Goal: Task Accomplishment & Management: Use online tool/utility

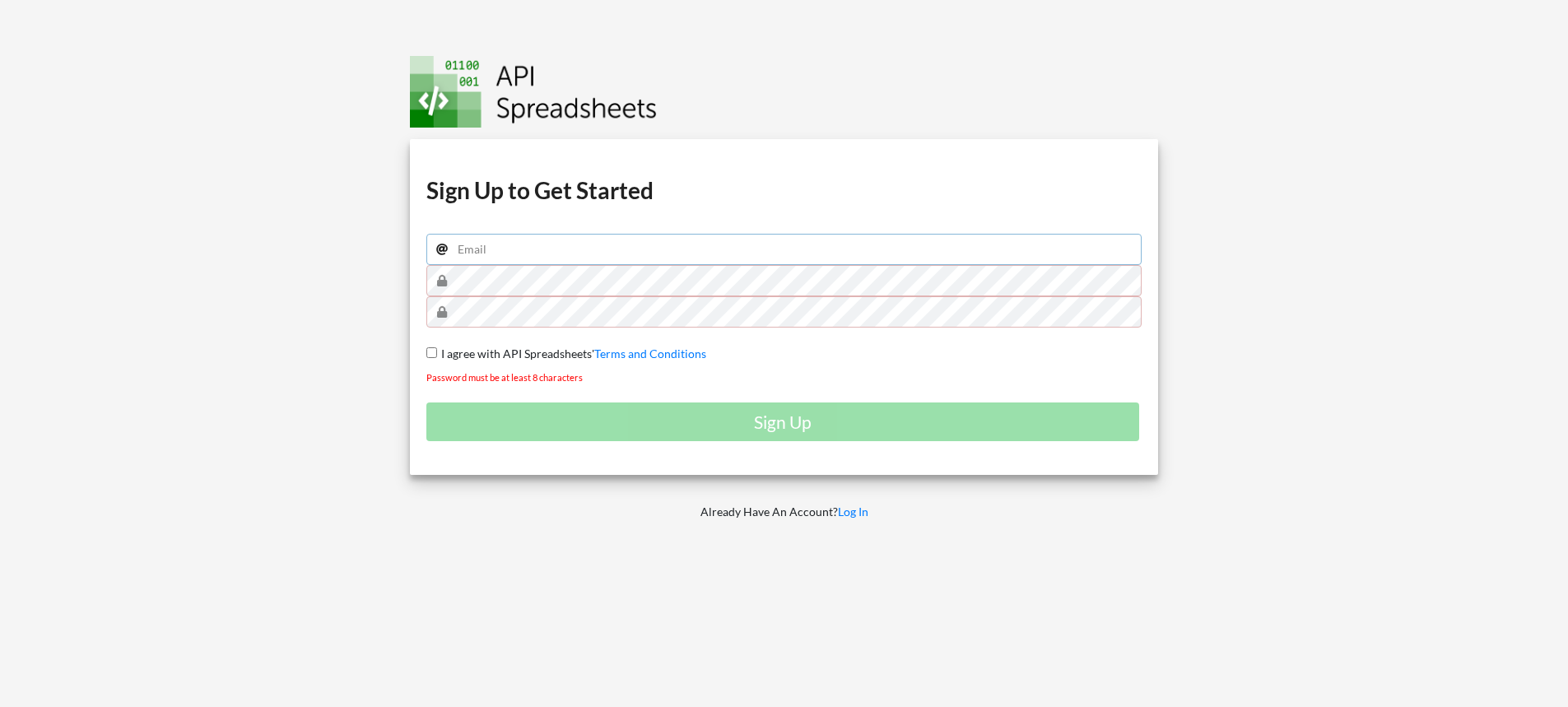
click at [743, 252] on input "email" at bounding box center [784, 249] width 716 height 31
click at [433, 352] on input "I agree with API Spreadsheets' Terms and Conditions" at bounding box center [432, 352] width 11 height 11
checkbox input "true"
click at [548, 247] on input "email" at bounding box center [784, 249] width 716 height 31
type input "adilsonaraujoleite@gmail.com"
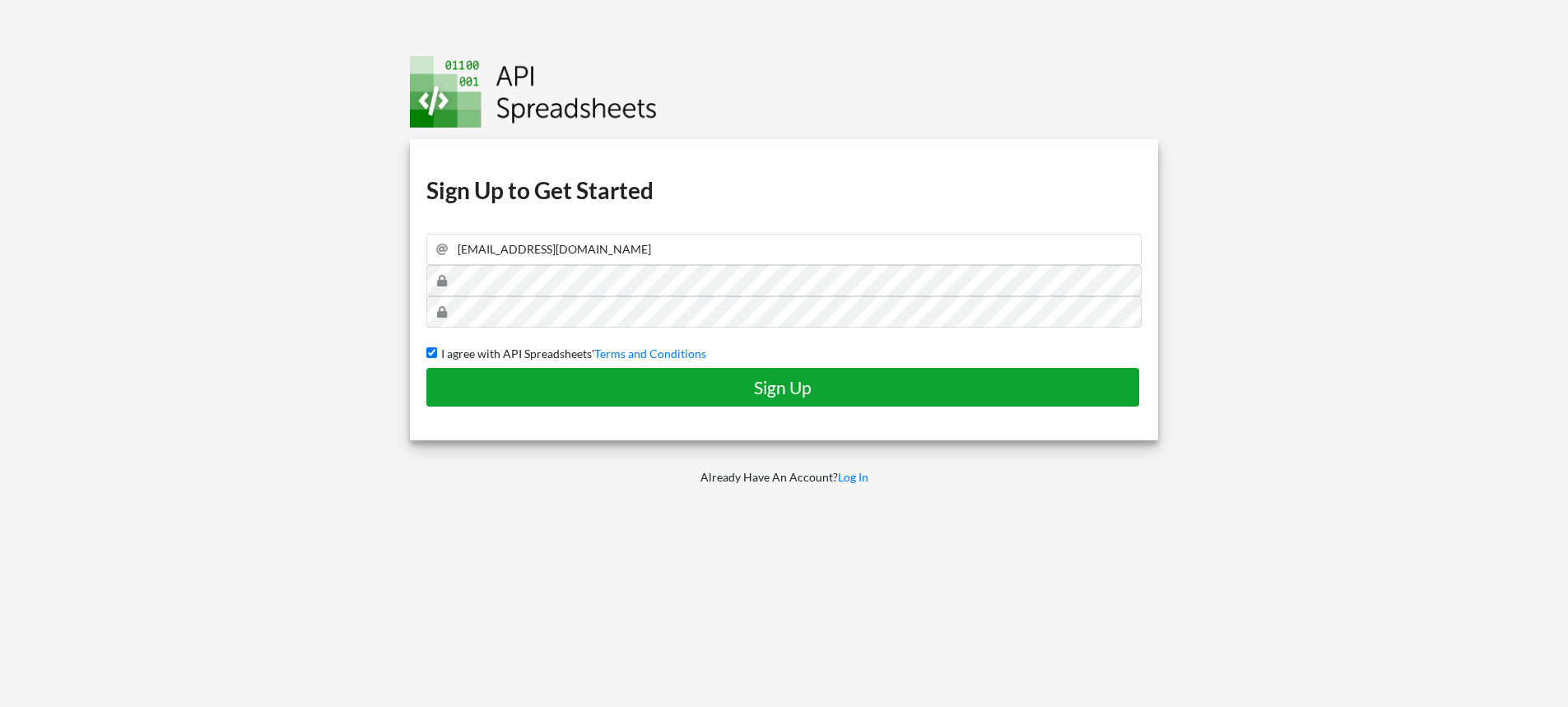
click at [887, 377] on h4 "Sign Up" at bounding box center [782, 387] width 678 height 20
checkbox input "false"
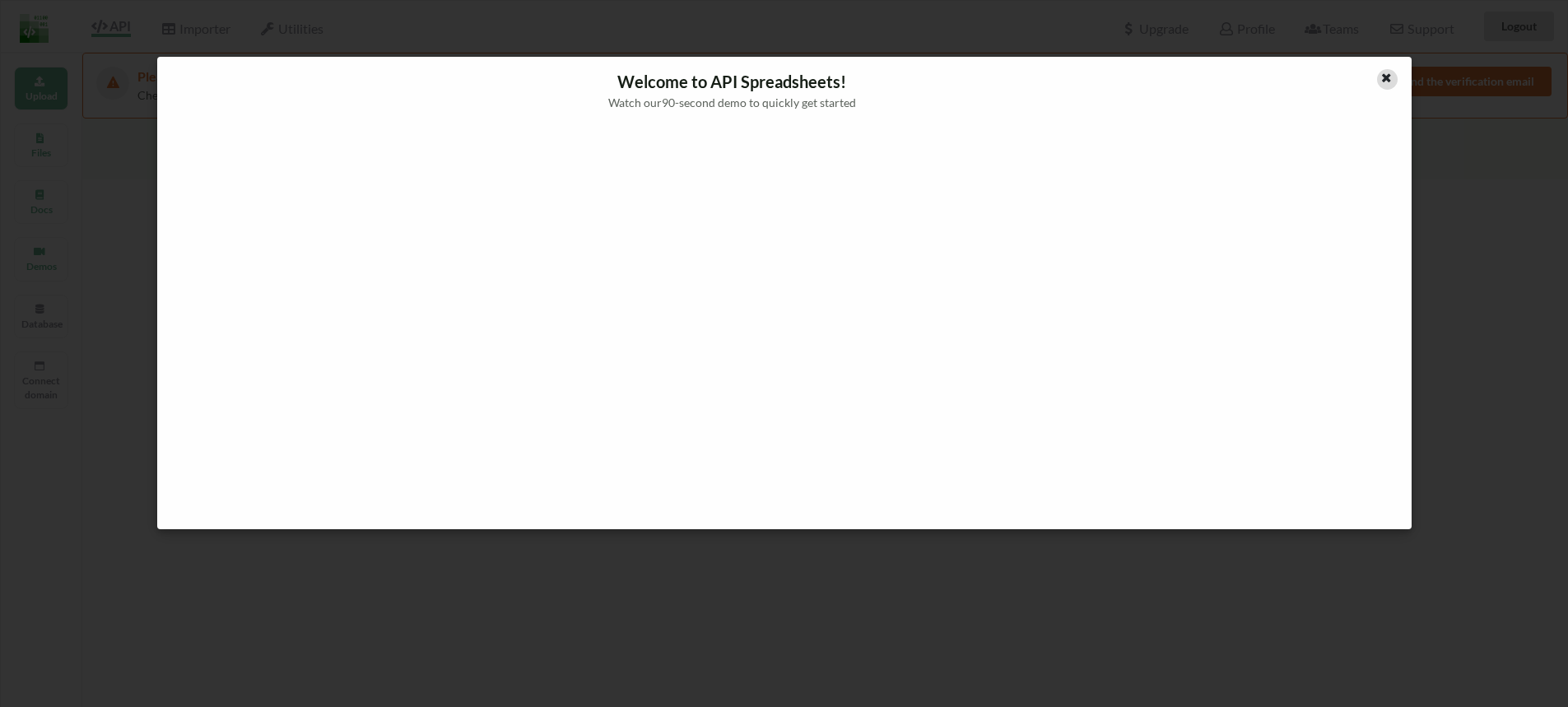
click at [1381, 76] on icon at bounding box center [1386, 76] width 14 height 12
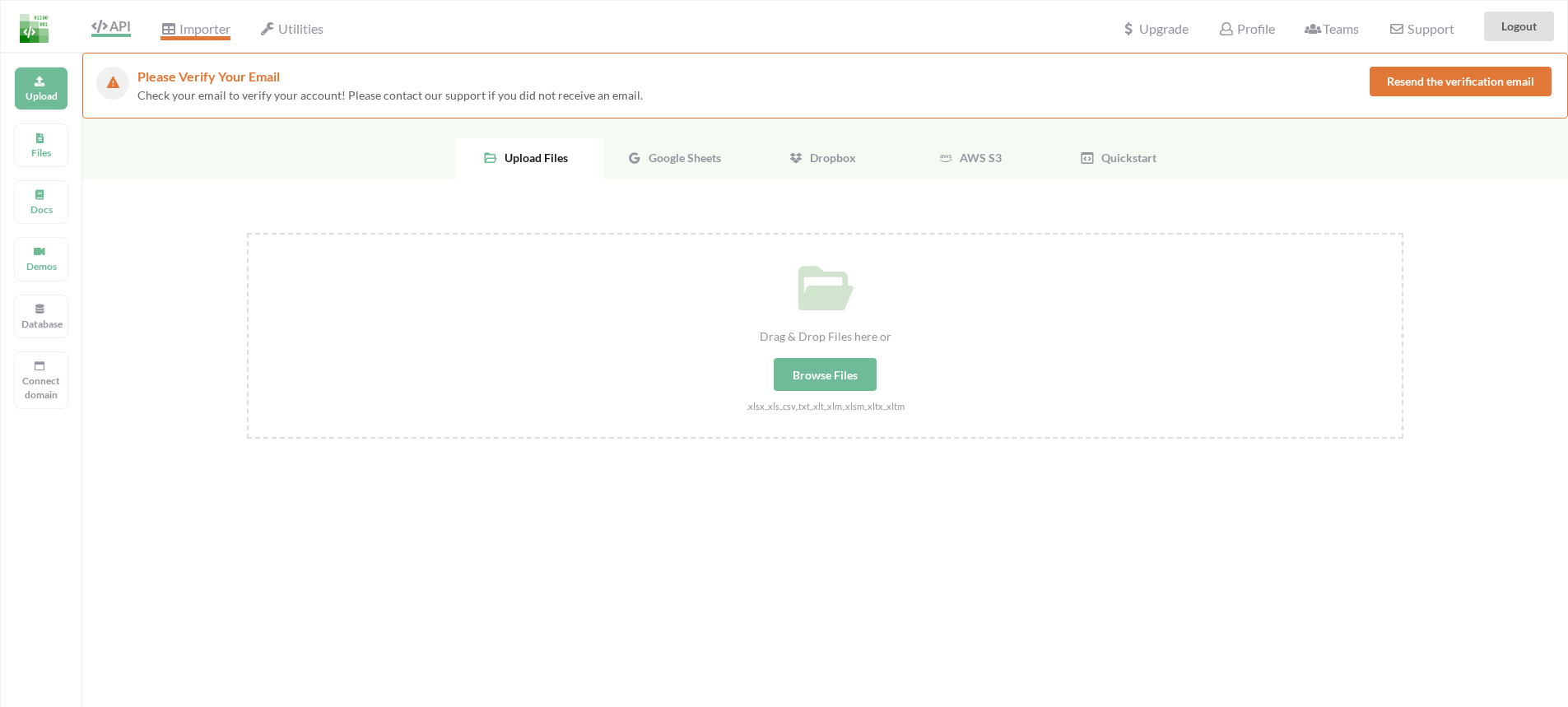
click at [215, 28] on span "Importer" at bounding box center [195, 29] width 69 height 19
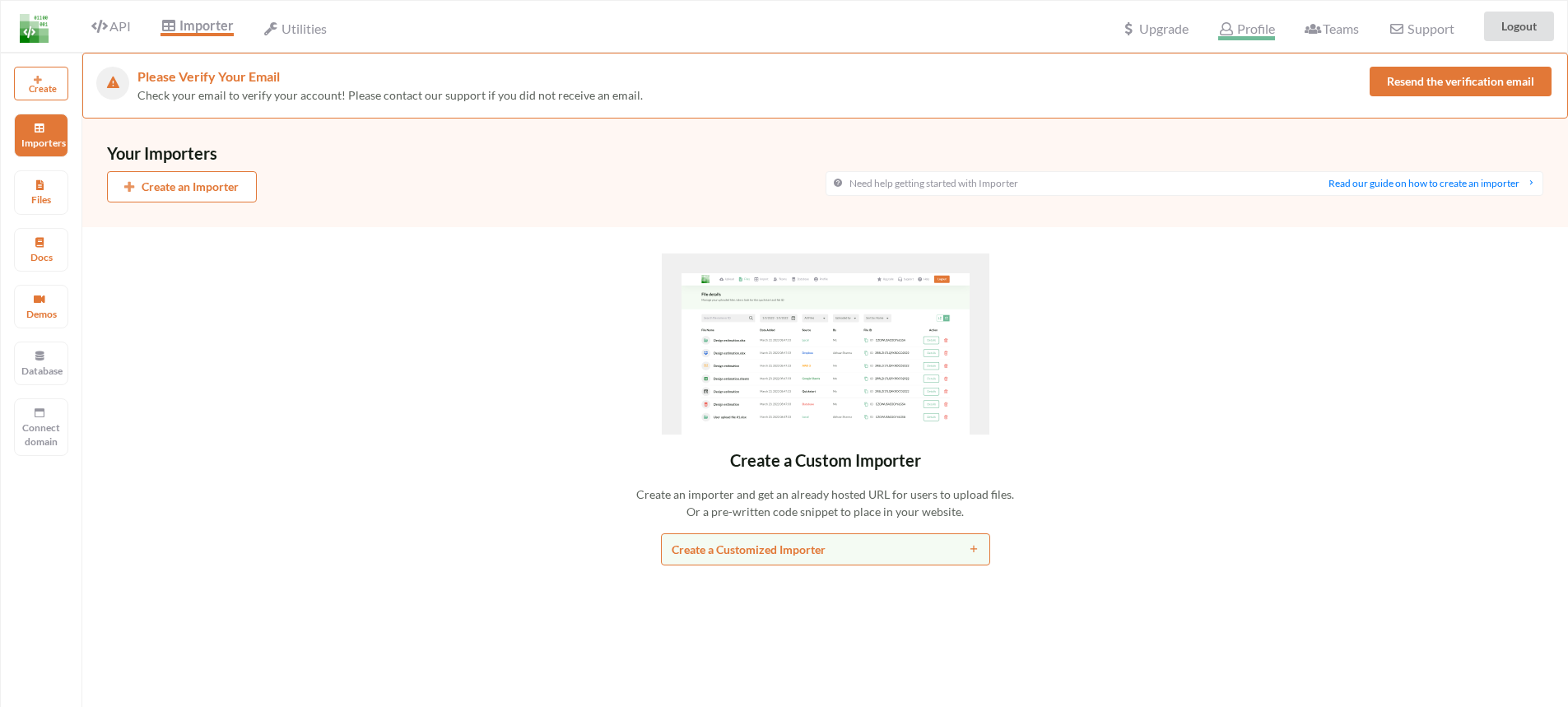
click at [1253, 28] on span "Profile" at bounding box center [1246, 29] width 56 height 19
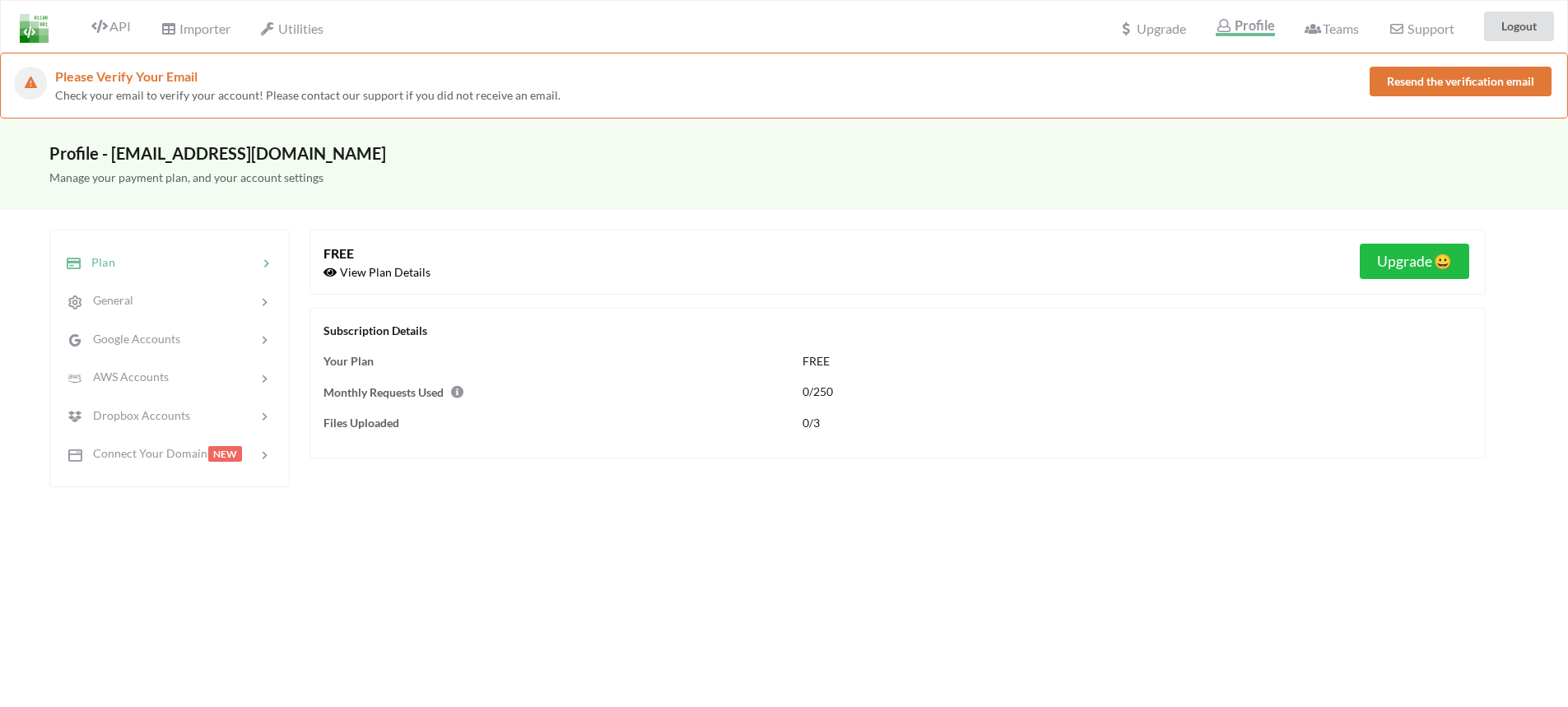
click at [1442, 86] on button "Resend the verification email" at bounding box center [1460, 81] width 182 height 29
click at [112, 26] on span "API" at bounding box center [111, 28] width 40 height 19
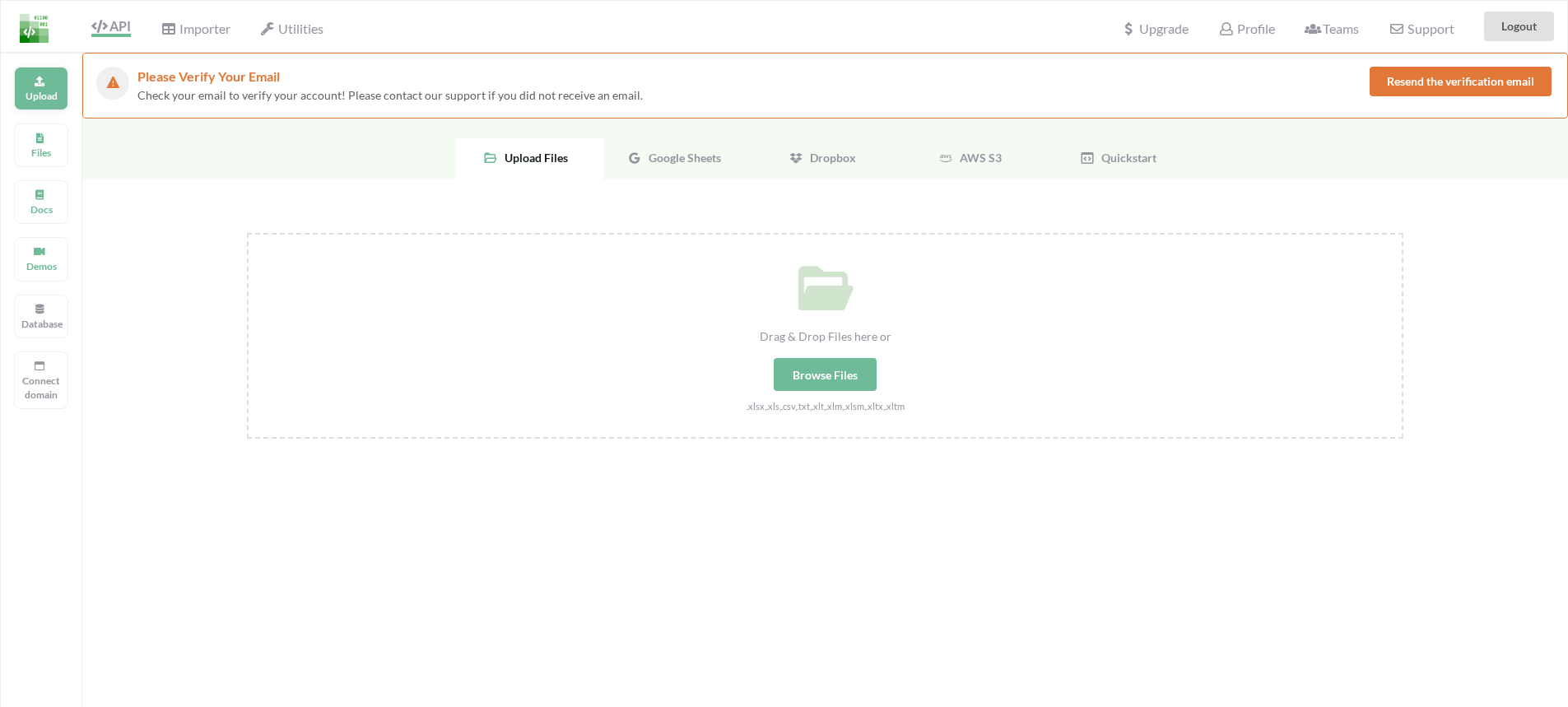
click at [46, 94] on p "Upload" at bounding box center [40, 96] width 40 height 14
click at [669, 156] on span "Google Sheets" at bounding box center [681, 157] width 79 height 14
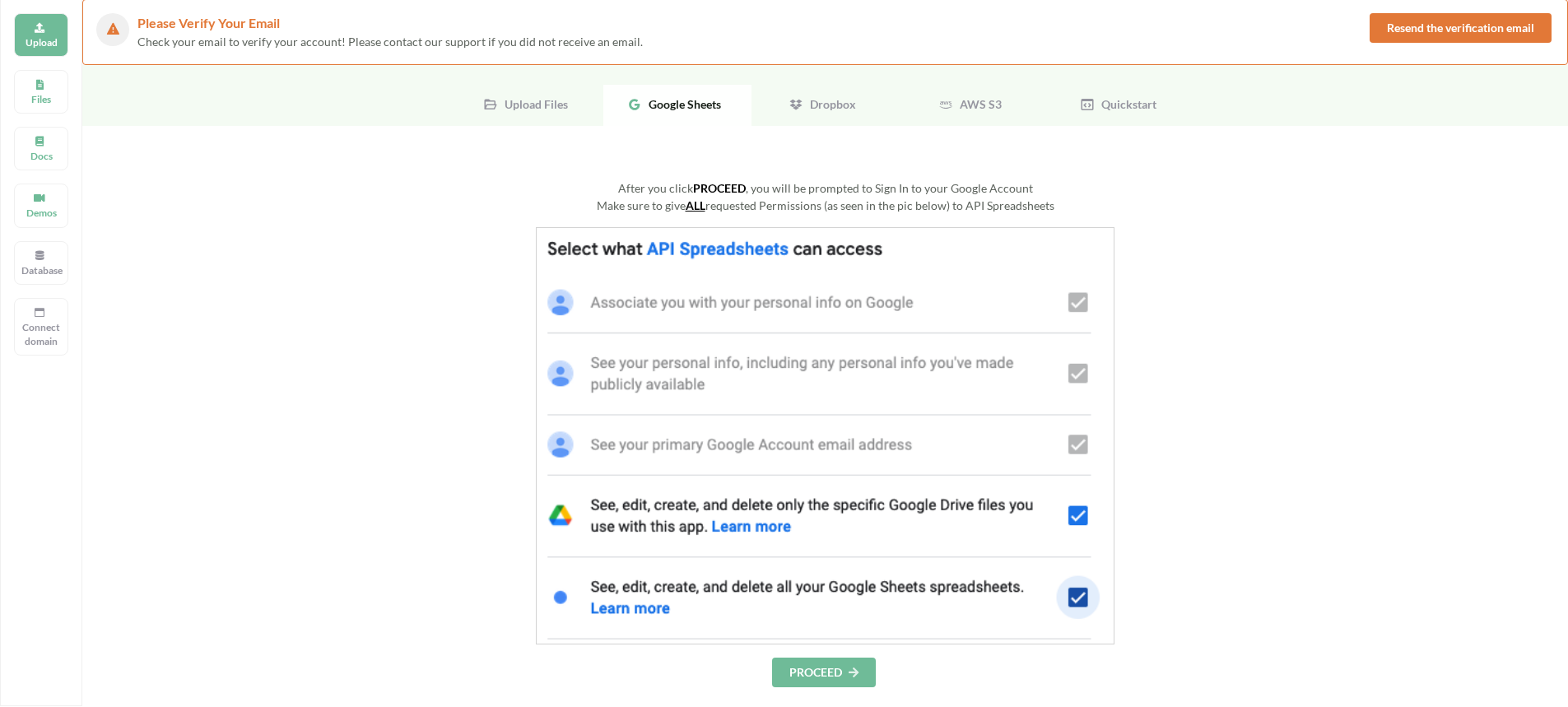
scroll to position [165, 0]
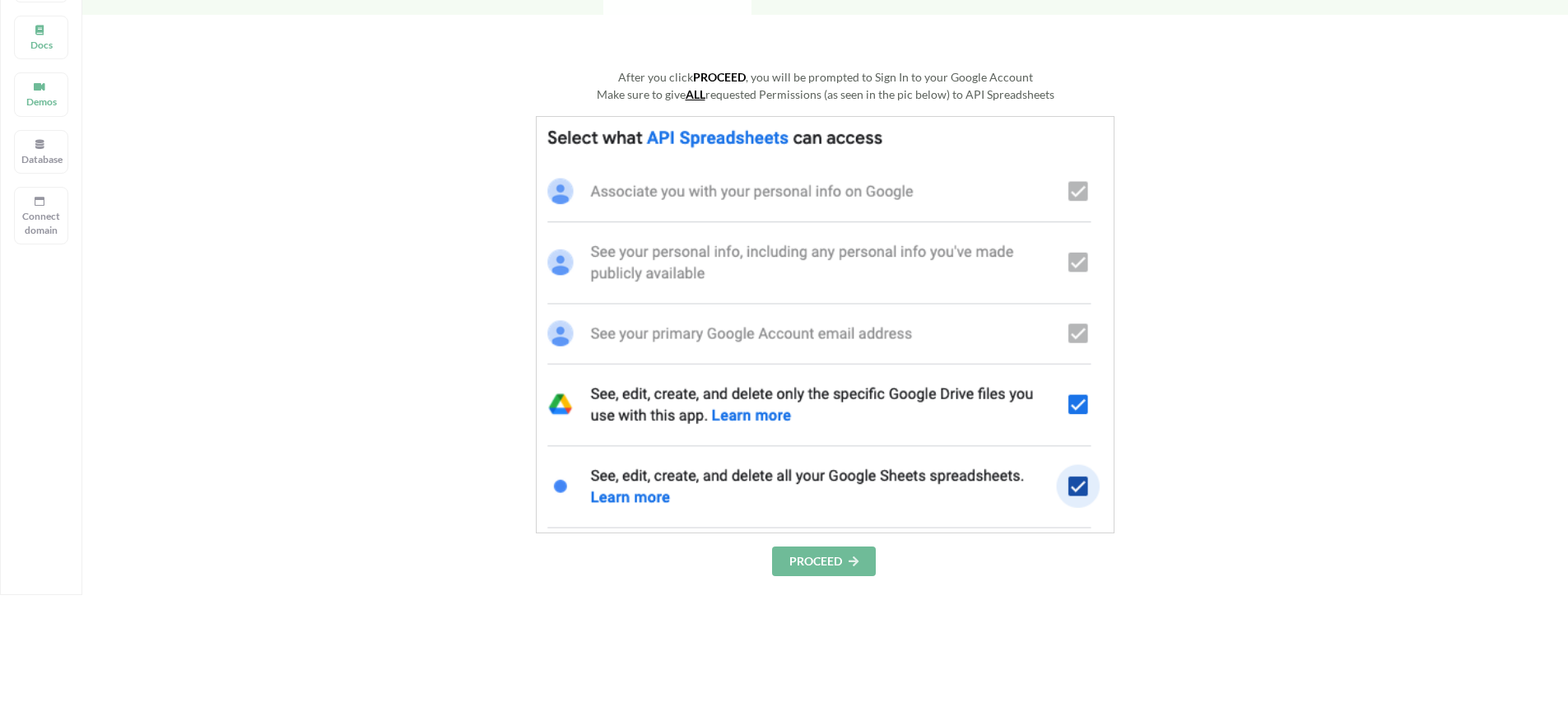
click at [1073, 407] on img at bounding box center [825, 324] width 579 height 417
click at [1077, 409] on img at bounding box center [825, 324] width 579 height 417
click at [822, 564] on button "PROCEED" at bounding box center [824, 561] width 103 height 29
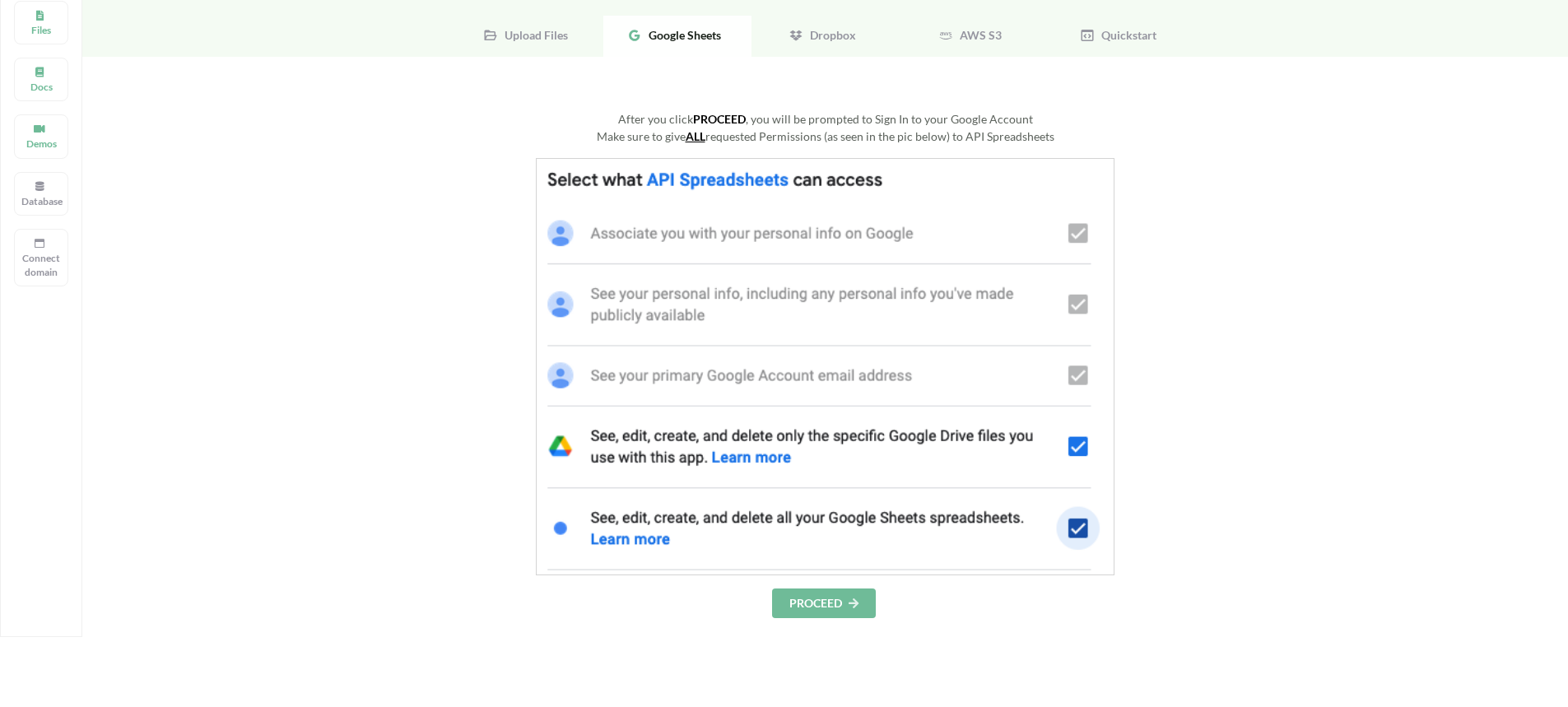
scroll to position [82, 0]
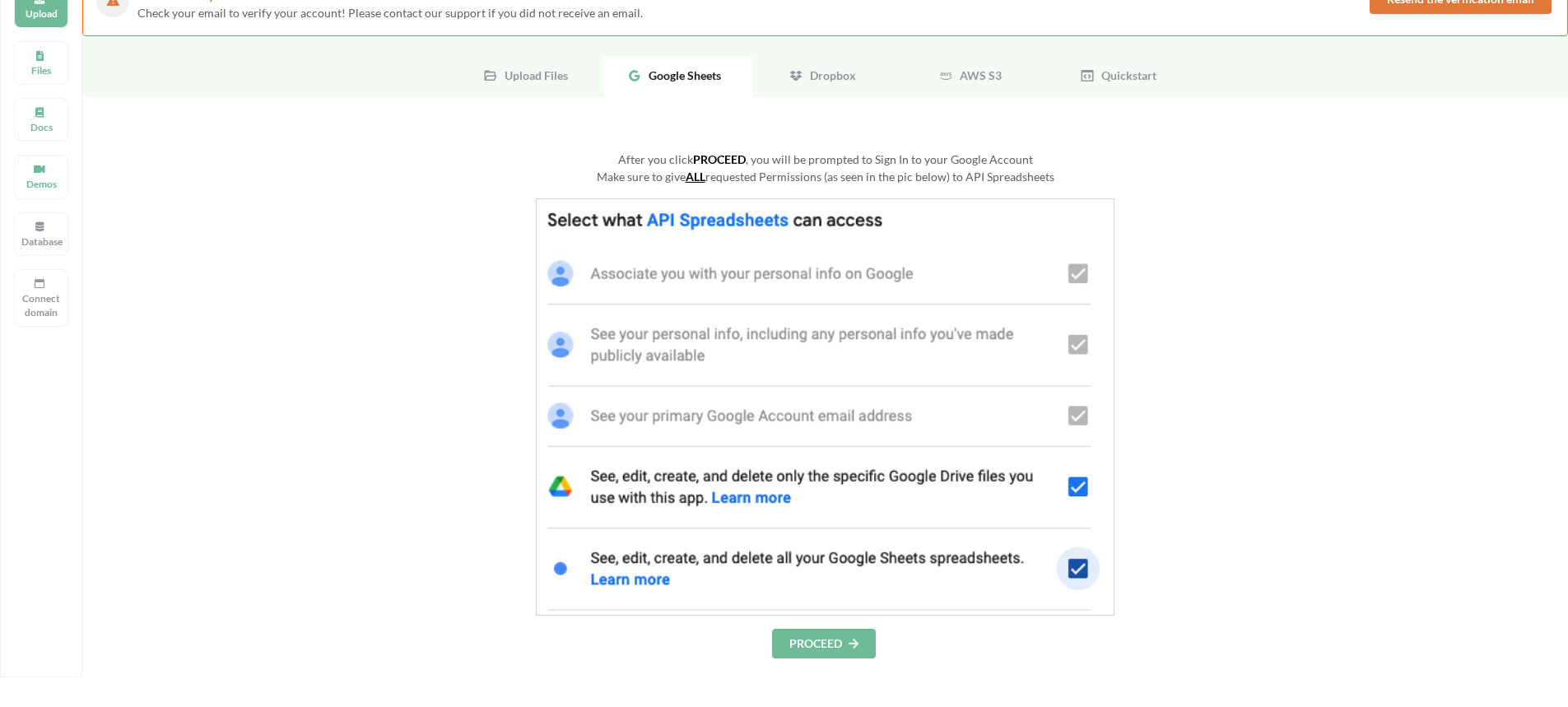
click at [1082, 346] on img at bounding box center [825, 407] width 579 height 417
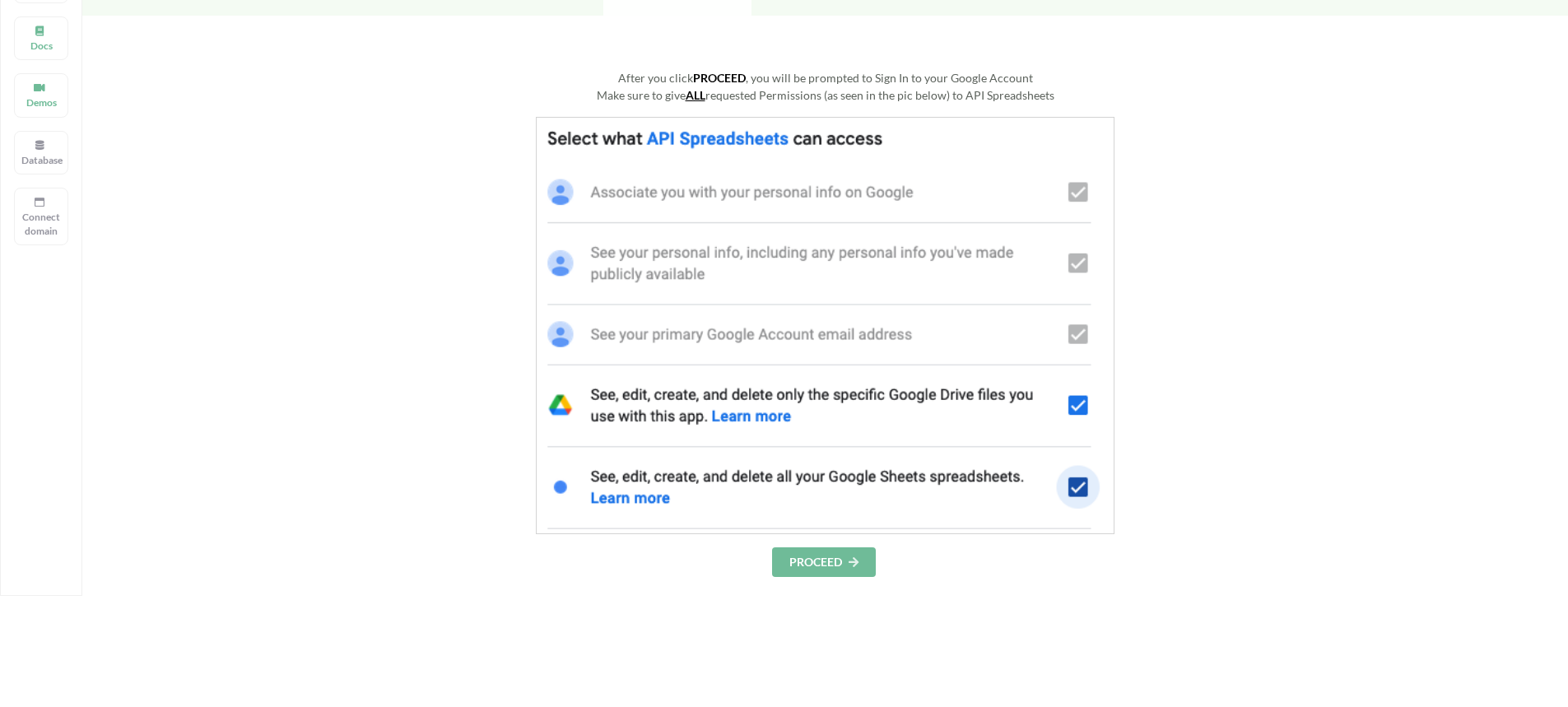
scroll to position [165, 0]
click at [815, 560] on button "PROCEED" at bounding box center [824, 561] width 103 height 29
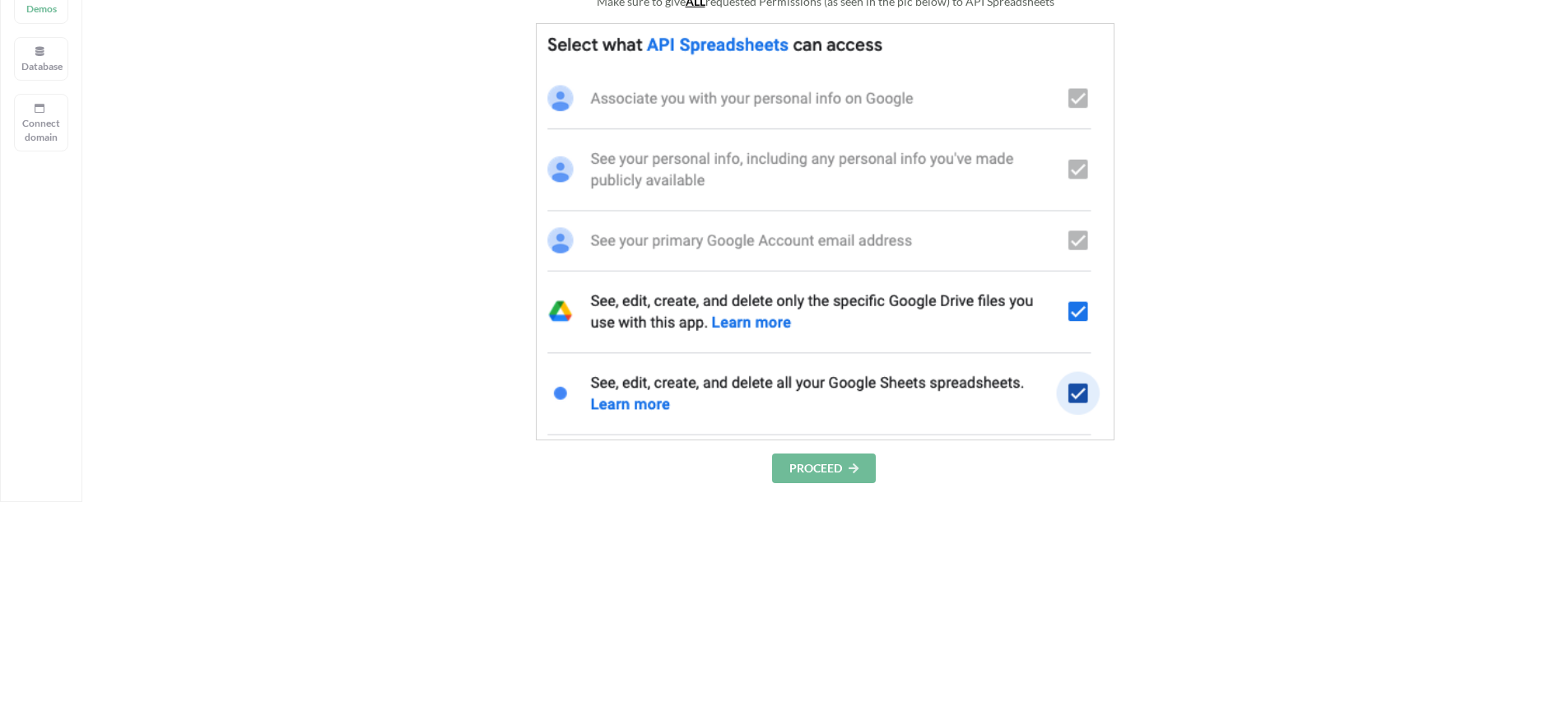
scroll to position [0, 0]
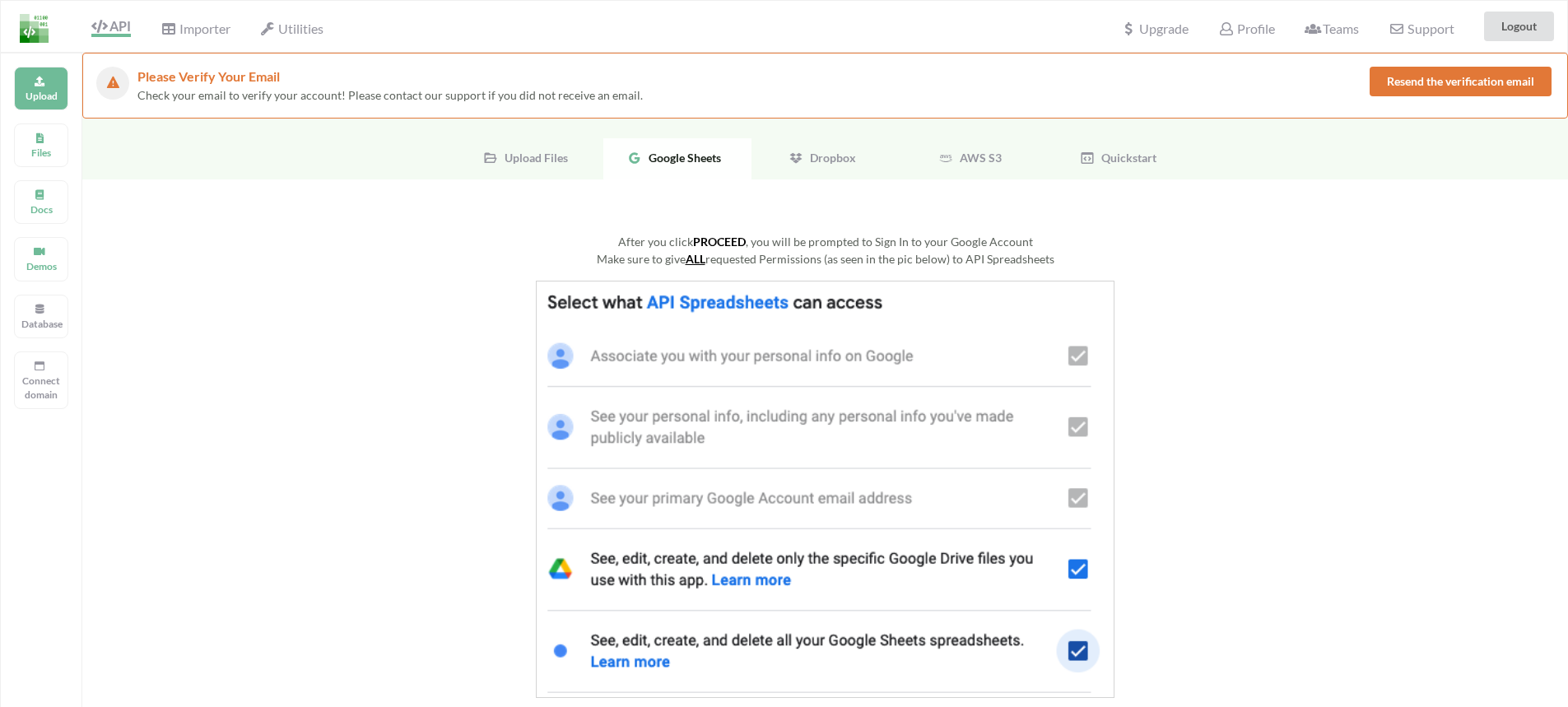
click at [840, 156] on span "Dropbox" at bounding box center [829, 157] width 53 height 14
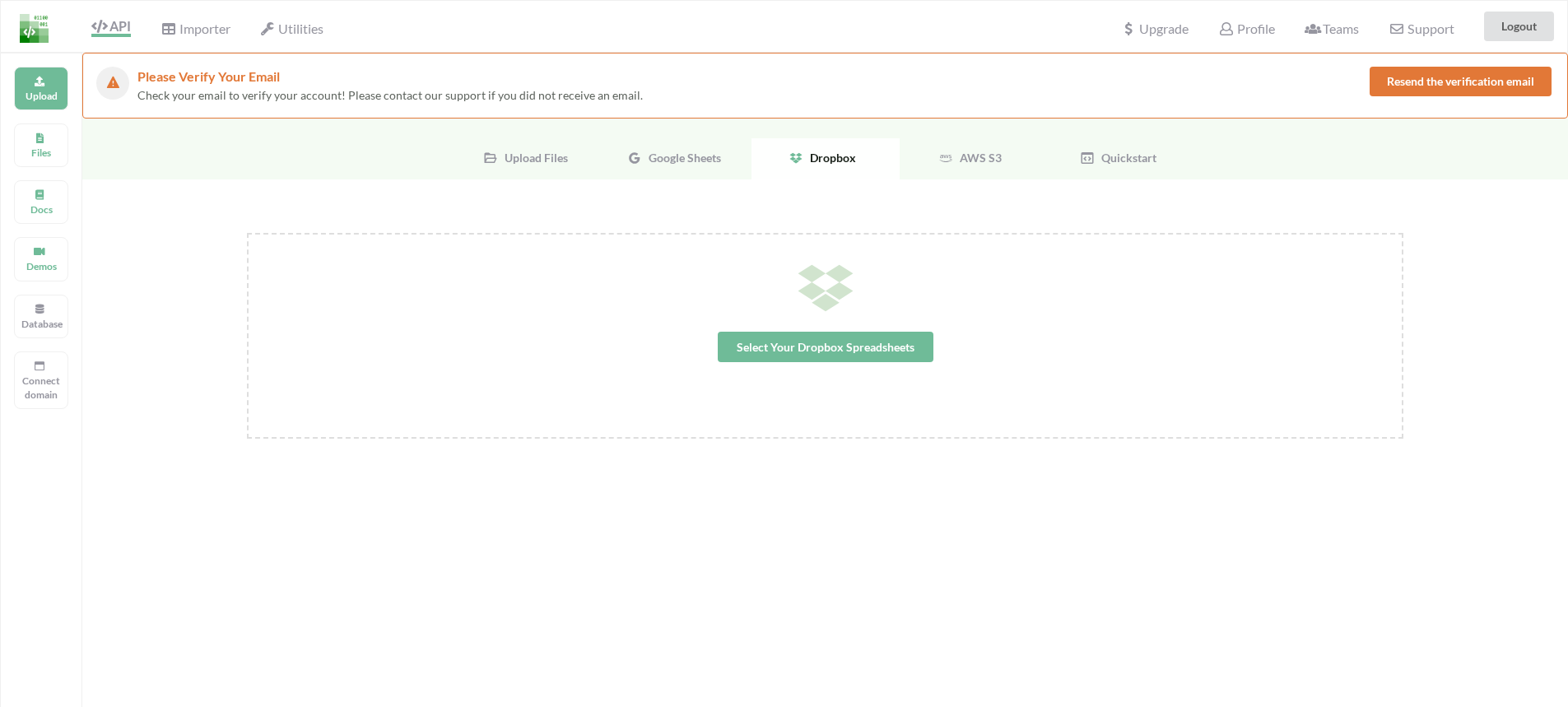
click at [988, 156] on span "AWS S3" at bounding box center [977, 157] width 49 height 14
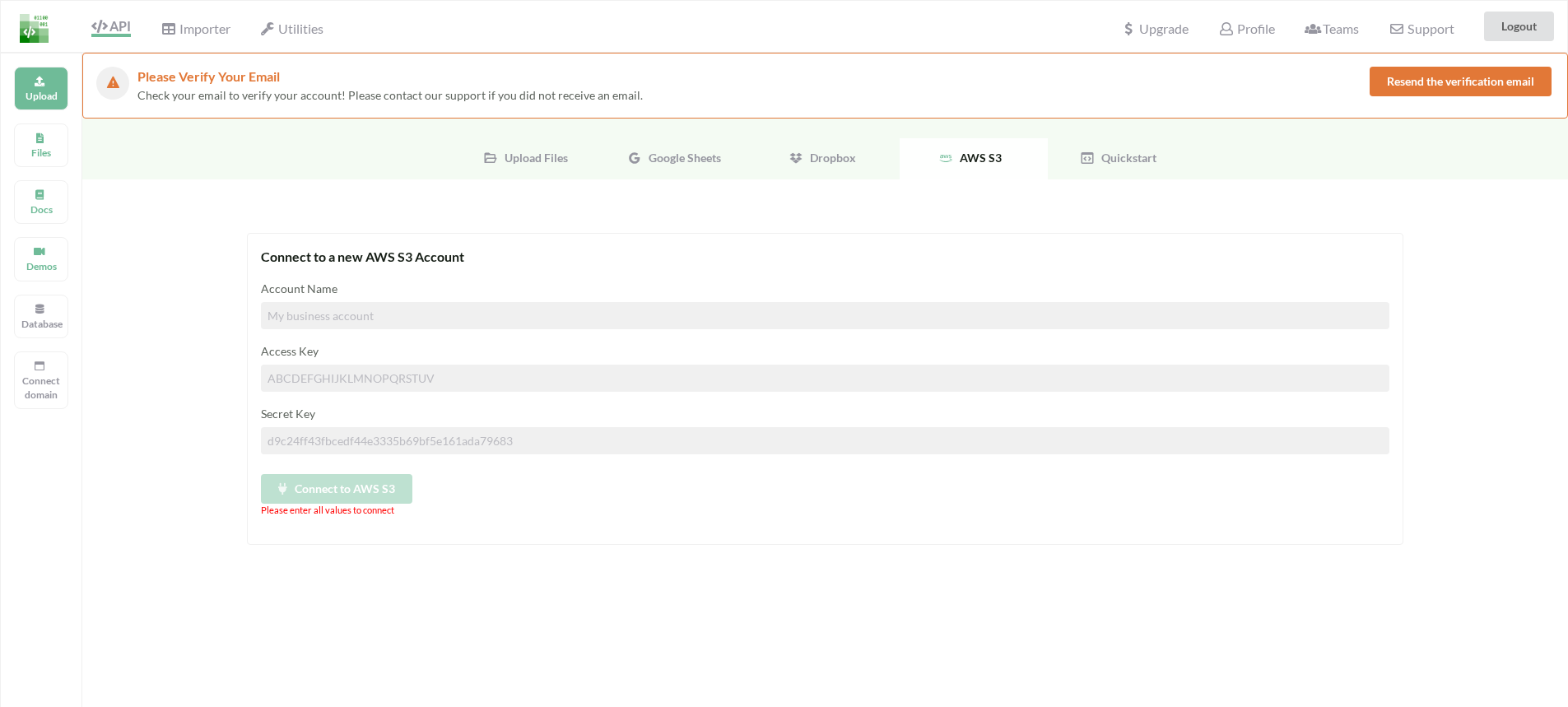
click at [1126, 164] on span "Quickstart" at bounding box center [1125, 157] width 61 height 14
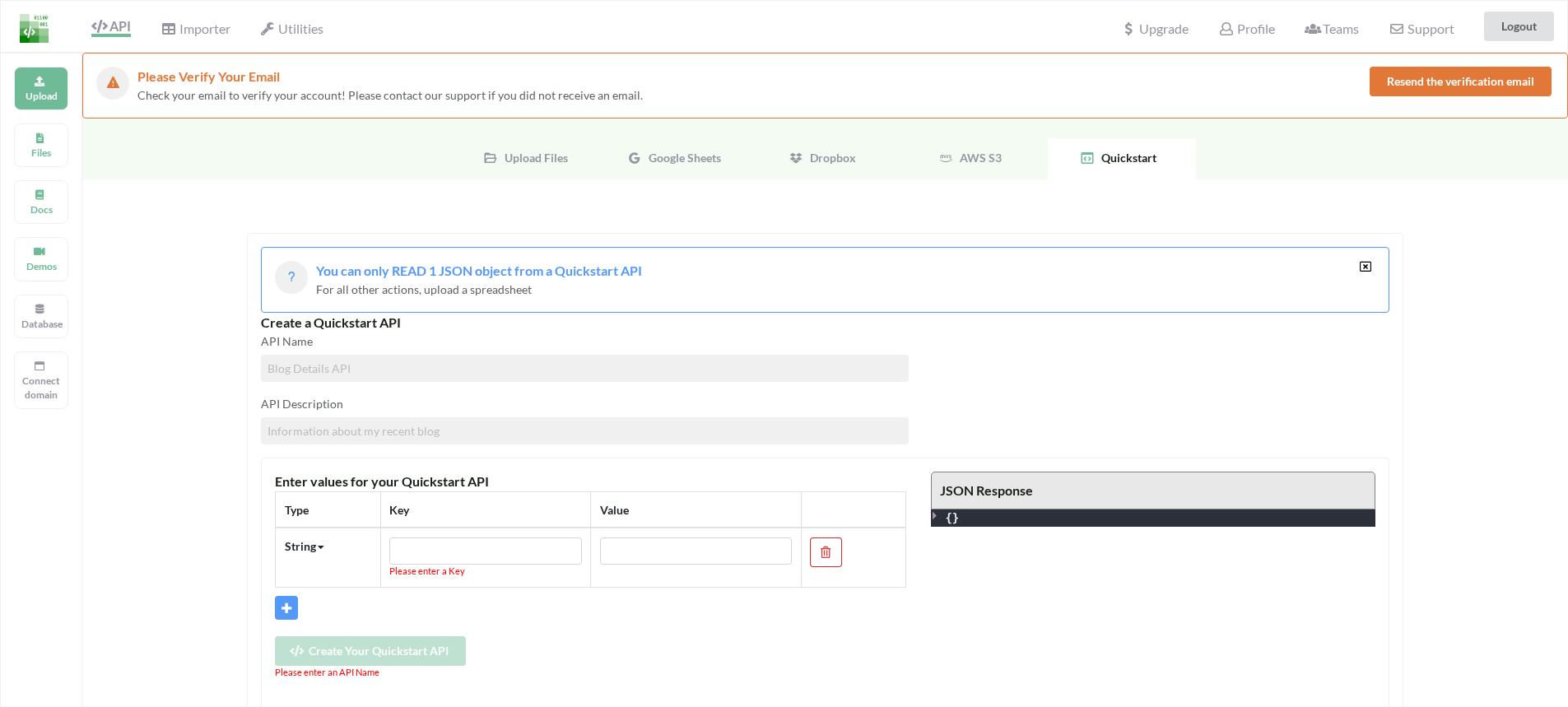
click at [516, 162] on span "Upload Files" at bounding box center [532, 157] width 70 height 14
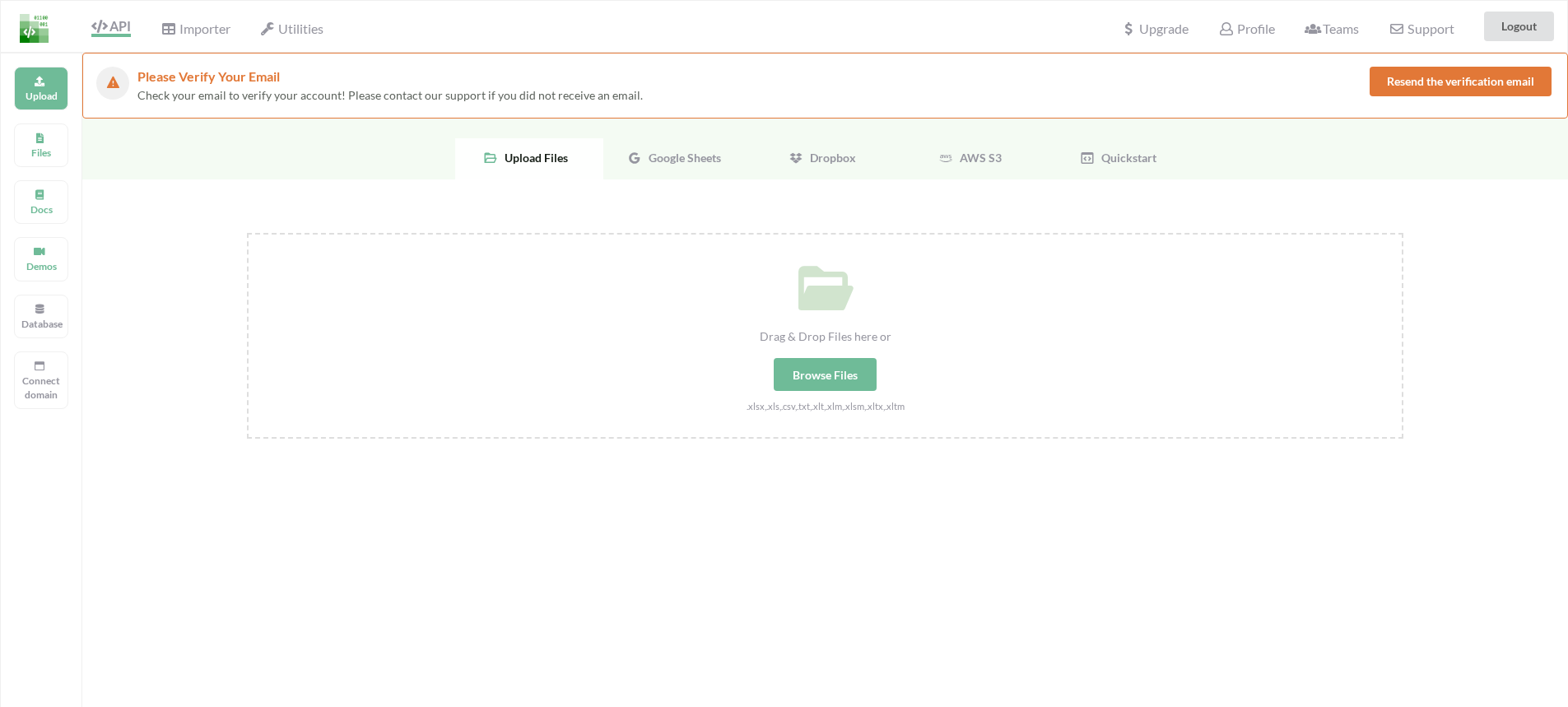
click at [660, 153] on span "Google Sheets" at bounding box center [681, 157] width 79 height 14
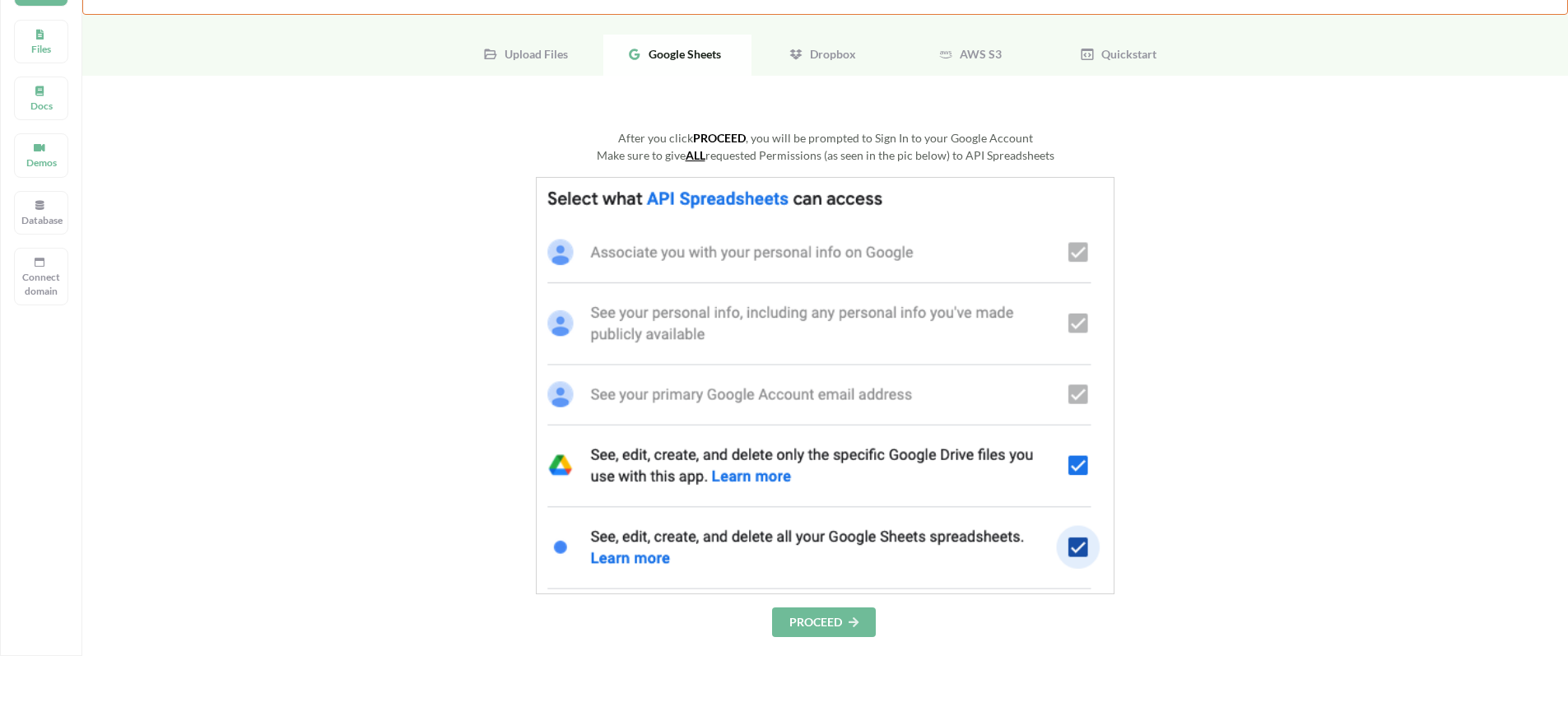
scroll to position [165, 0]
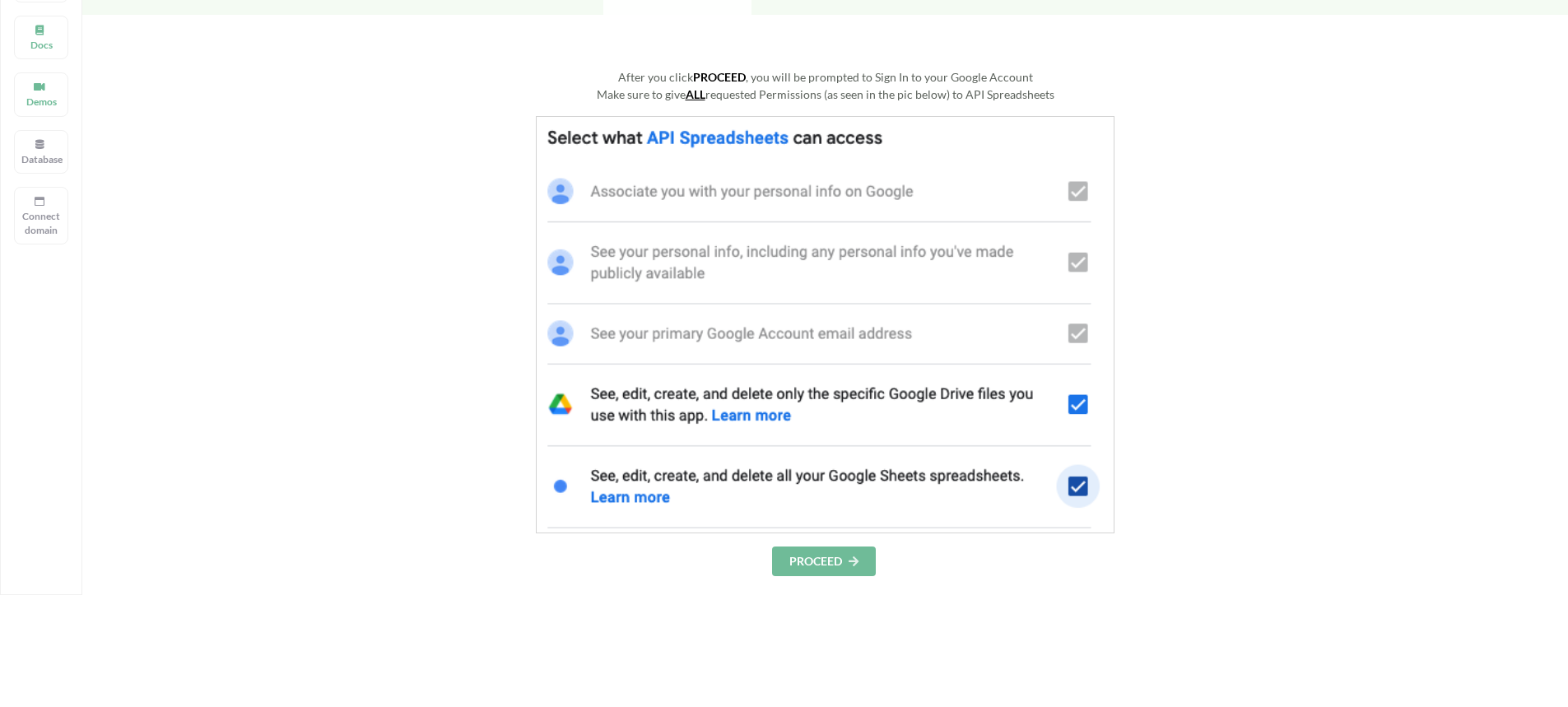
click at [1077, 401] on img at bounding box center [825, 324] width 579 height 417
click at [1078, 401] on img at bounding box center [825, 324] width 579 height 417
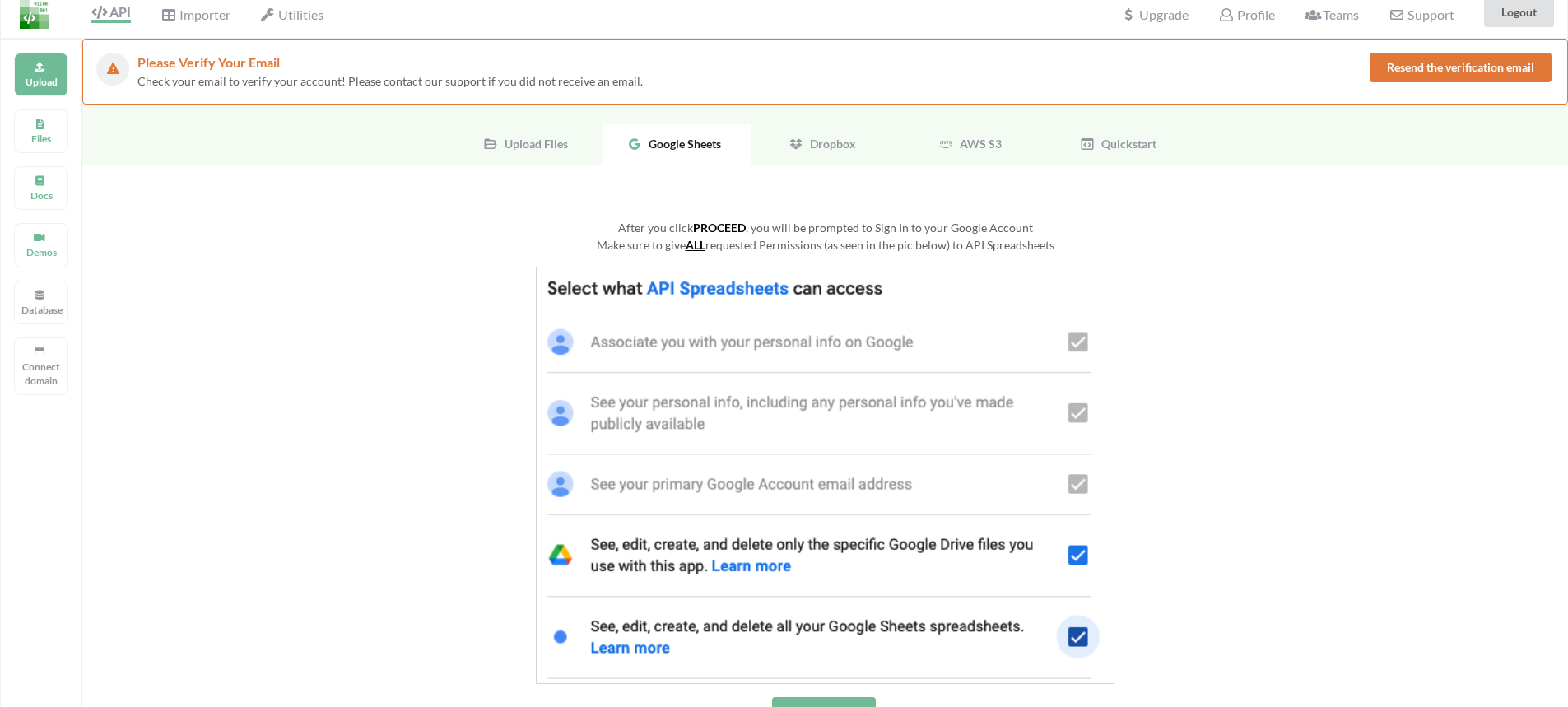
scroll to position [0, 0]
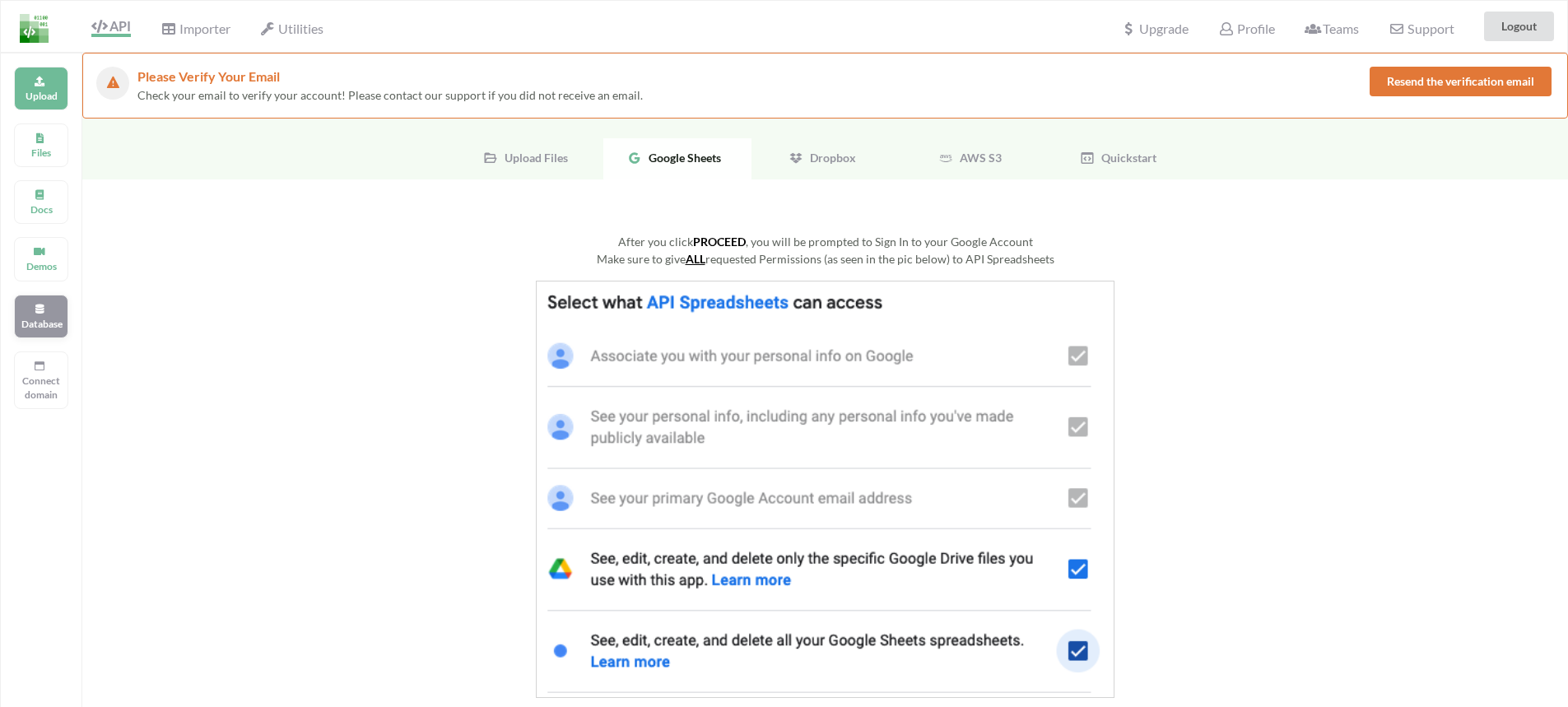
click at [42, 320] on p "Database" at bounding box center [40, 324] width 40 height 14
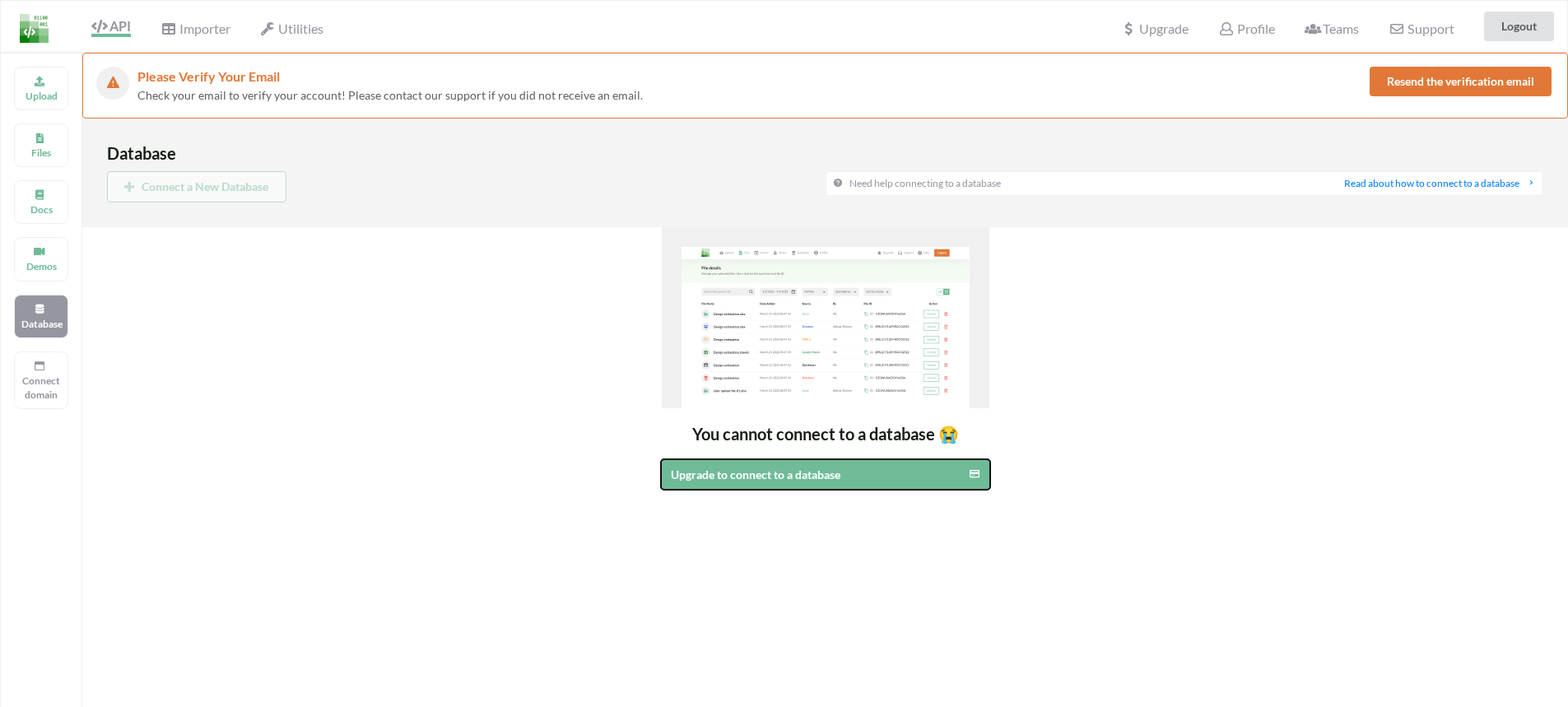
click at [782, 482] on div "Upgrade to connect to a database" at bounding box center [788, 474] width 234 height 18
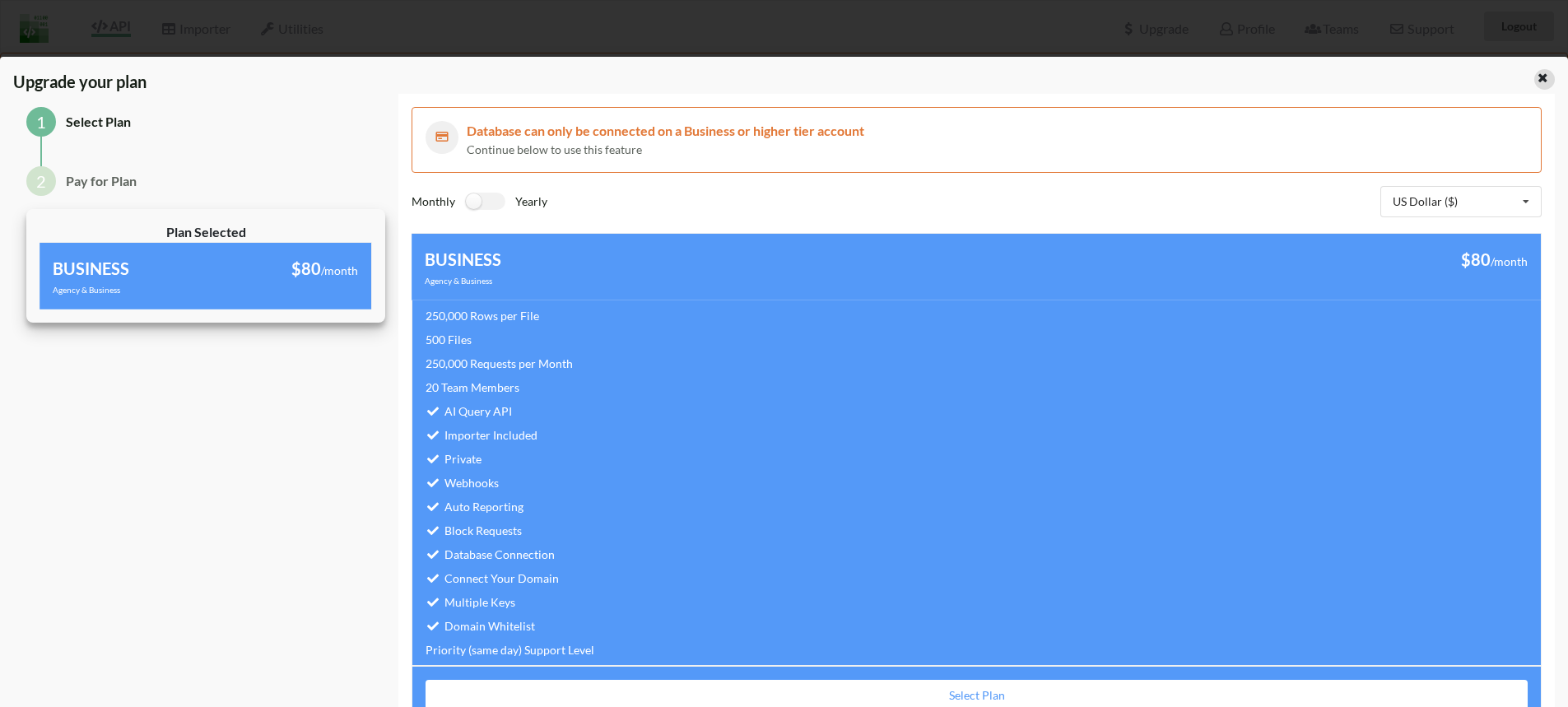
click at [1536, 78] on icon at bounding box center [1543, 76] width 14 height 12
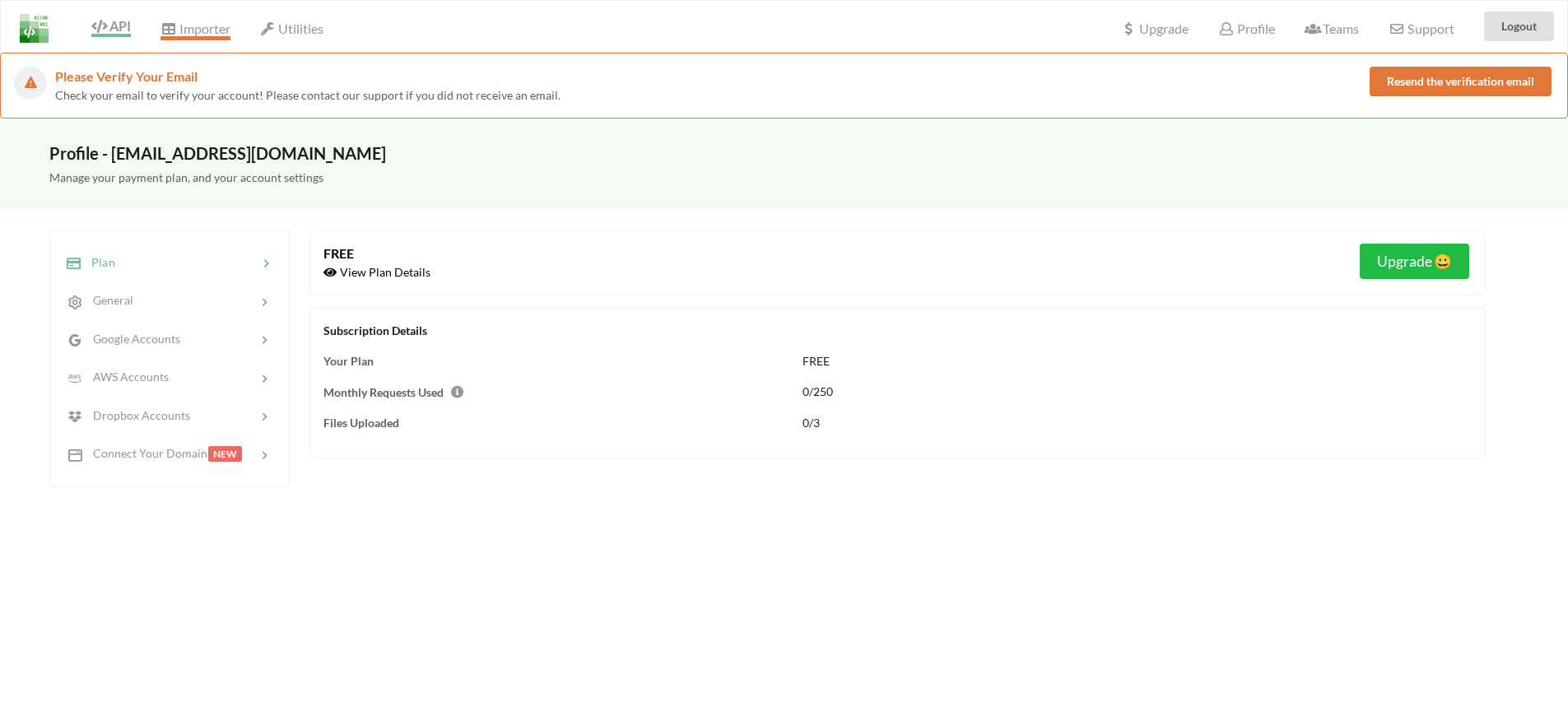
click at [197, 29] on span "Importer" at bounding box center [195, 29] width 69 height 19
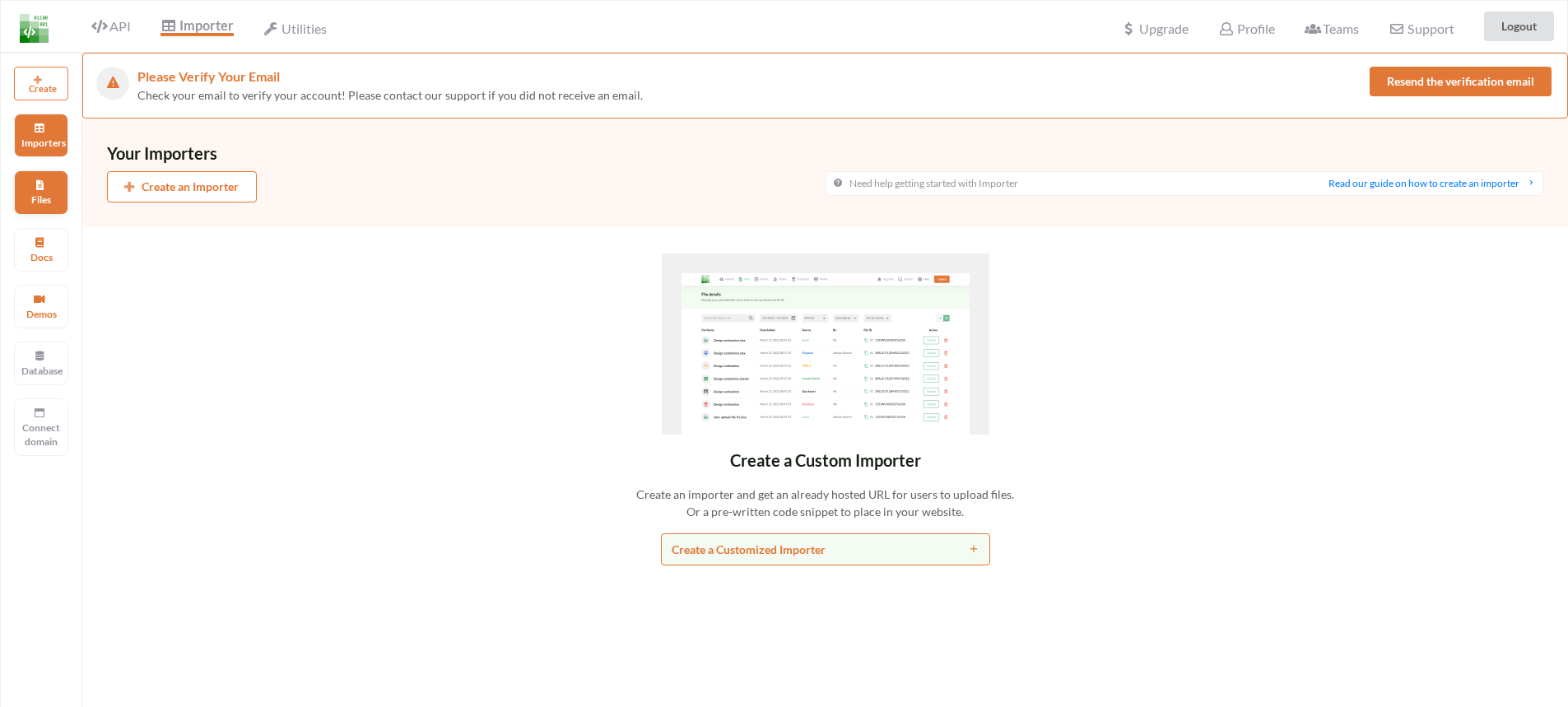
click at [46, 199] on p "Files" at bounding box center [40, 199] width 40 height 14
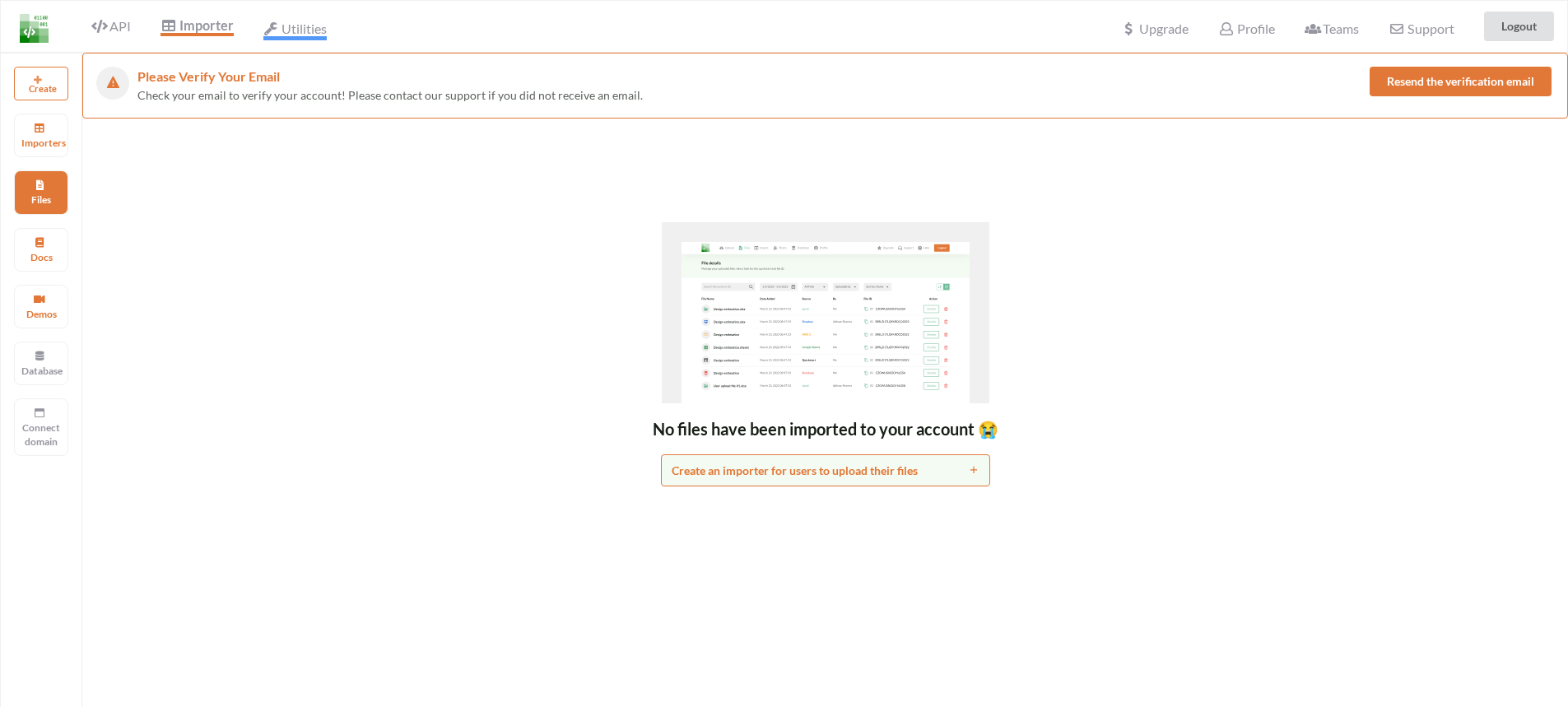
click at [301, 24] on span "Utilities" at bounding box center [294, 29] width 63 height 19
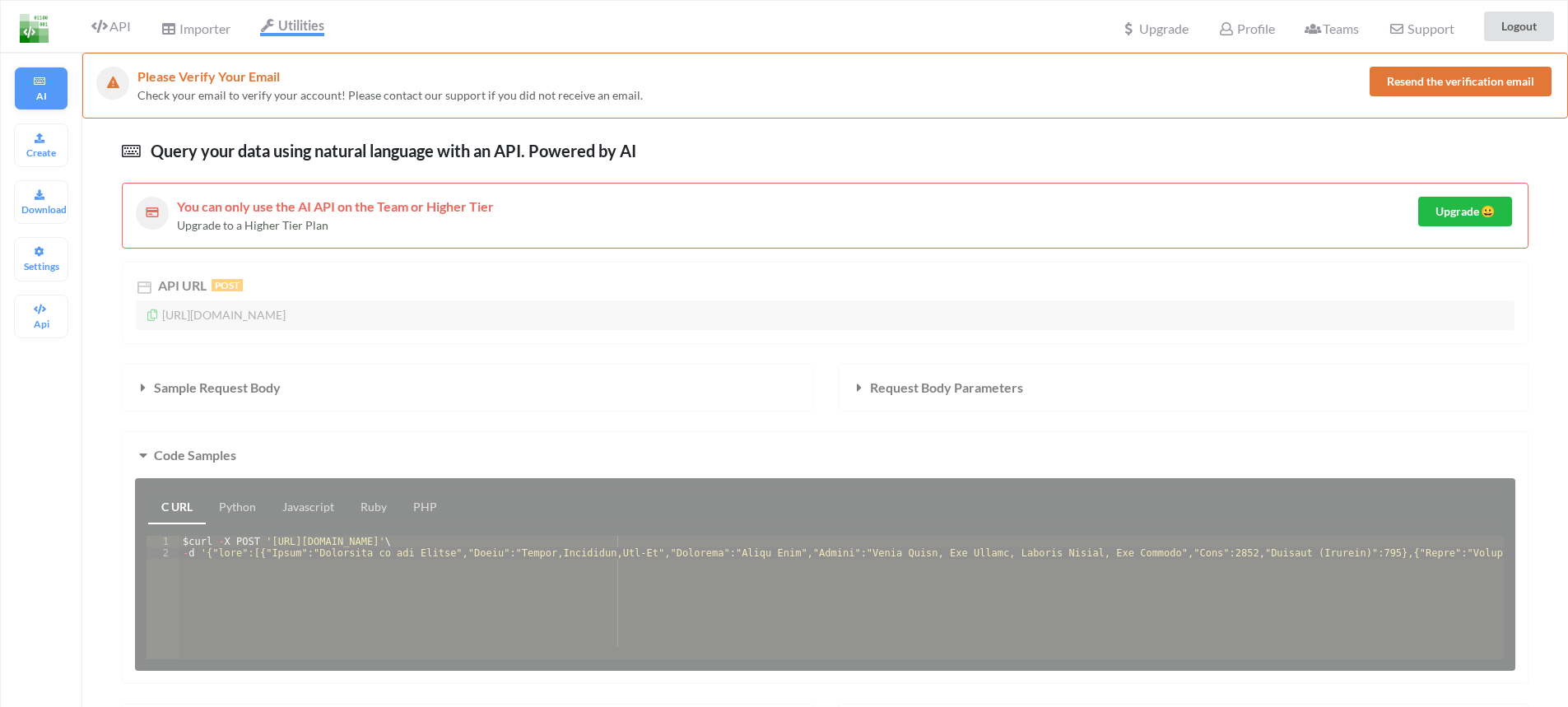
click at [50, 87] on div "AI" at bounding box center [41, 88] width 55 height 44
click at [110, 24] on span "API" at bounding box center [111, 28] width 40 height 19
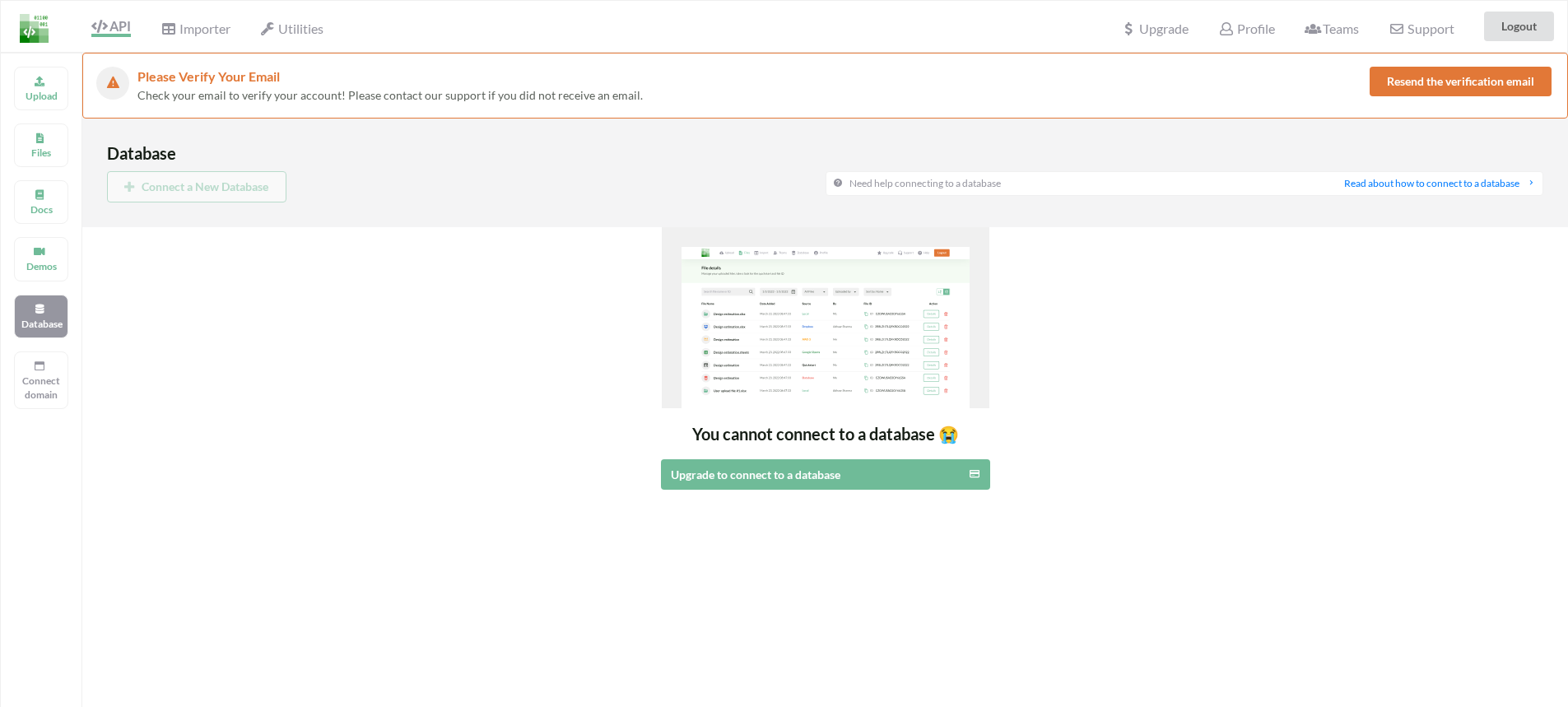
click at [184, 193] on div "Connect a New Database" at bounding box center [466, 187] width 718 height 31
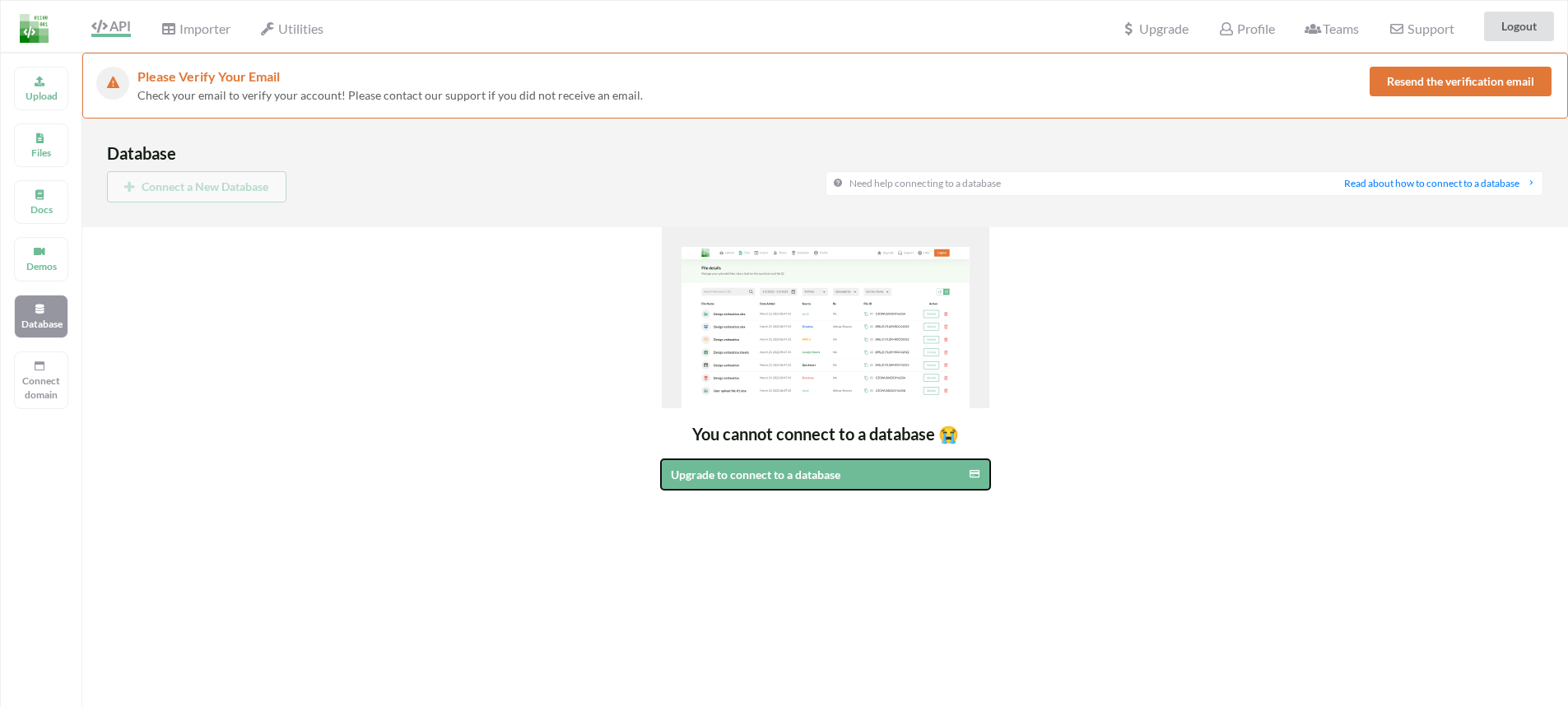
click at [775, 483] on button "Upgrade to connect to a database" at bounding box center [825, 474] width 329 height 30
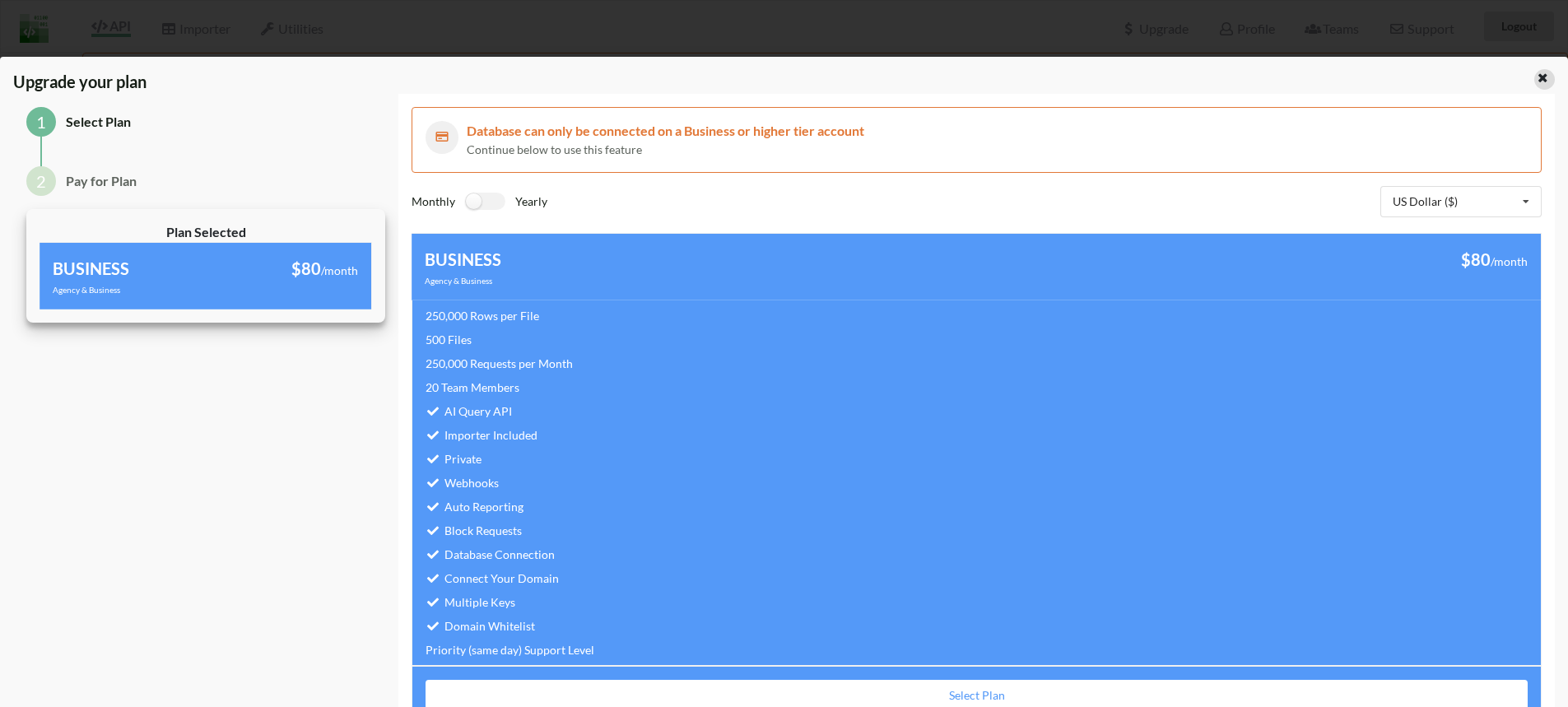
click at [1536, 80] on icon at bounding box center [1543, 76] width 14 height 12
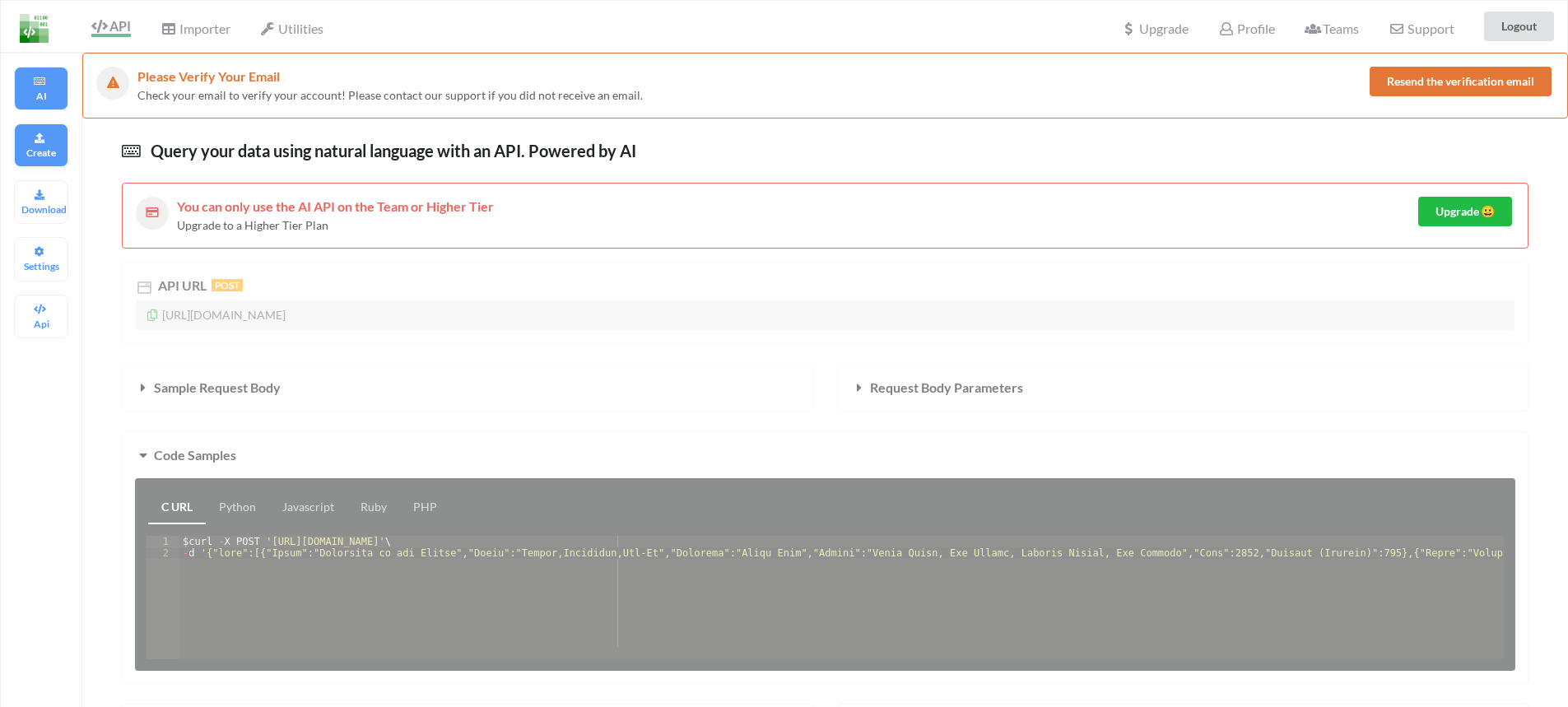
click at [40, 140] on icon at bounding box center [40, 136] width 12 height 10
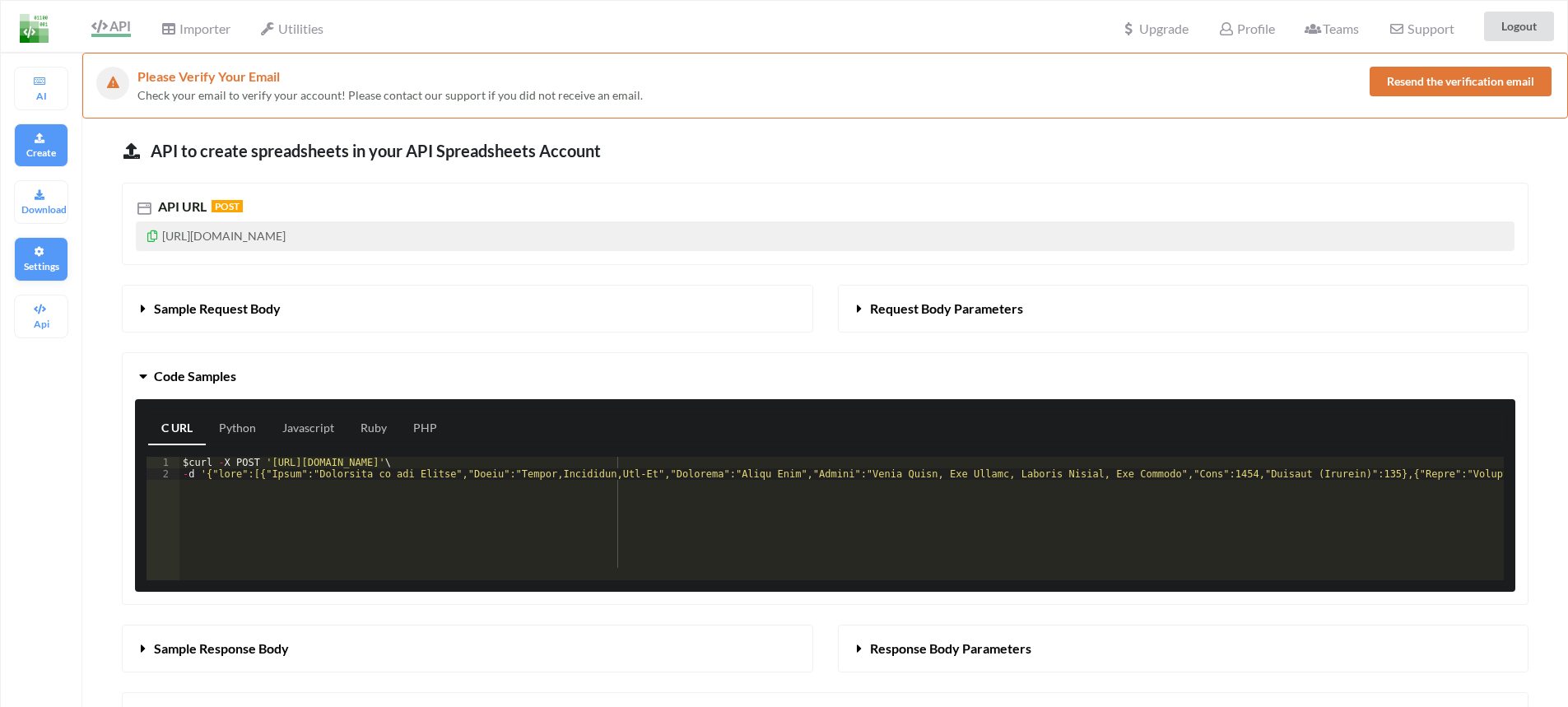
click at [49, 249] on div "Settings" at bounding box center [41, 259] width 55 height 44
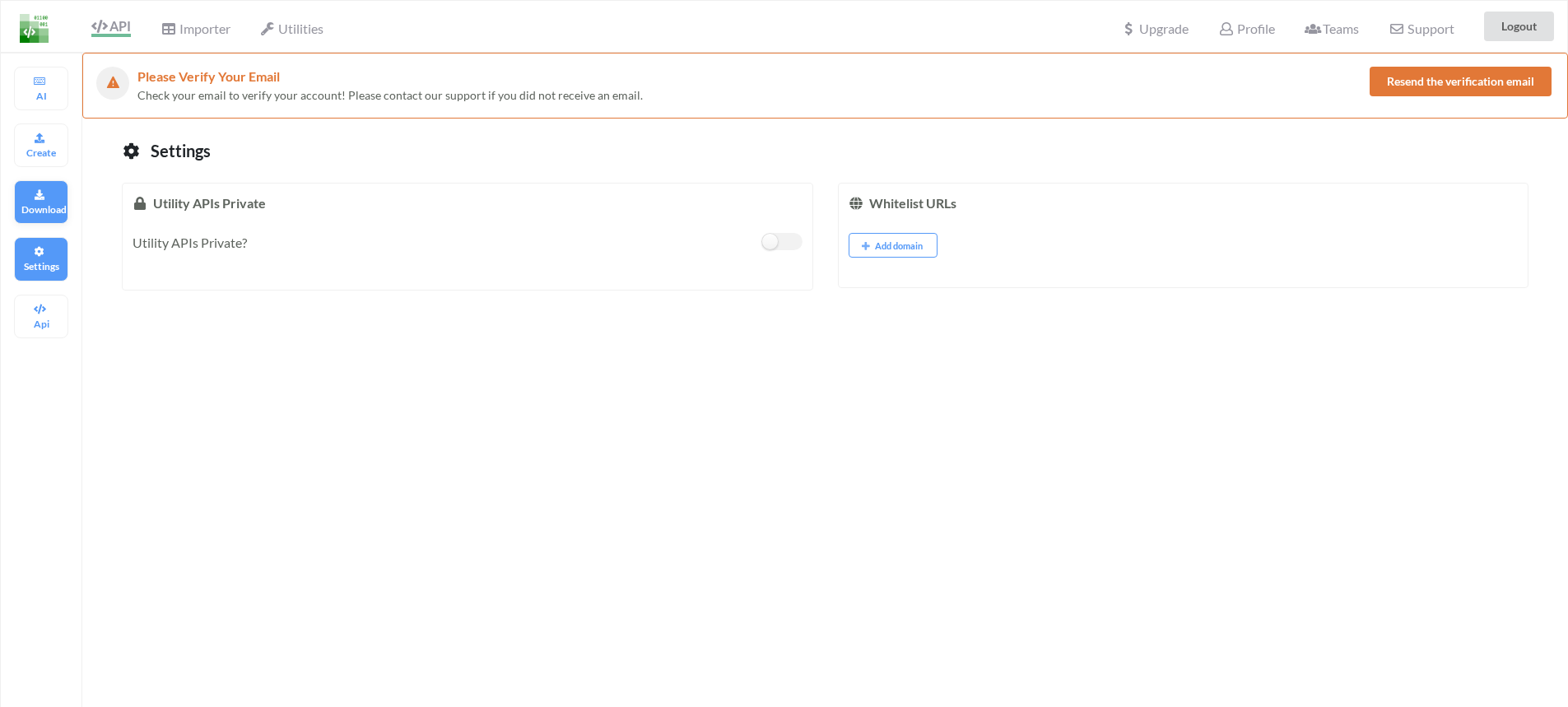
click at [56, 213] on p "Download" at bounding box center [40, 209] width 40 height 14
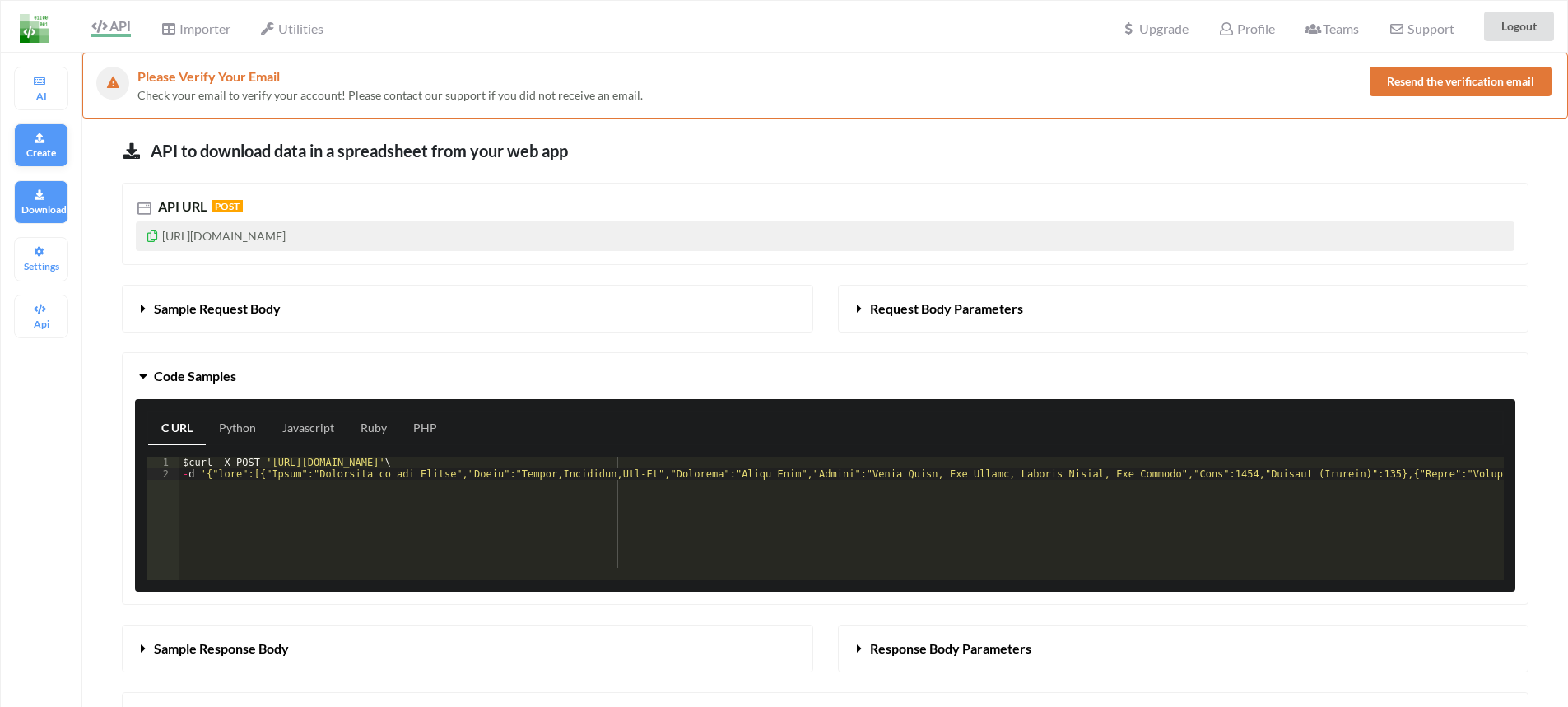
click at [53, 156] on p "Create" at bounding box center [40, 152] width 40 height 14
click at [38, 96] on p "AI" at bounding box center [40, 96] width 40 height 14
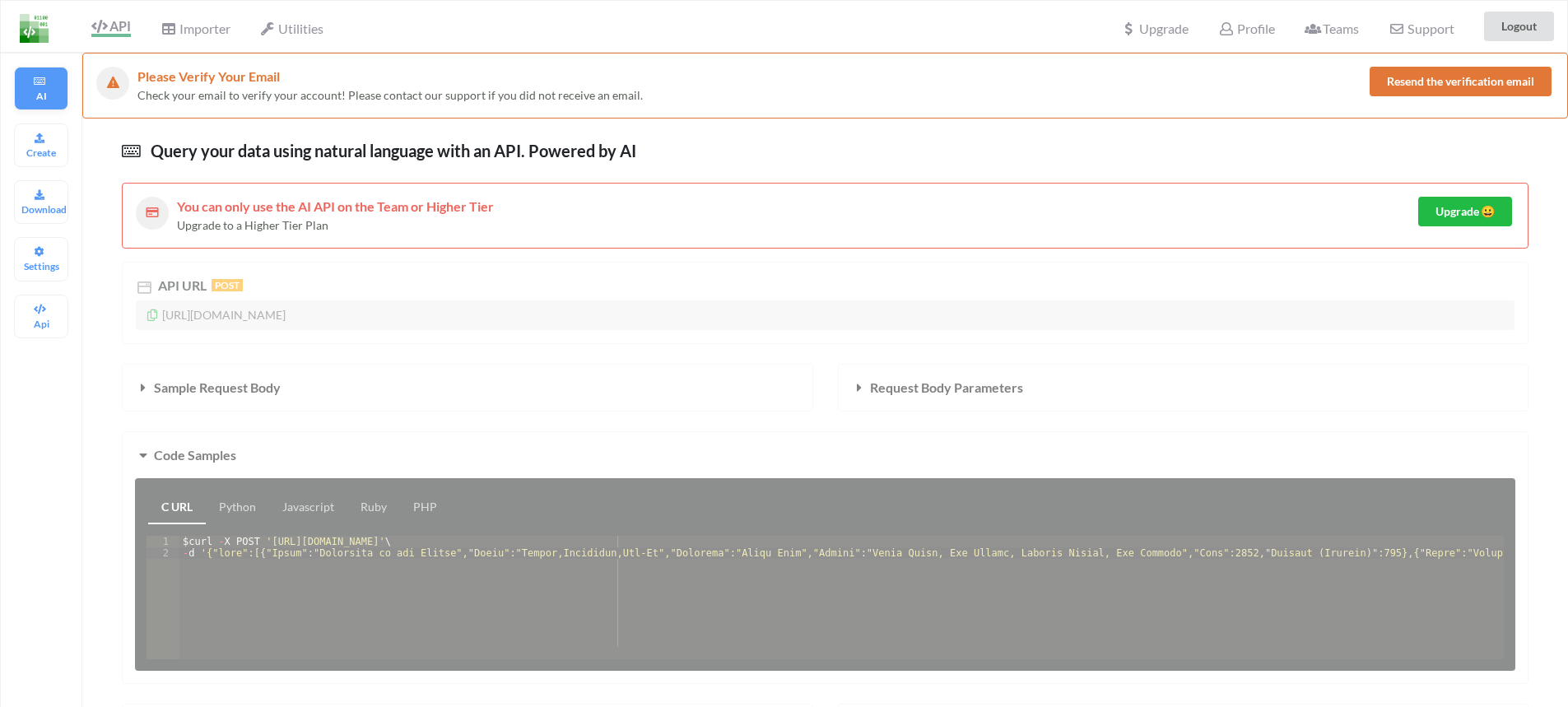
click at [47, 97] on p "AI" at bounding box center [40, 96] width 40 height 14
click at [44, 34] on img at bounding box center [34, 29] width 29 height 29
click at [208, 24] on span "Importer" at bounding box center [195, 29] width 69 height 19
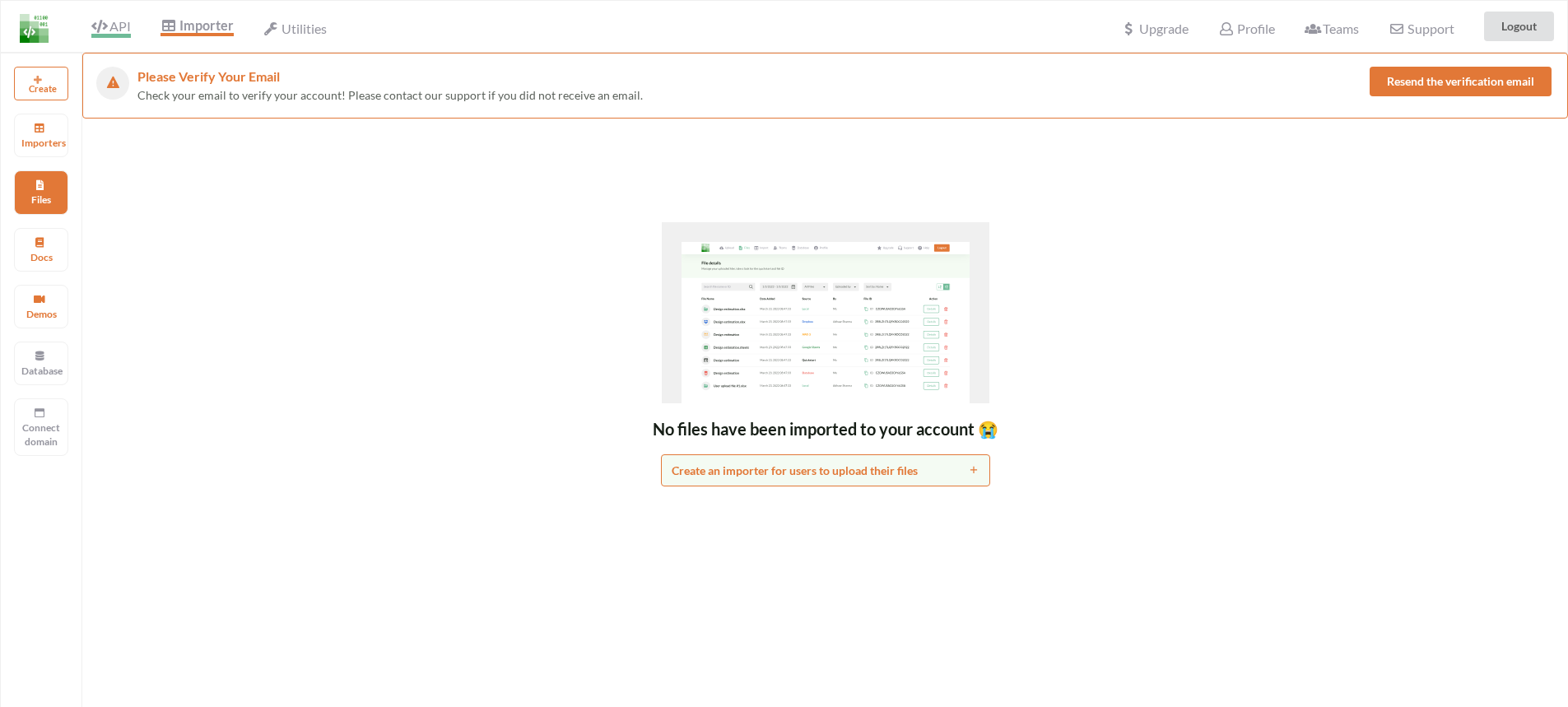
click at [103, 36] on span "API" at bounding box center [111, 28] width 40 height 19
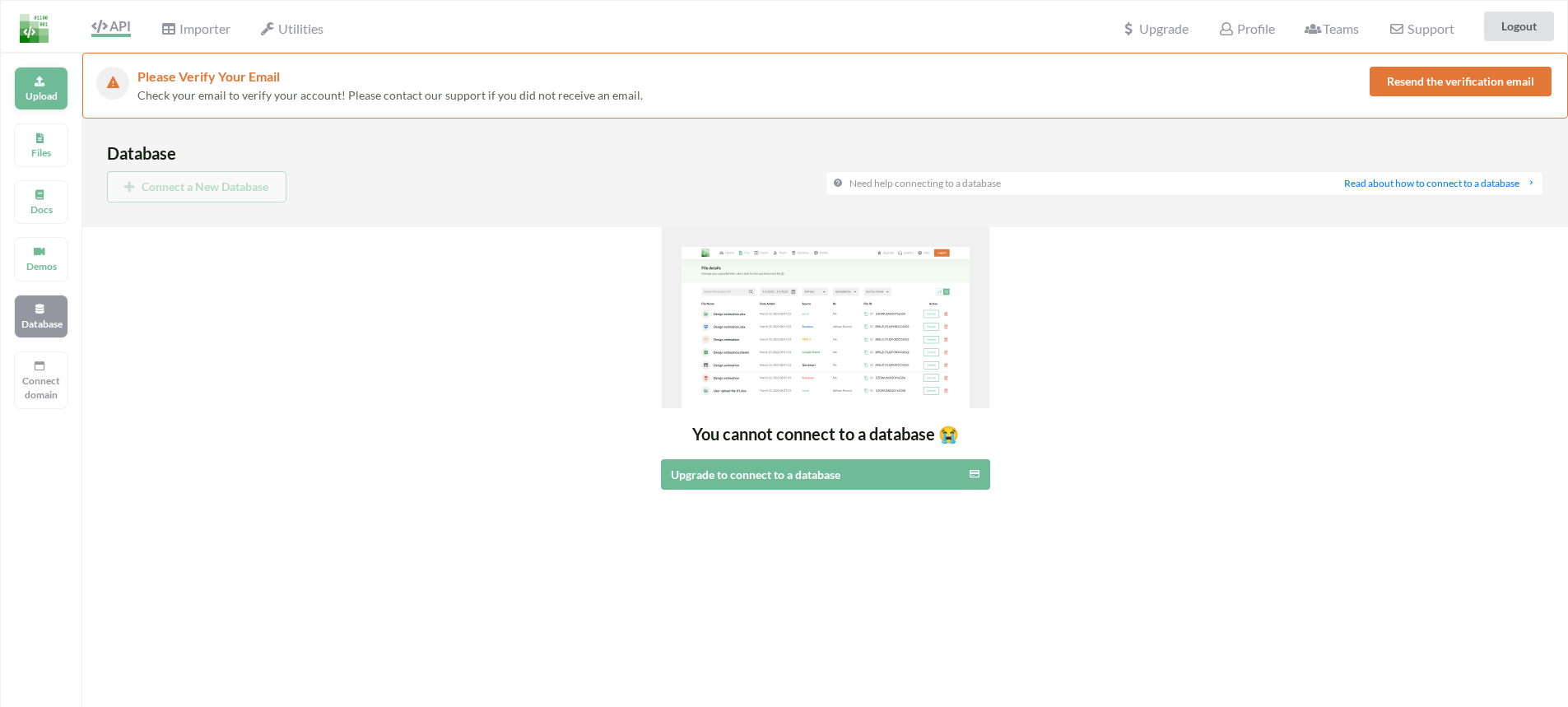
click at [56, 87] on div "Upload" at bounding box center [41, 88] width 55 height 44
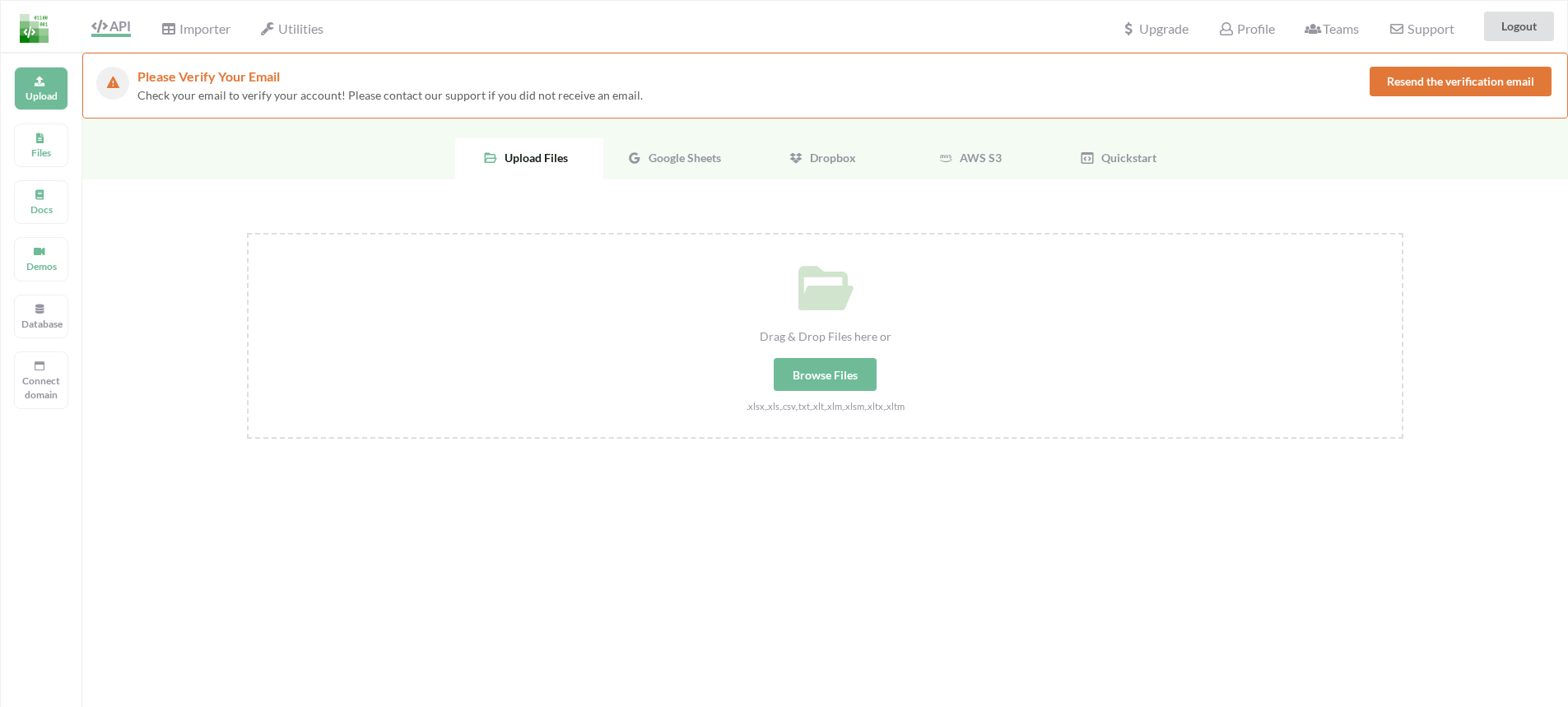
click at [691, 155] on span "Google Sheets" at bounding box center [681, 157] width 79 height 14
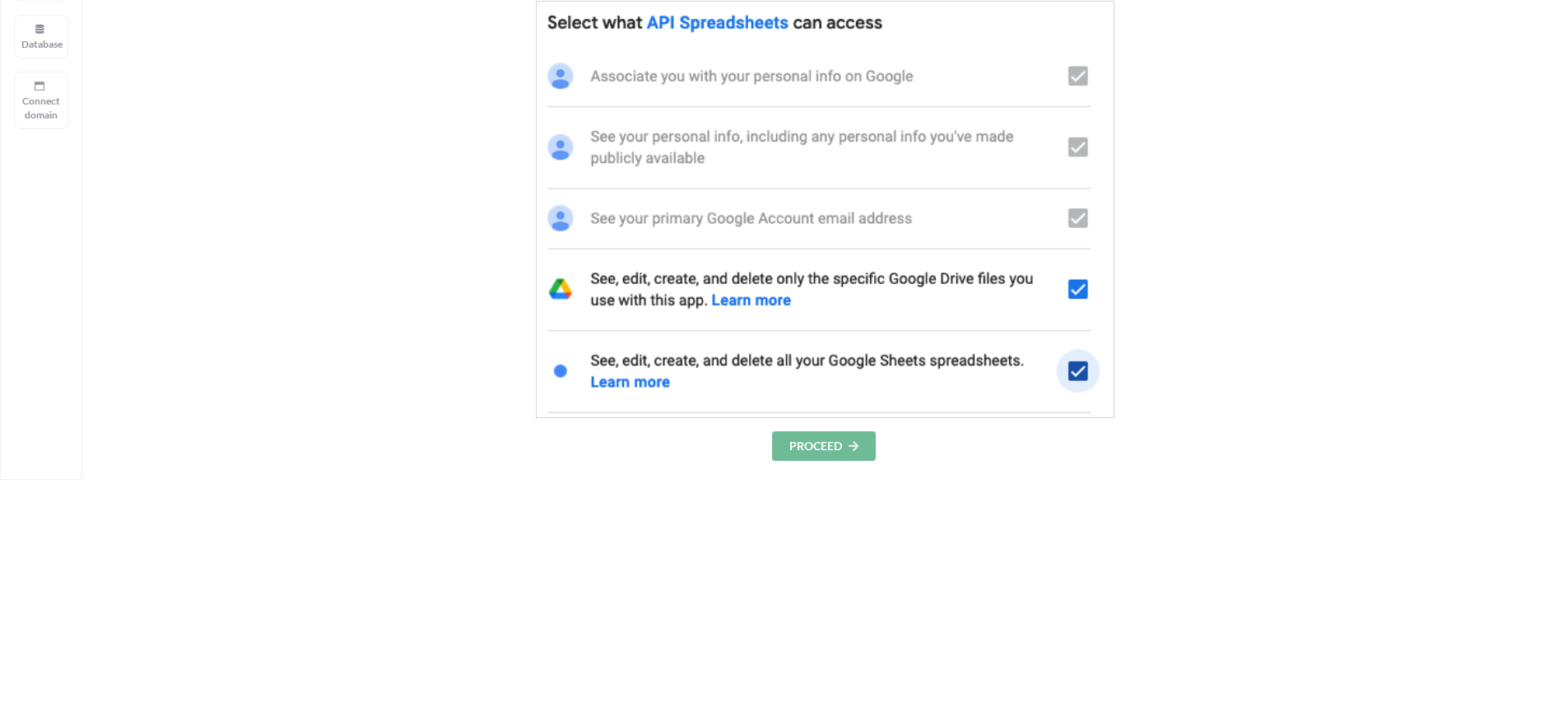
scroll to position [172, 0]
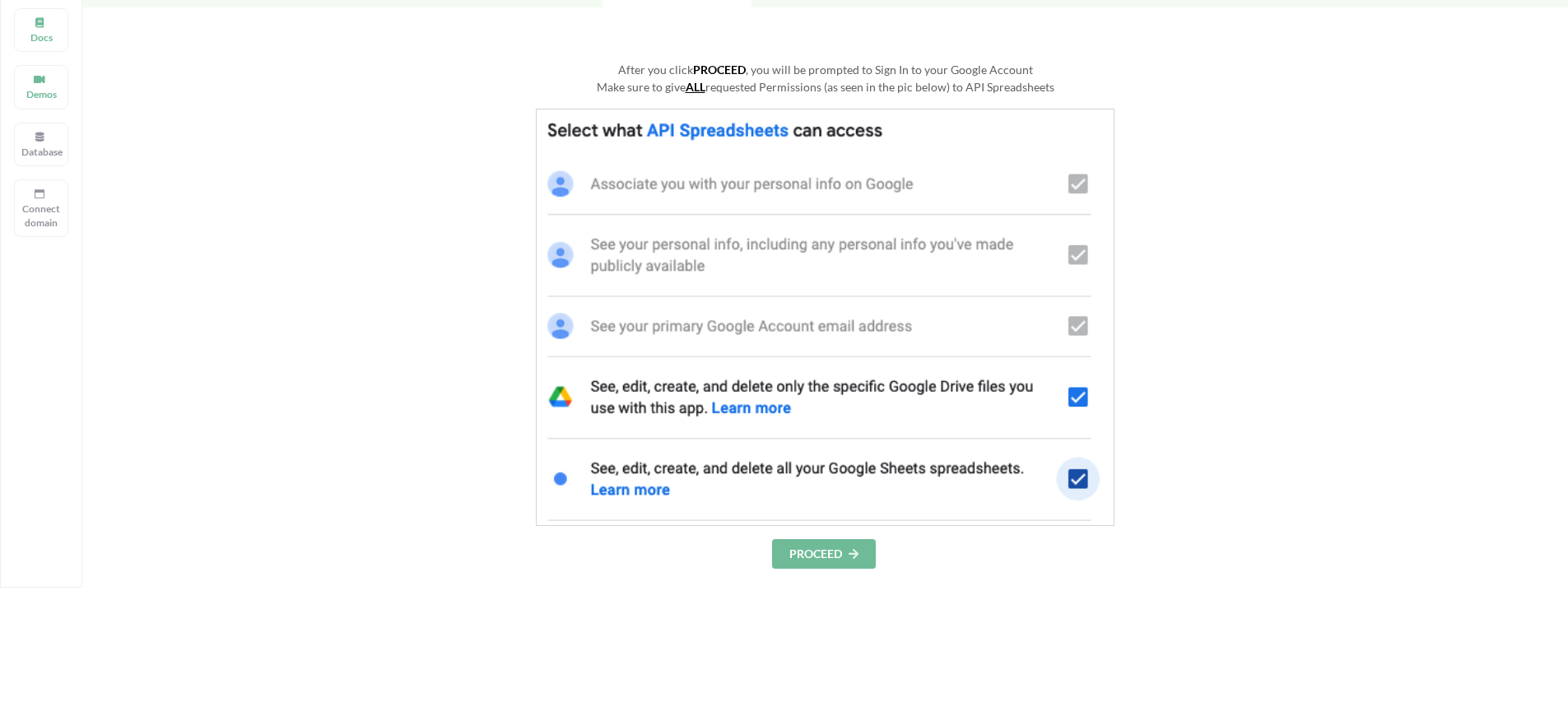
click at [819, 551] on button "PROCEED" at bounding box center [824, 553] width 103 height 29
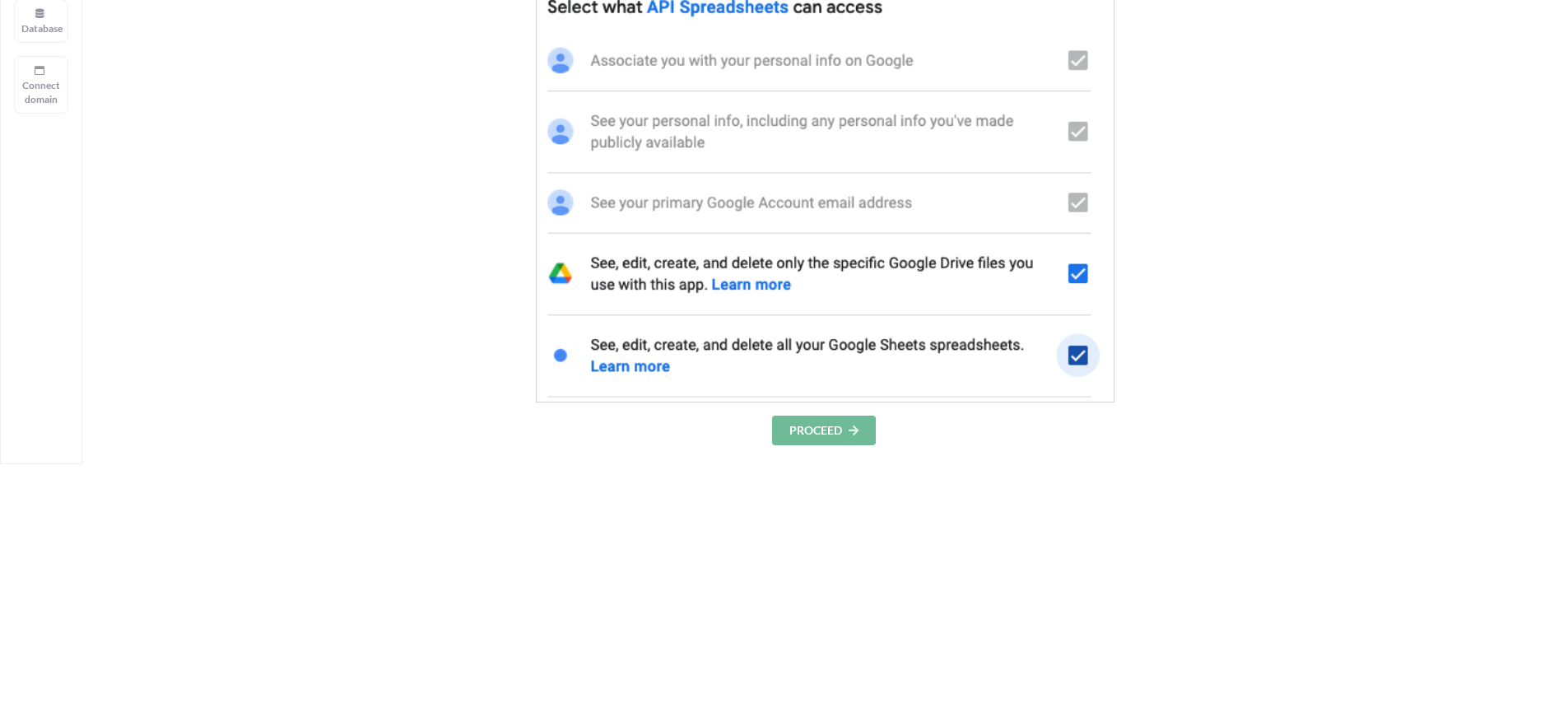
scroll to position [329, 0]
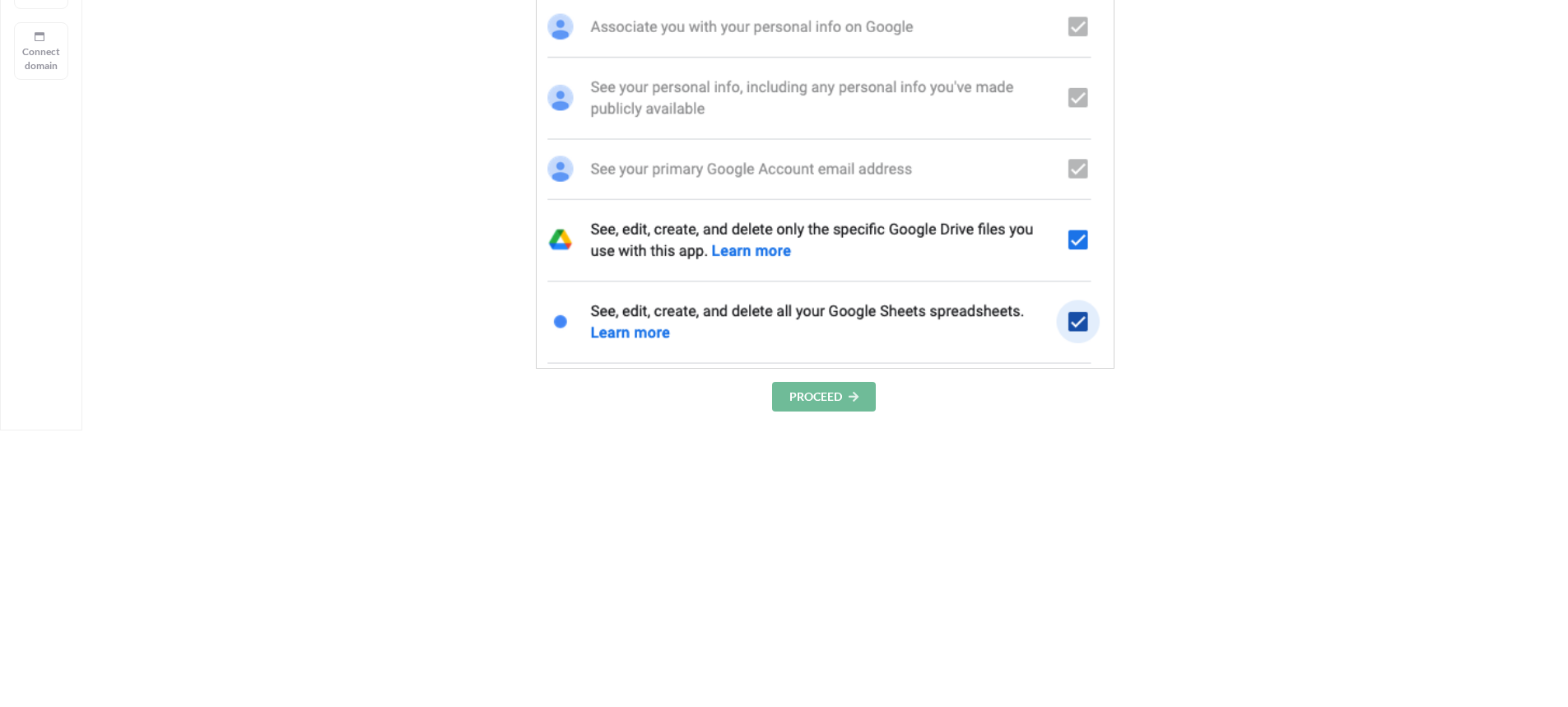
click at [833, 393] on button "PROCEED" at bounding box center [824, 396] width 103 height 29
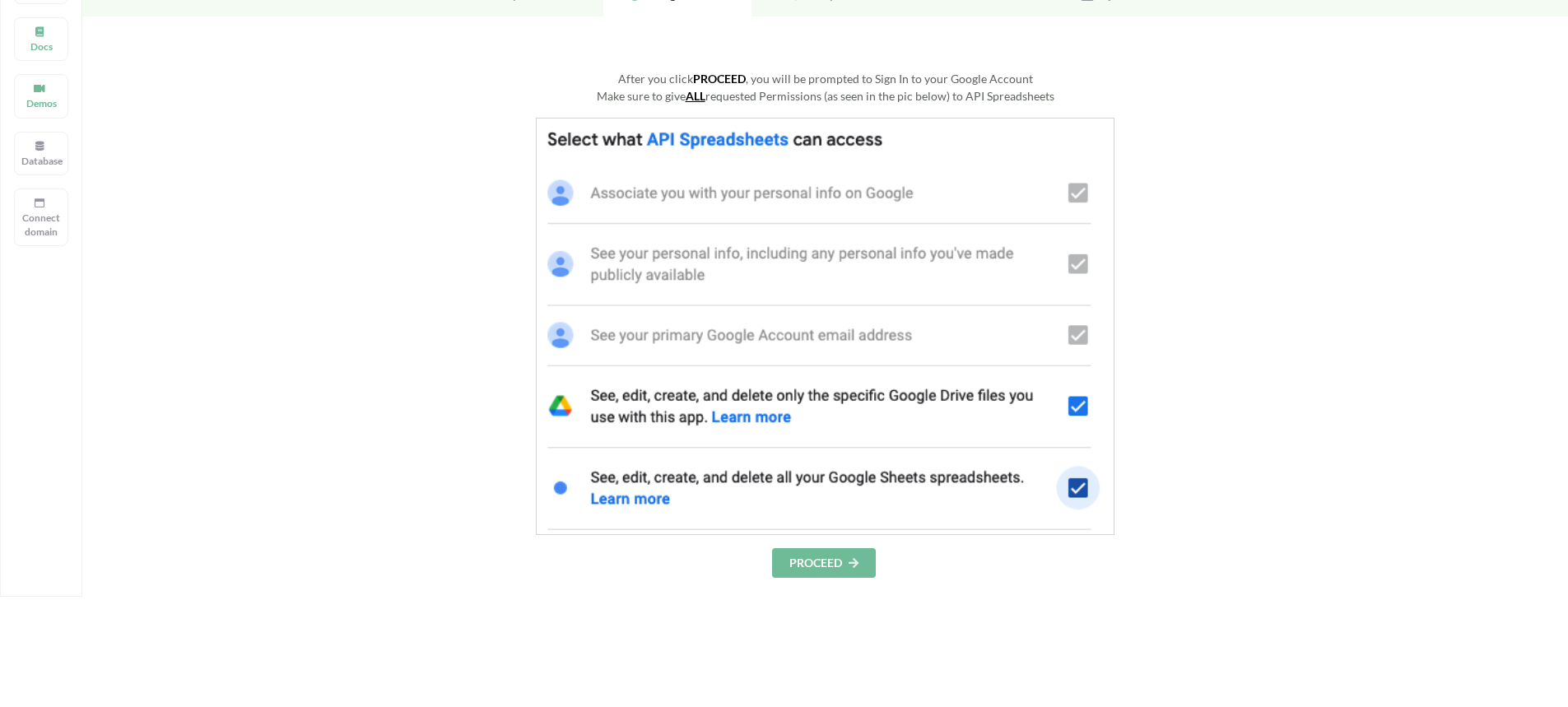
scroll to position [0, 0]
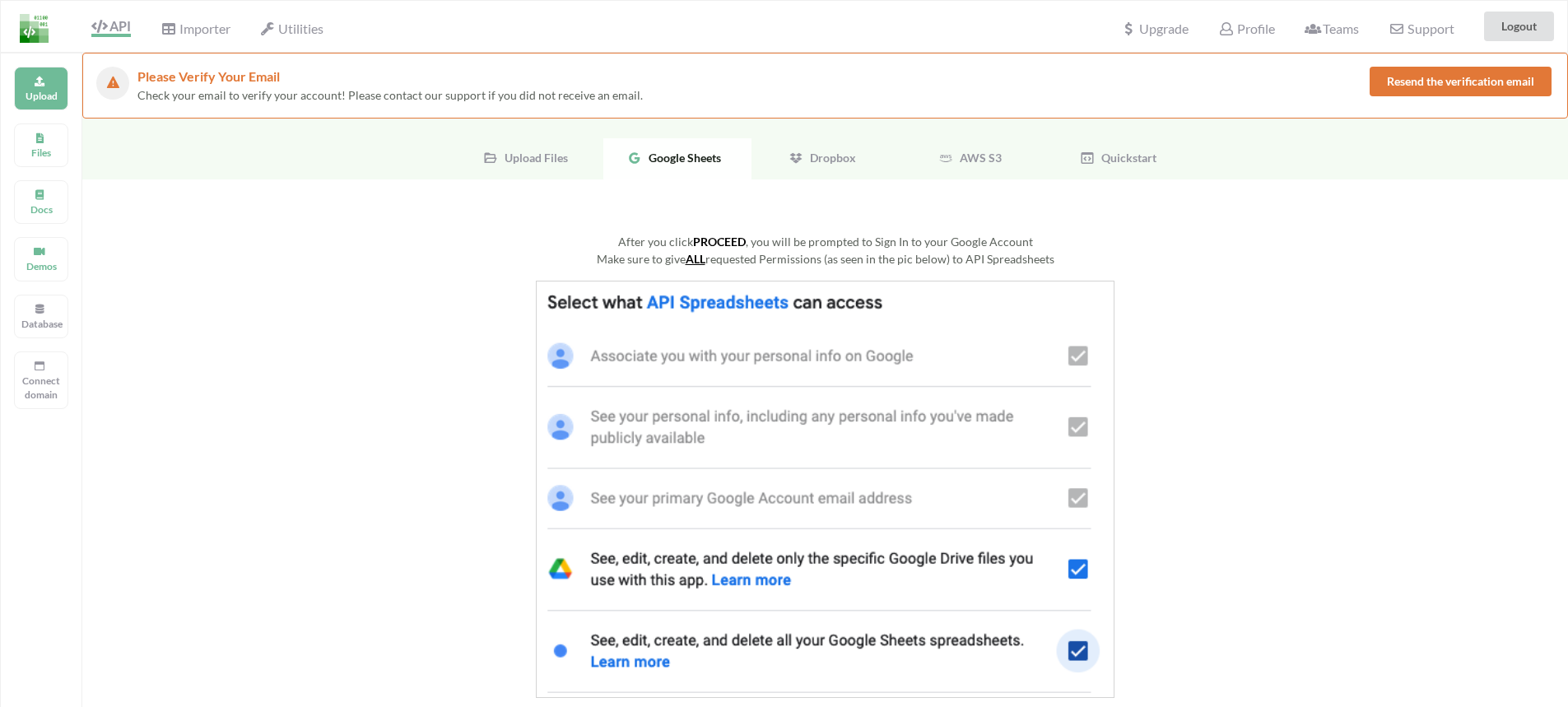
click at [1078, 353] on img at bounding box center [825, 489] width 579 height 417
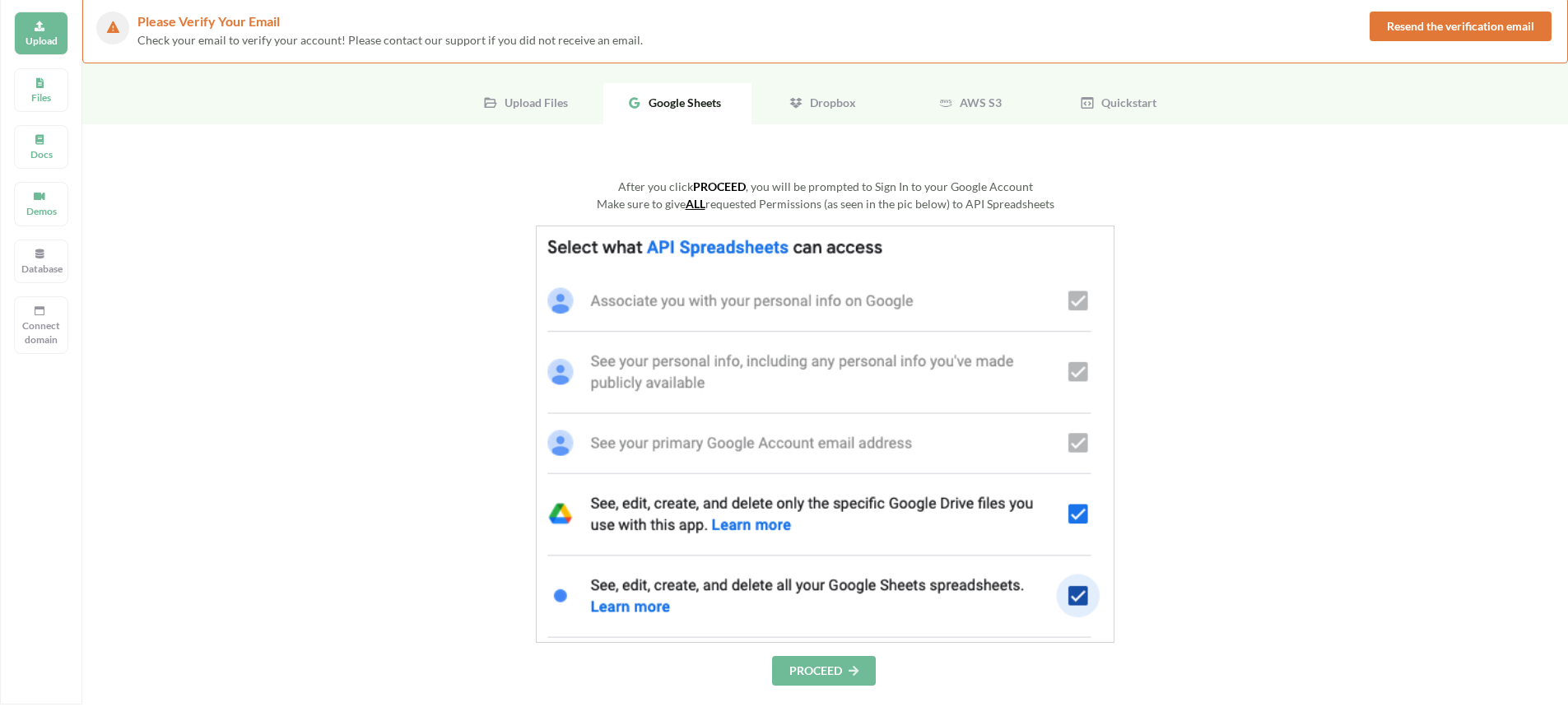
scroll to position [82, 0]
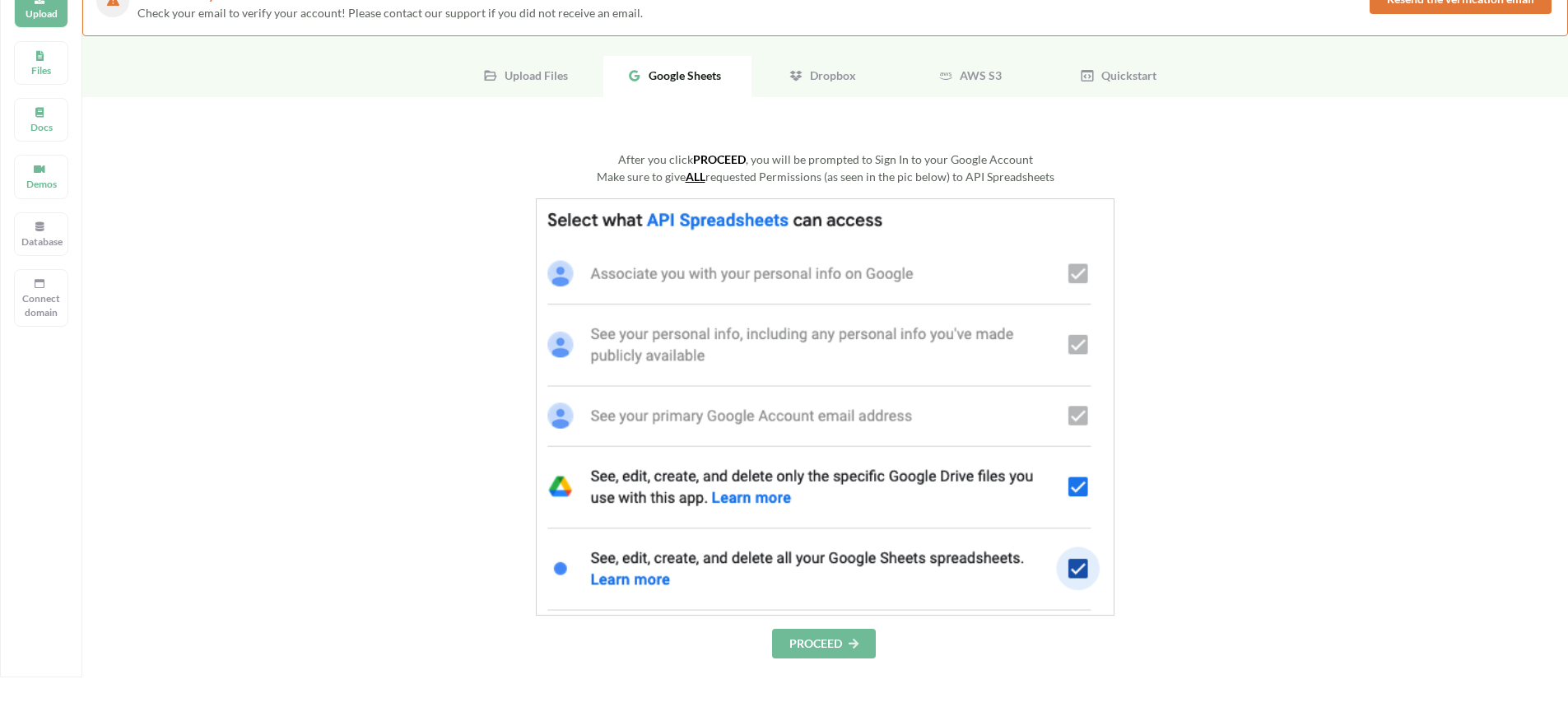
click at [834, 641] on button "PROCEED" at bounding box center [824, 643] width 103 height 29
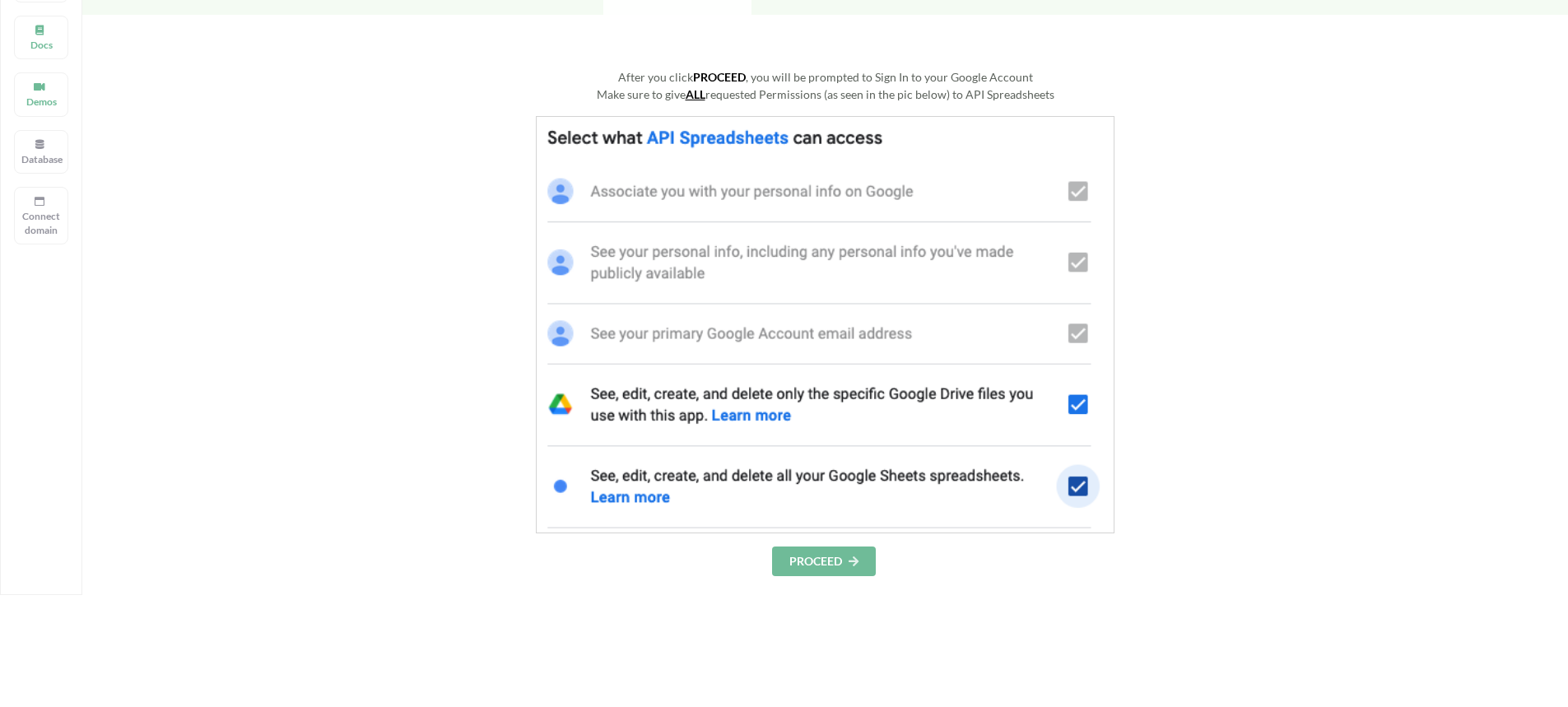
click at [1079, 334] on img at bounding box center [825, 324] width 579 height 417
click at [826, 567] on button "PROCEED" at bounding box center [824, 561] width 103 height 29
click at [1075, 189] on img at bounding box center [825, 324] width 579 height 417
click at [1077, 190] on img at bounding box center [825, 324] width 579 height 417
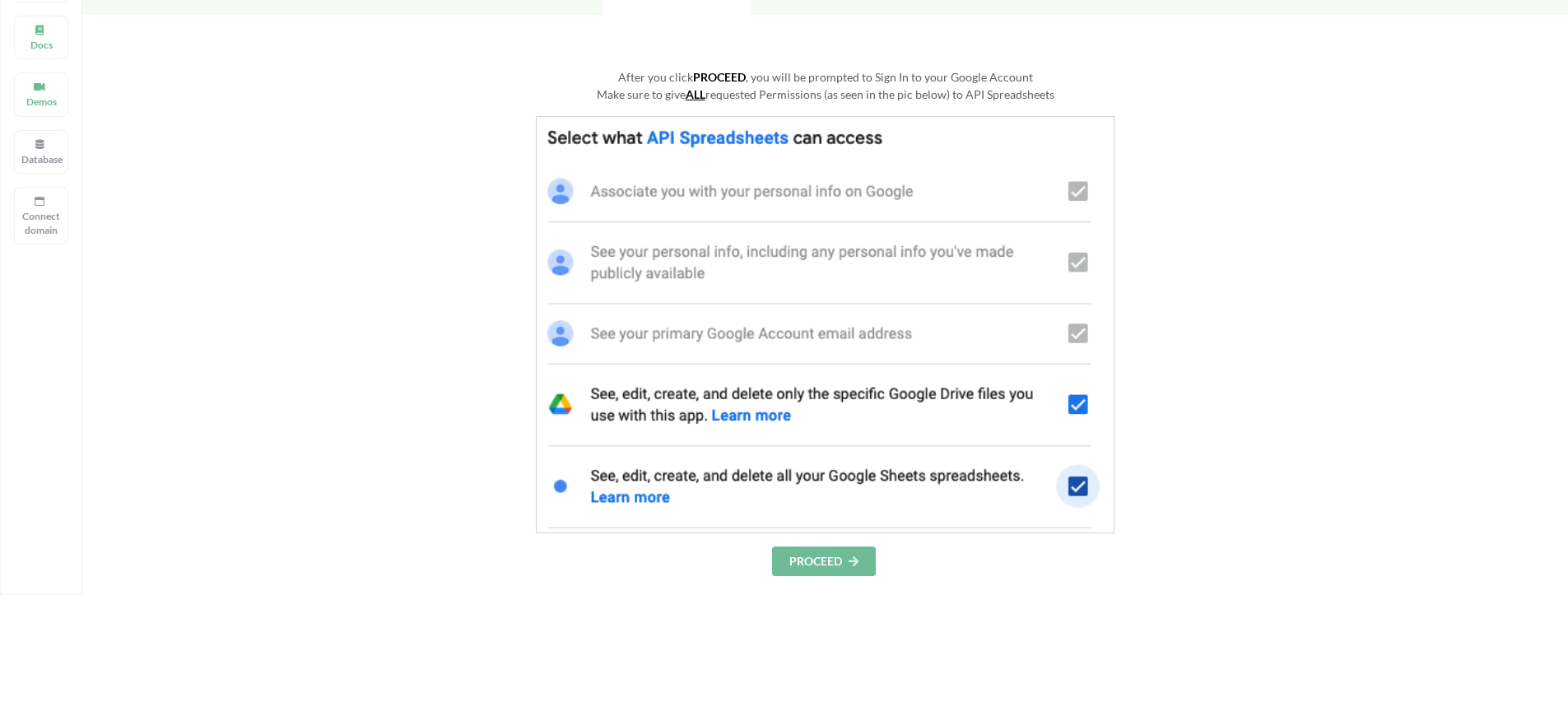
click at [1078, 190] on img at bounding box center [825, 324] width 579 height 417
click at [750, 191] on img at bounding box center [825, 324] width 579 height 417
click at [753, 191] on img at bounding box center [825, 324] width 579 height 417
click at [1075, 194] on img at bounding box center [825, 324] width 579 height 417
click at [1078, 194] on img at bounding box center [825, 324] width 579 height 417
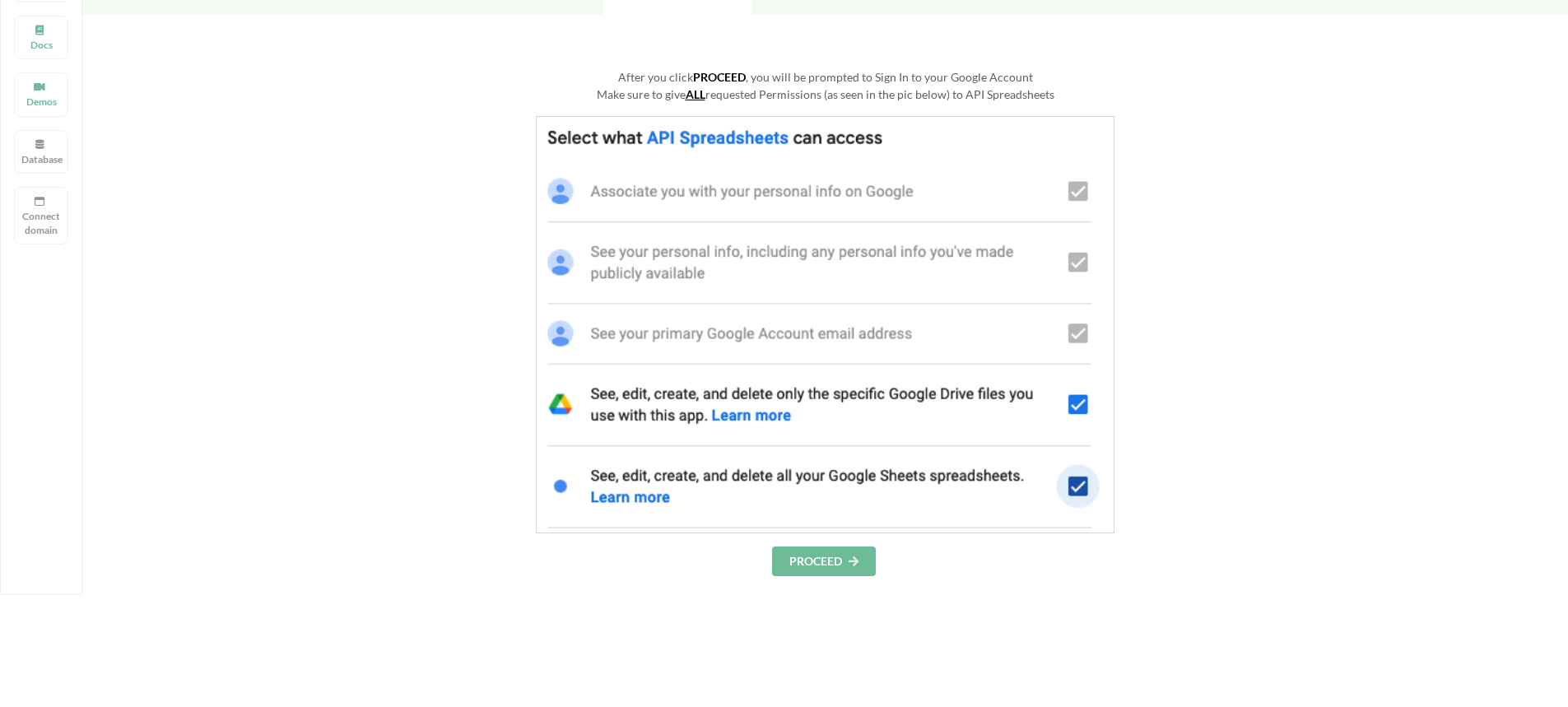
click at [1078, 194] on img at bounding box center [825, 324] width 579 height 417
click at [1078, 193] on img at bounding box center [825, 324] width 579 height 417
click at [1072, 190] on img at bounding box center [825, 324] width 579 height 417
click at [1076, 264] on img at bounding box center [825, 324] width 579 height 417
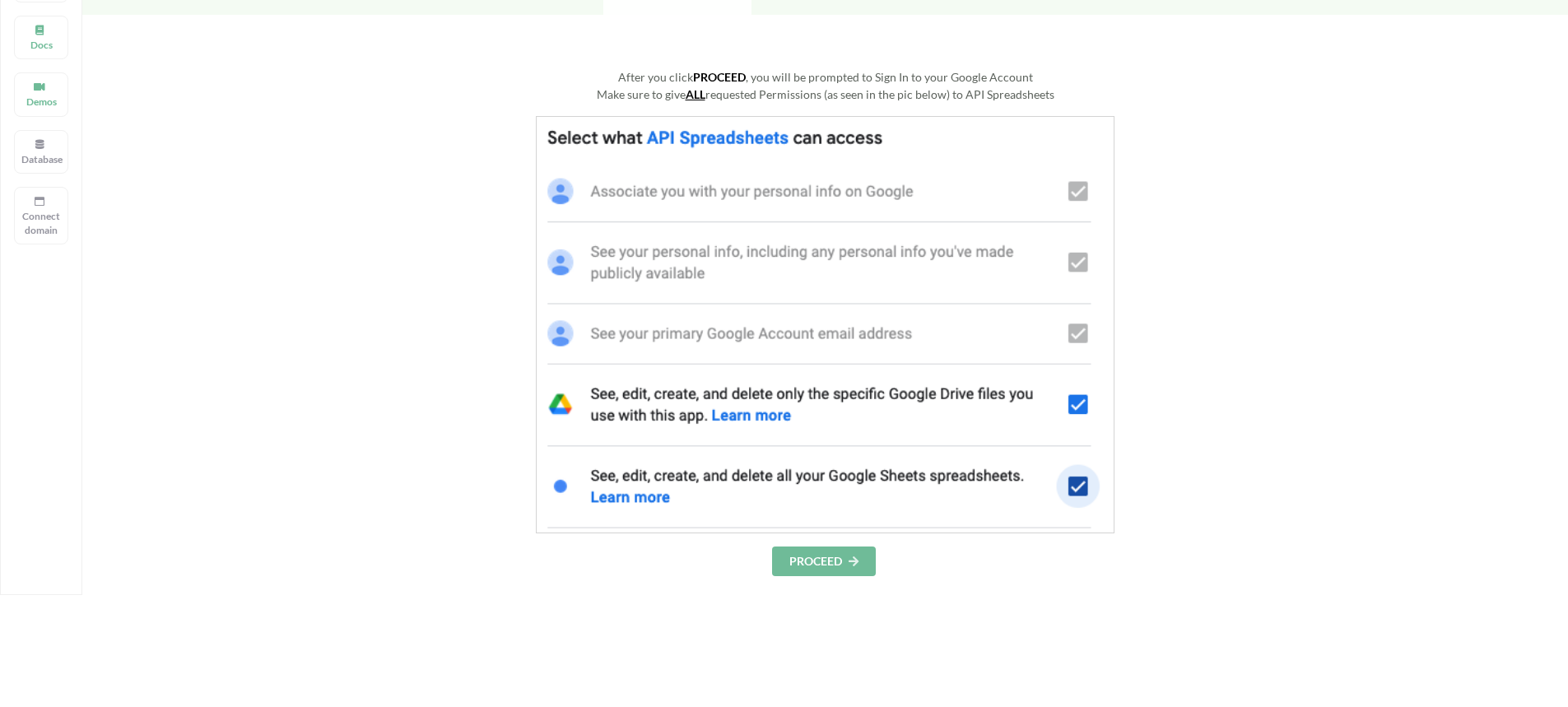
click at [1078, 262] on img at bounding box center [825, 324] width 579 height 417
click at [580, 258] on img at bounding box center [825, 324] width 579 height 417
click at [589, 191] on img at bounding box center [825, 324] width 579 height 417
drag, startPoint x: 565, startPoint y: 338, endPoint x: 570, endPoint y: 391, distance: 53.2
click at [566, 338] on img at bounding box center [825, 324] width 579 height 417
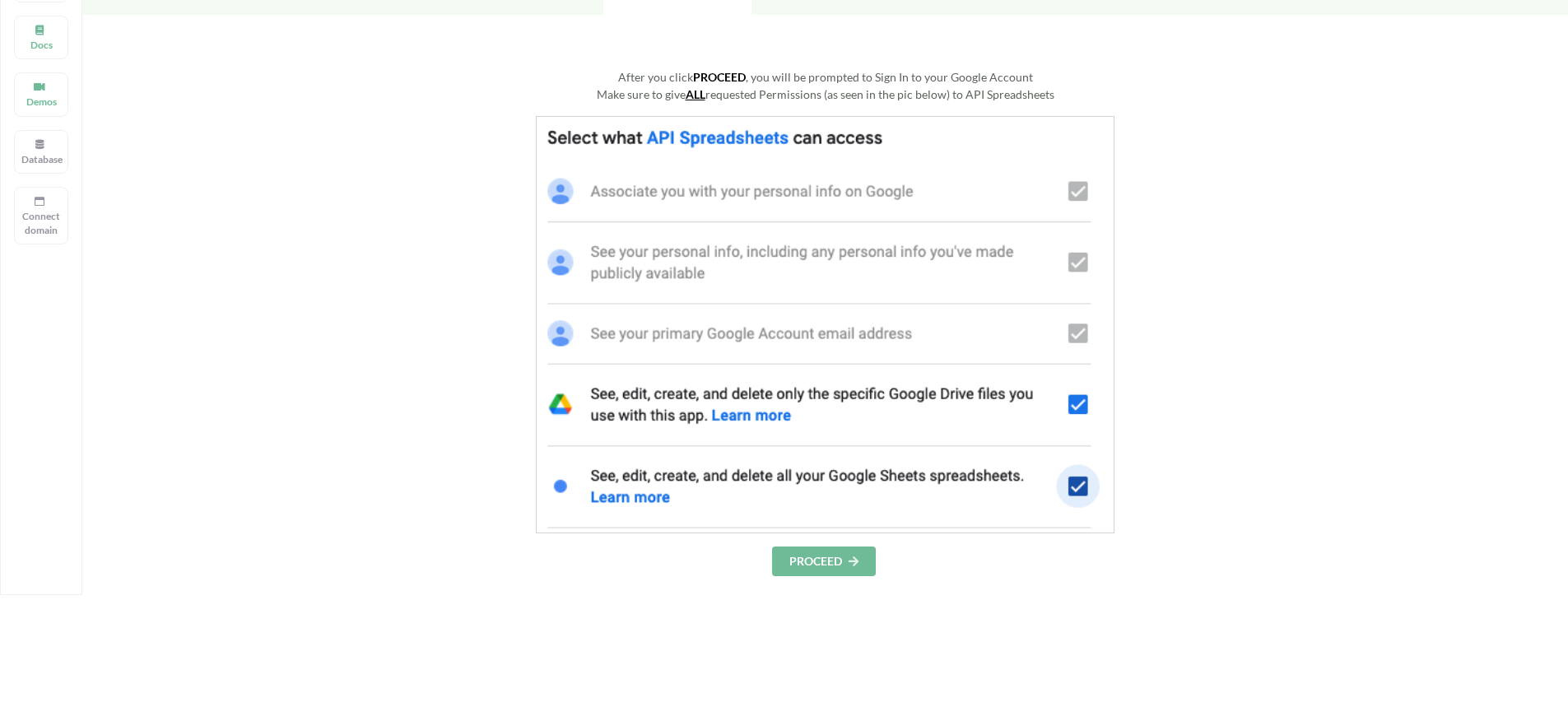
click at [569, 400] on img at bounding box center [825, 324] width 579 height 417
click at [53, 47] on p "Docs" at bounding box center [40, 45] width 40 height 14
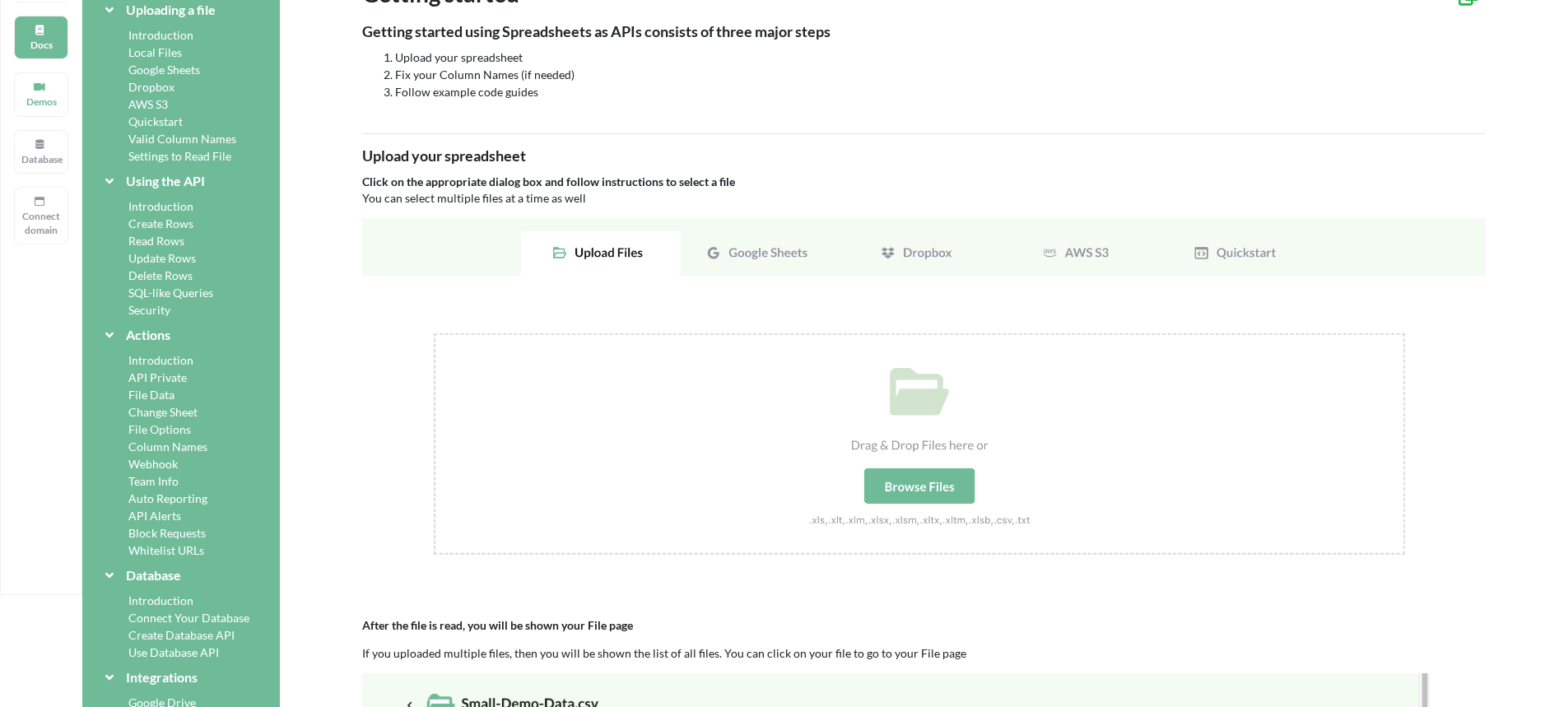
click at [740, 251] on img at bounding box center [924, 404] width 1124 height 374
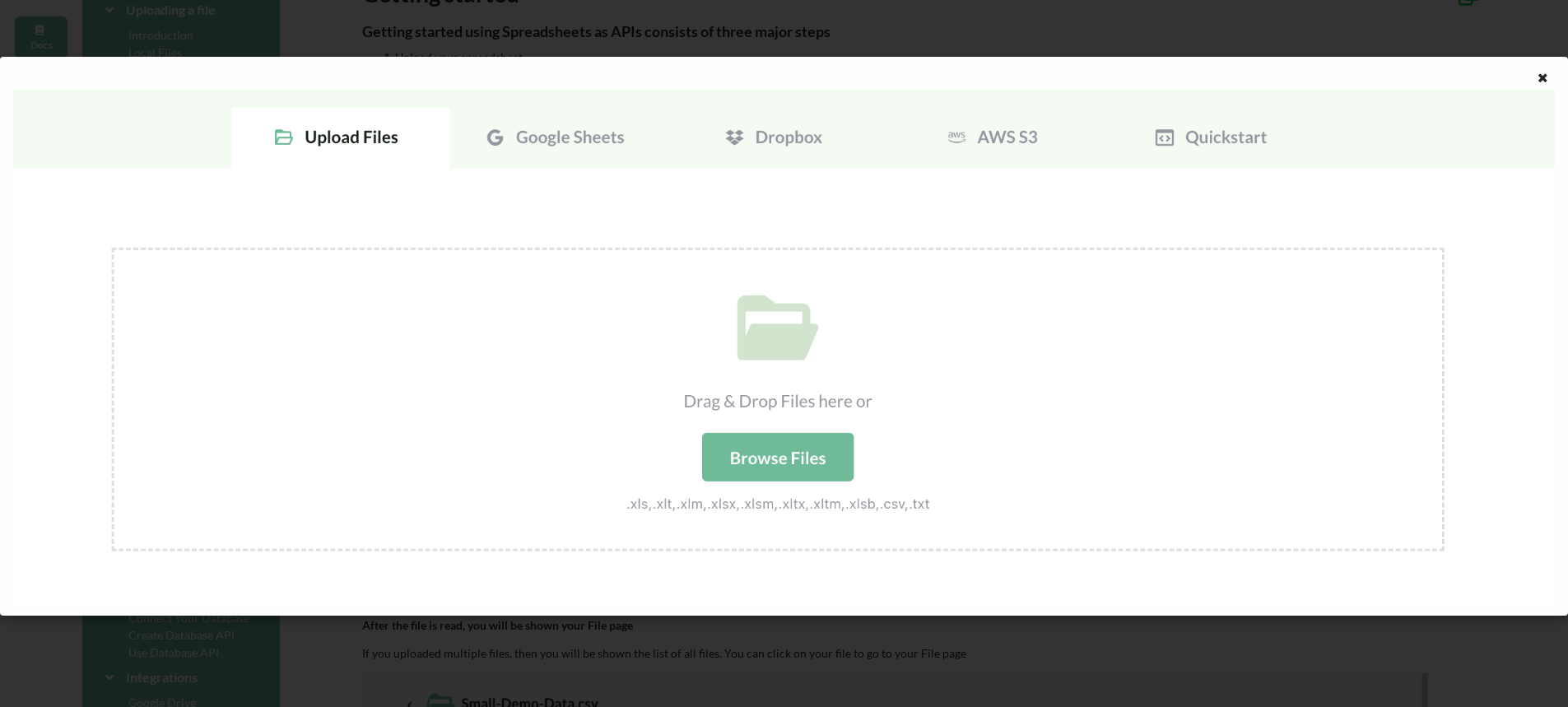
click at [598, 139] on img at bounding box center [784, 346] width 1542 height 514
click at [782, 457] on img at bounding box center [784, 346] width 1542 height 514
click at [1536, 79] on icon at bounding box center [1543, 76] width 14 height 12
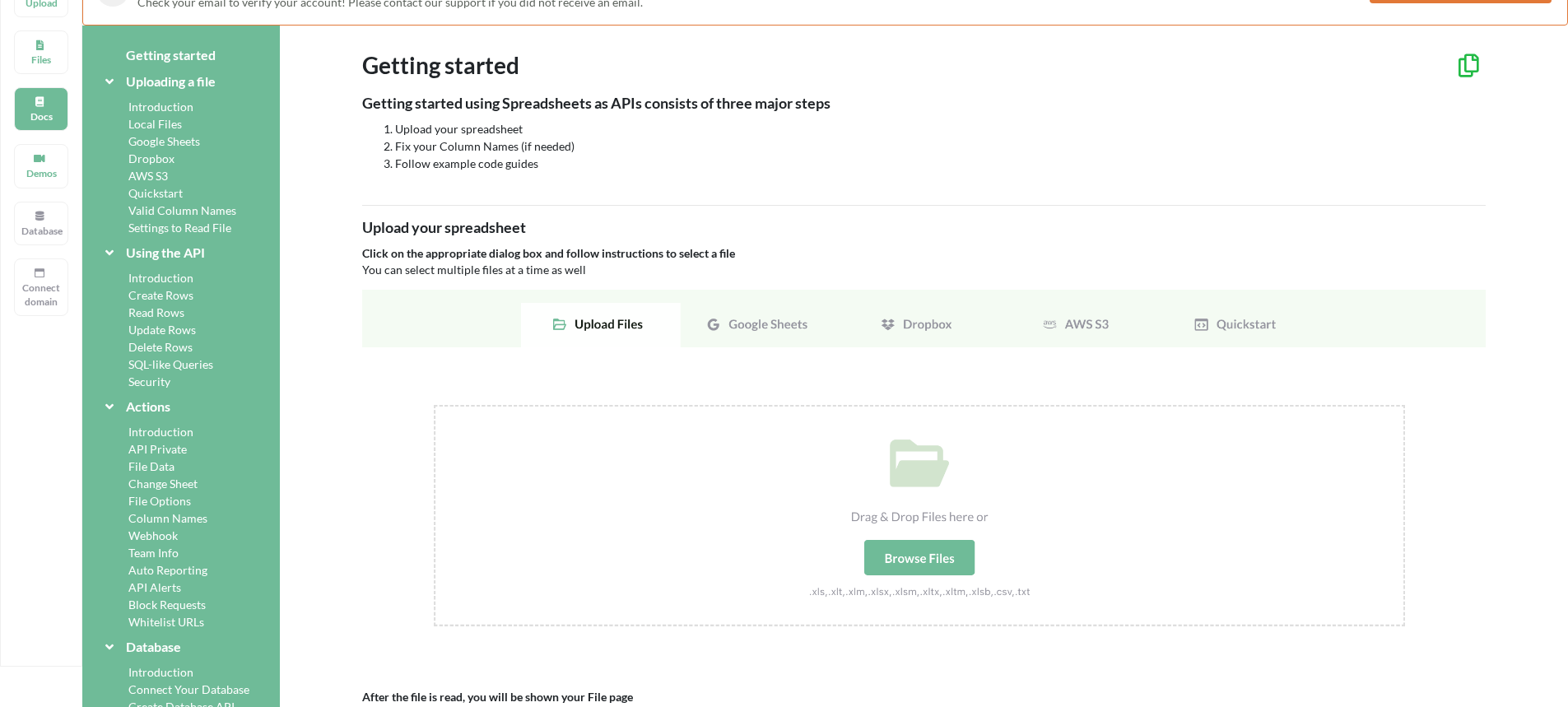
scroll to position [0, 0]
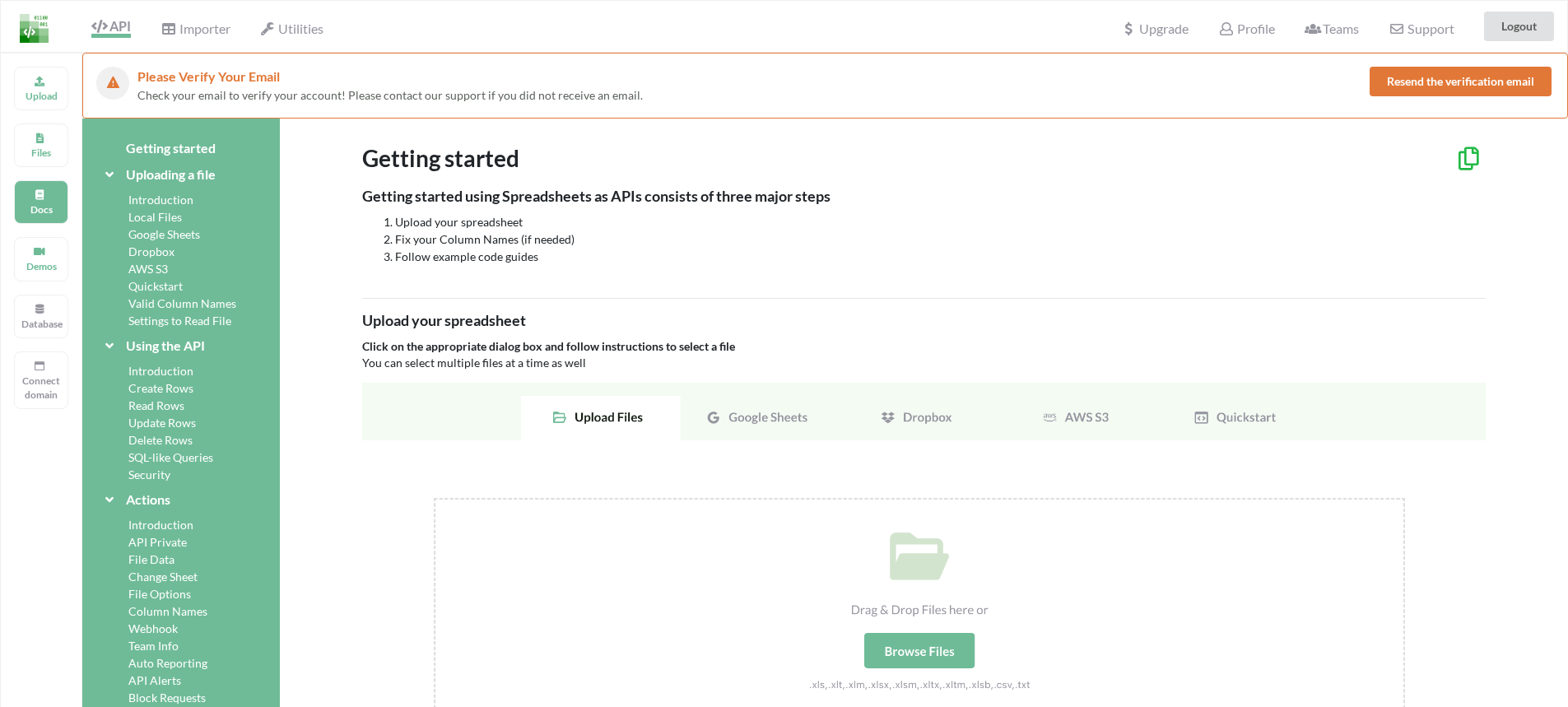
click at [103, 28] on icon at bounding box center [99, 26] width 16 height 13
click at [47, 96] on p "Upload" at bounding box center [40, 96] width 40 height 14
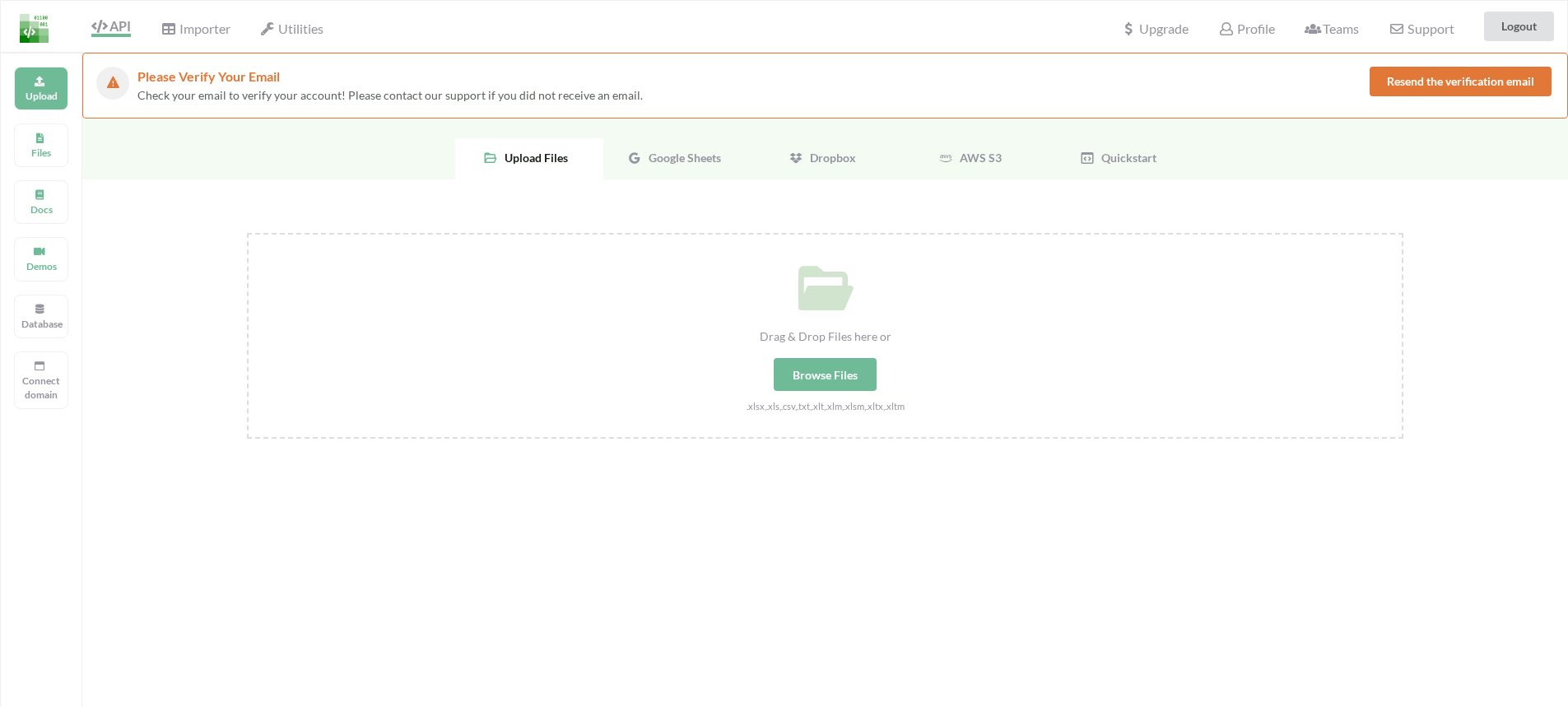
click at [702, 154] on span "Google Sheets" at bounding box center [681, 157] width 79 height 14
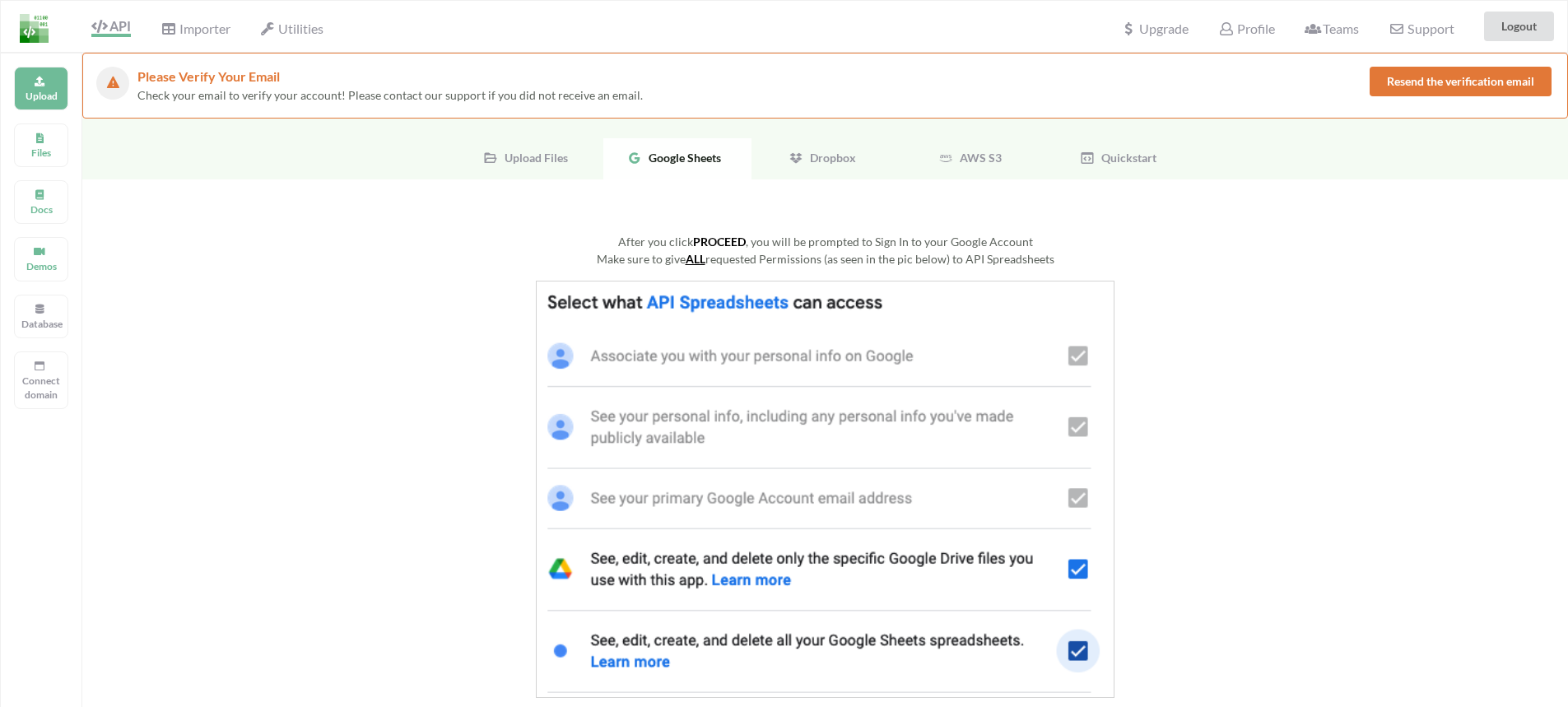
click at [1077, 354] on img at bounding box center [825, 489] width 579 height 417
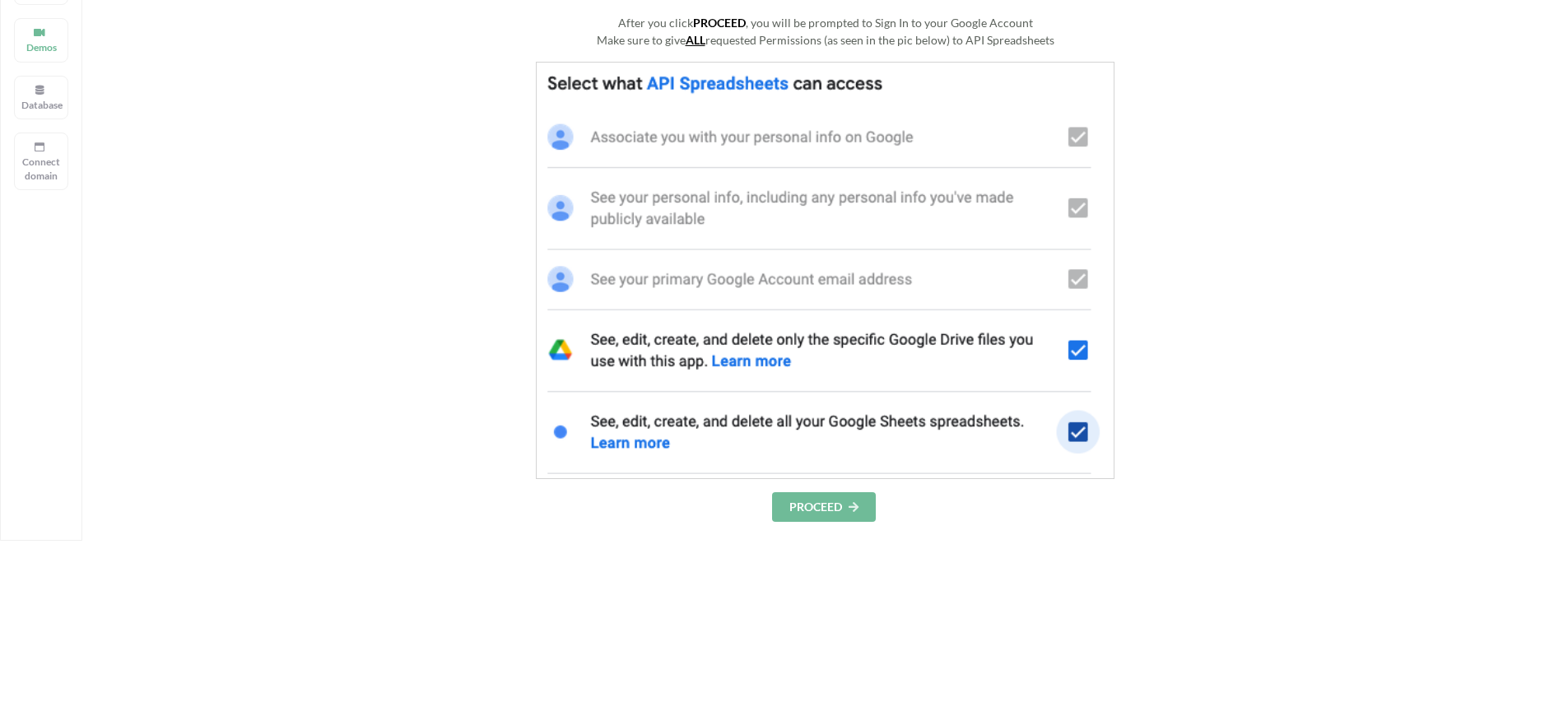
scroll to position [247, 0]
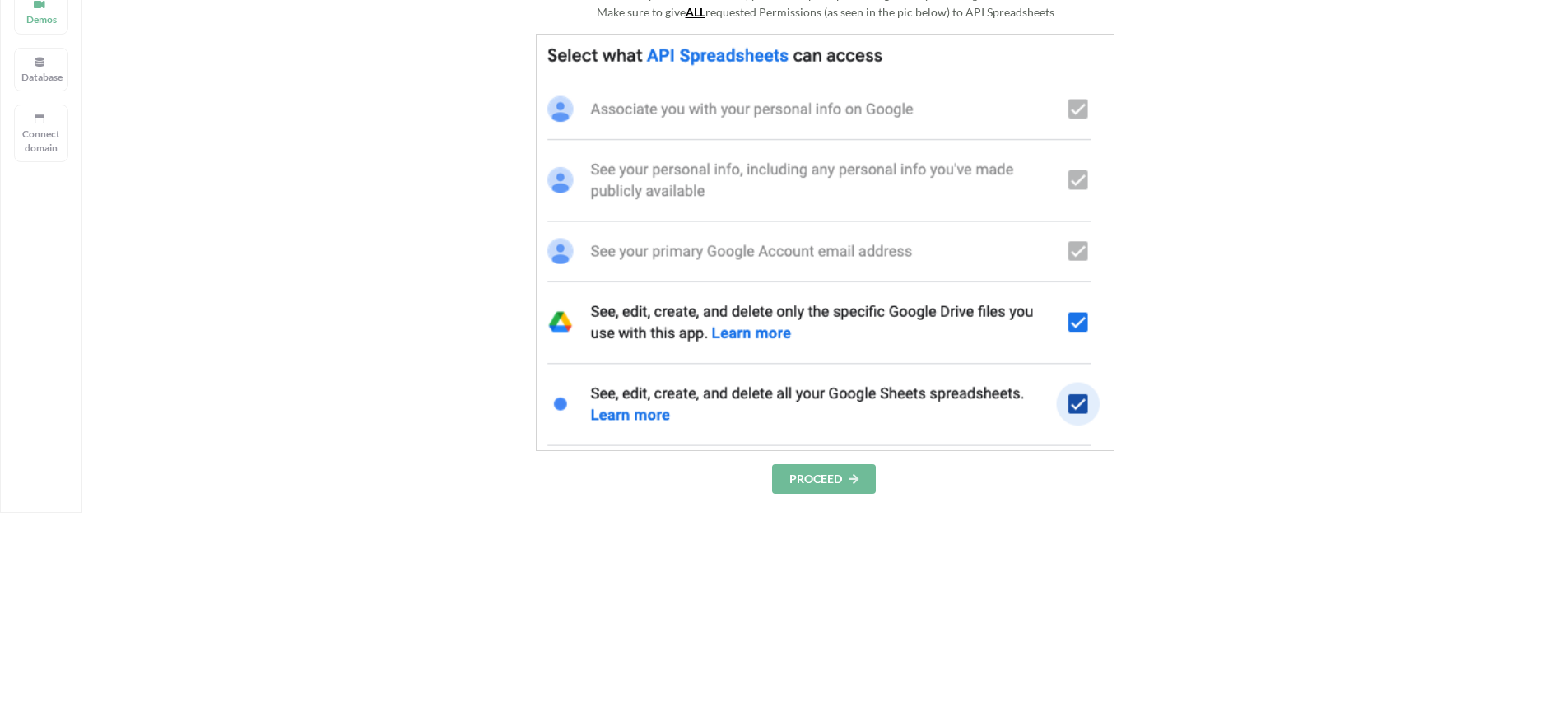
click at [834, 483] on button "PROCEED" at bounding box center [824, 478] width 103 height 29
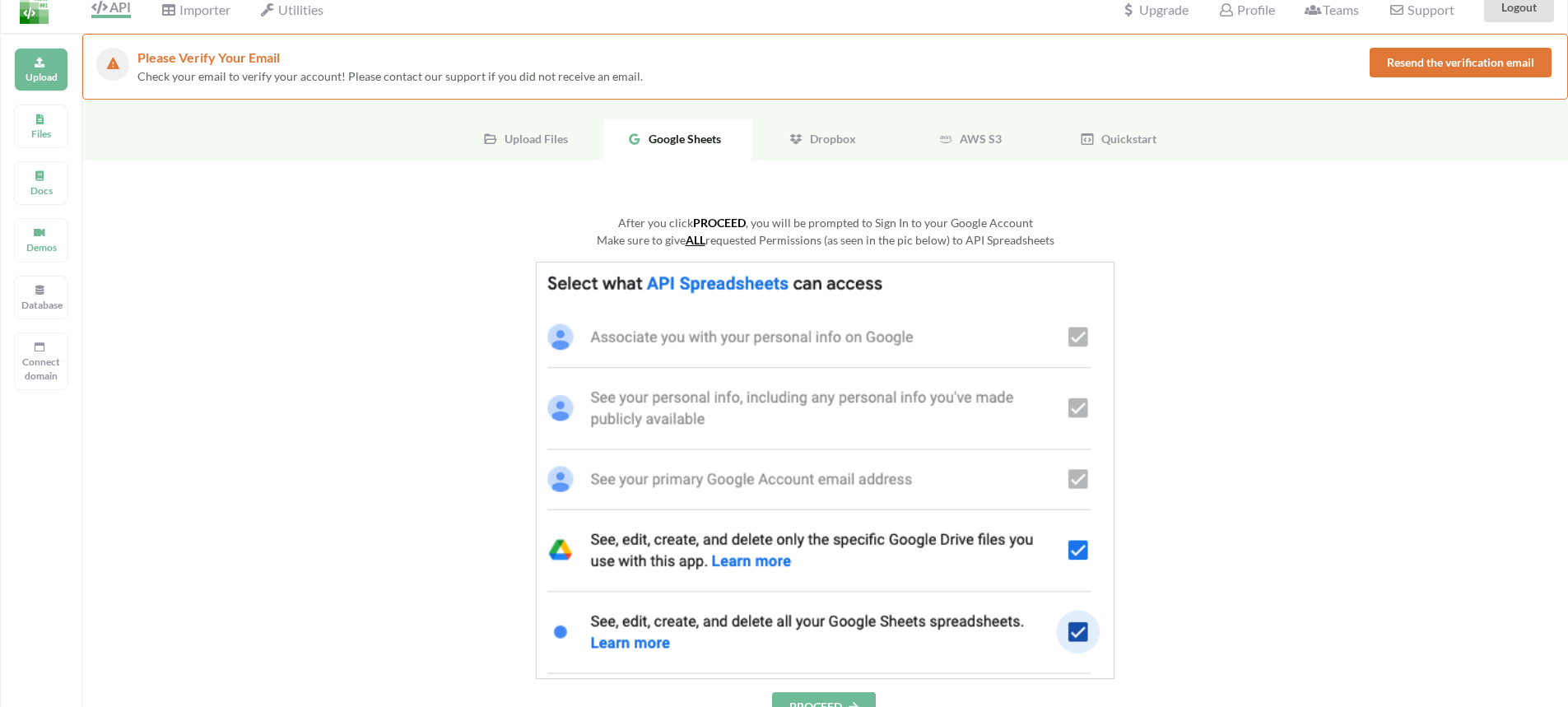
scroll to position [0, 0]
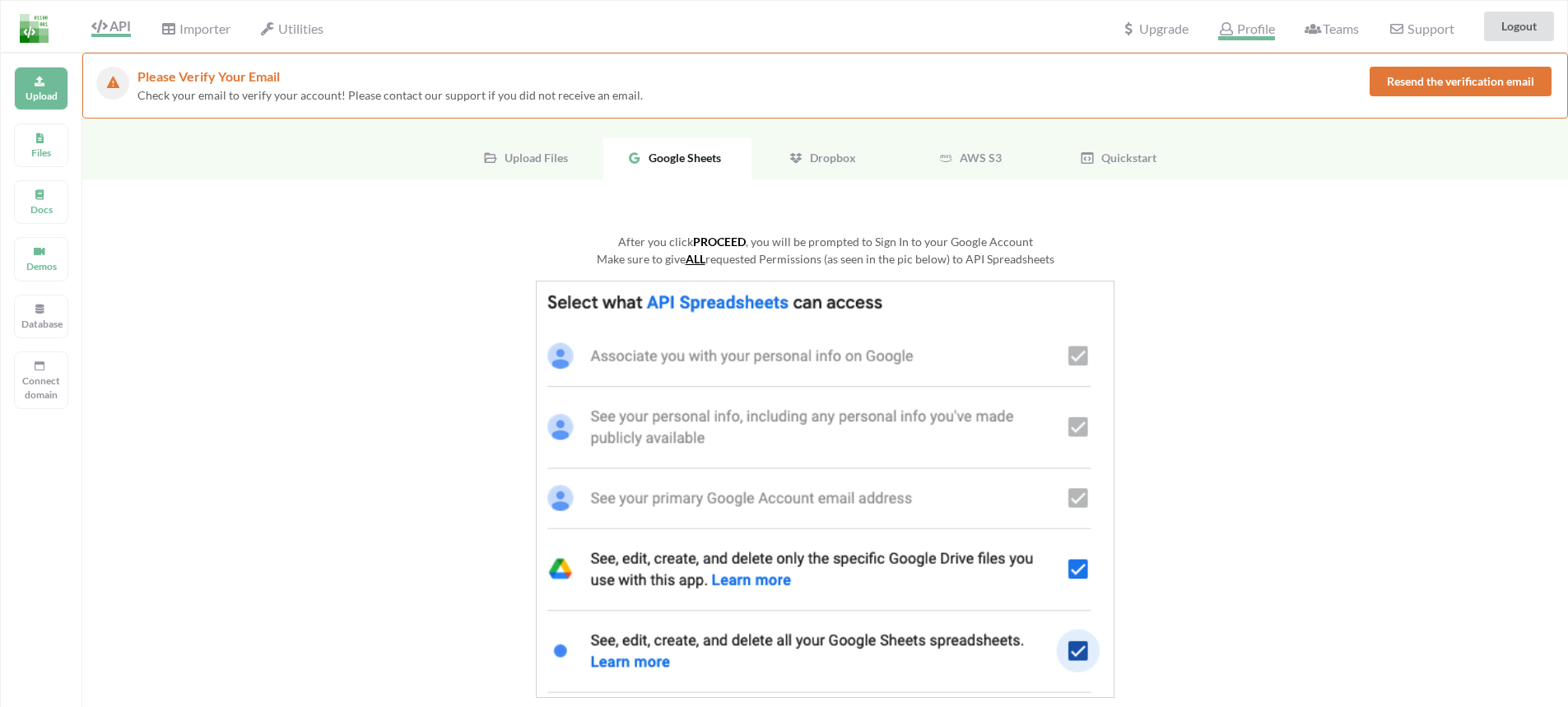
click at [1242, 27] on span "Profile" at bounding box center [1246, 29] width 56 height 19
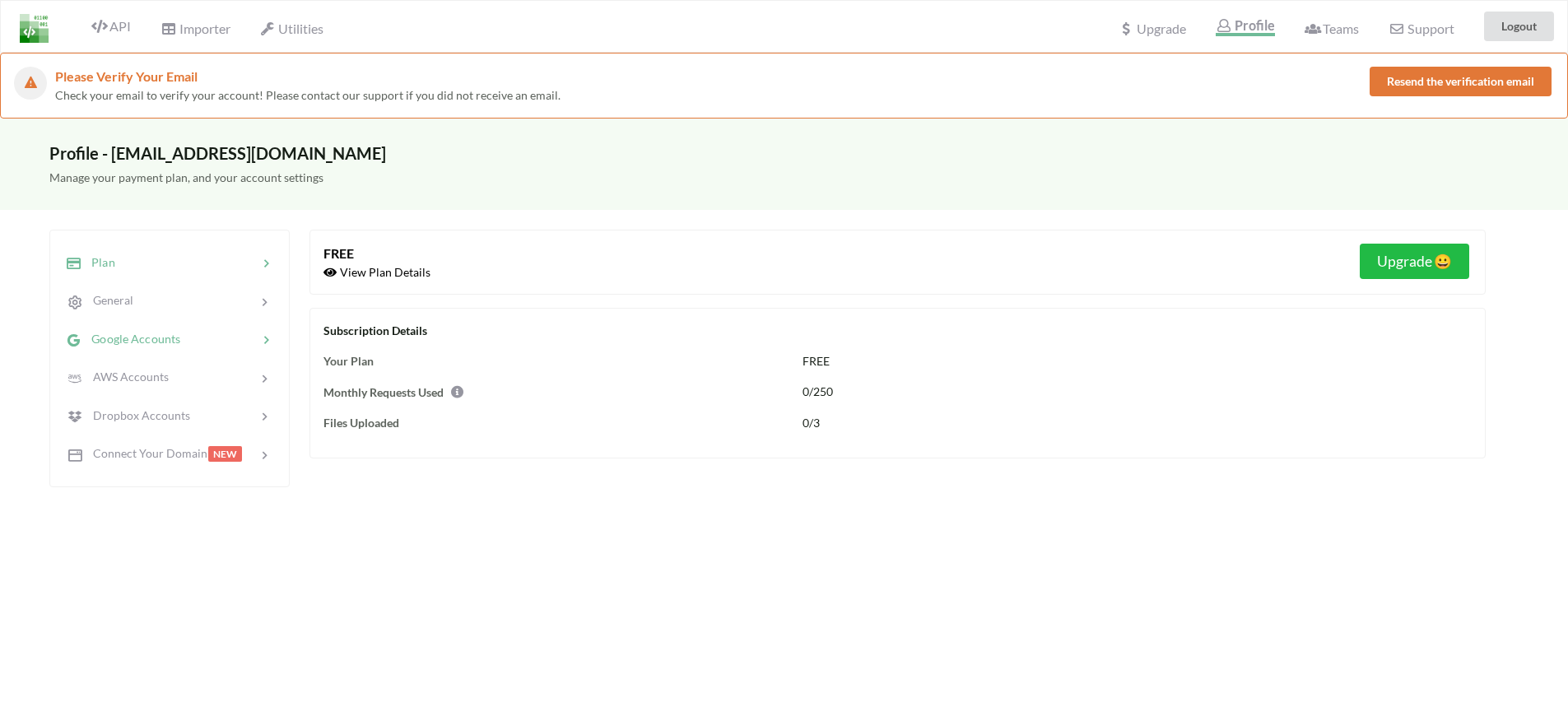
click at [187, 339] on div at bounding box center [219, 338] width 77 height 19
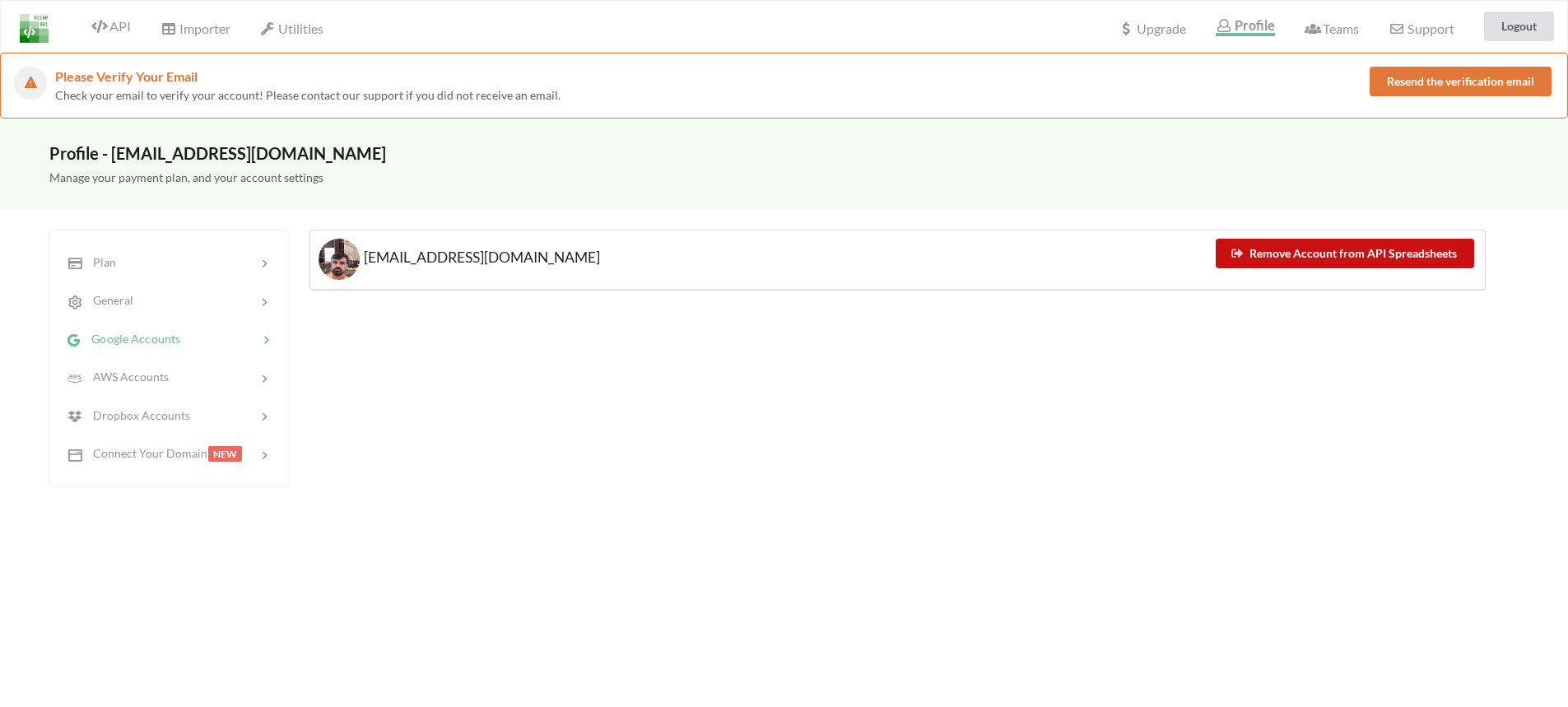
click at [1340, 254] on button "Remove Account from API Spreadsheets" at bounding box center [1344, 253] width 258 height 29
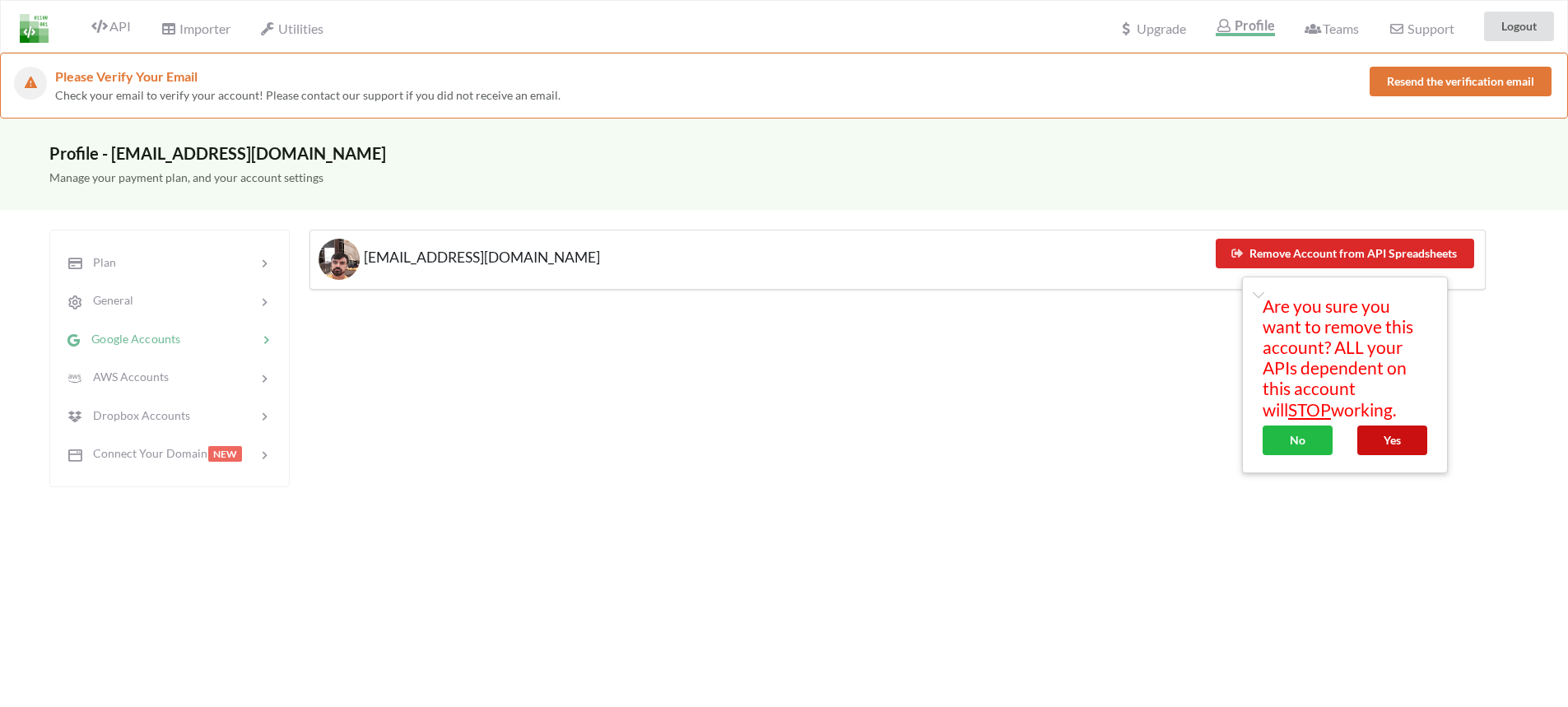
click at [1394, 440] on button "Yes" at bounding box center [1392, 440] width 70 height 29
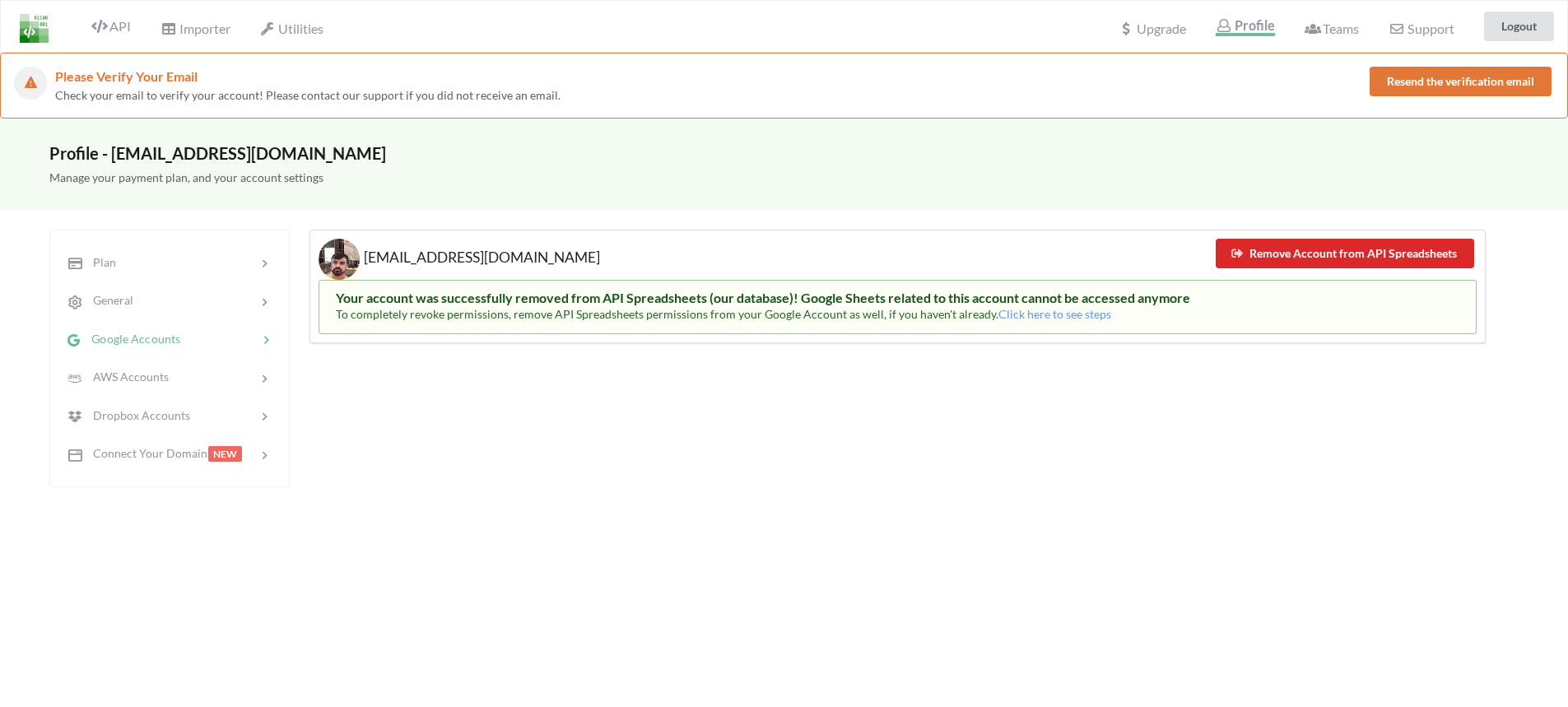
click at [134, 336] on span "Google Accounts" at bounding box center [130, 338] width 98 height 14
click at [147, 383] on span "AWS Accounts" at bounding box center [125, 376] width 87 height 14
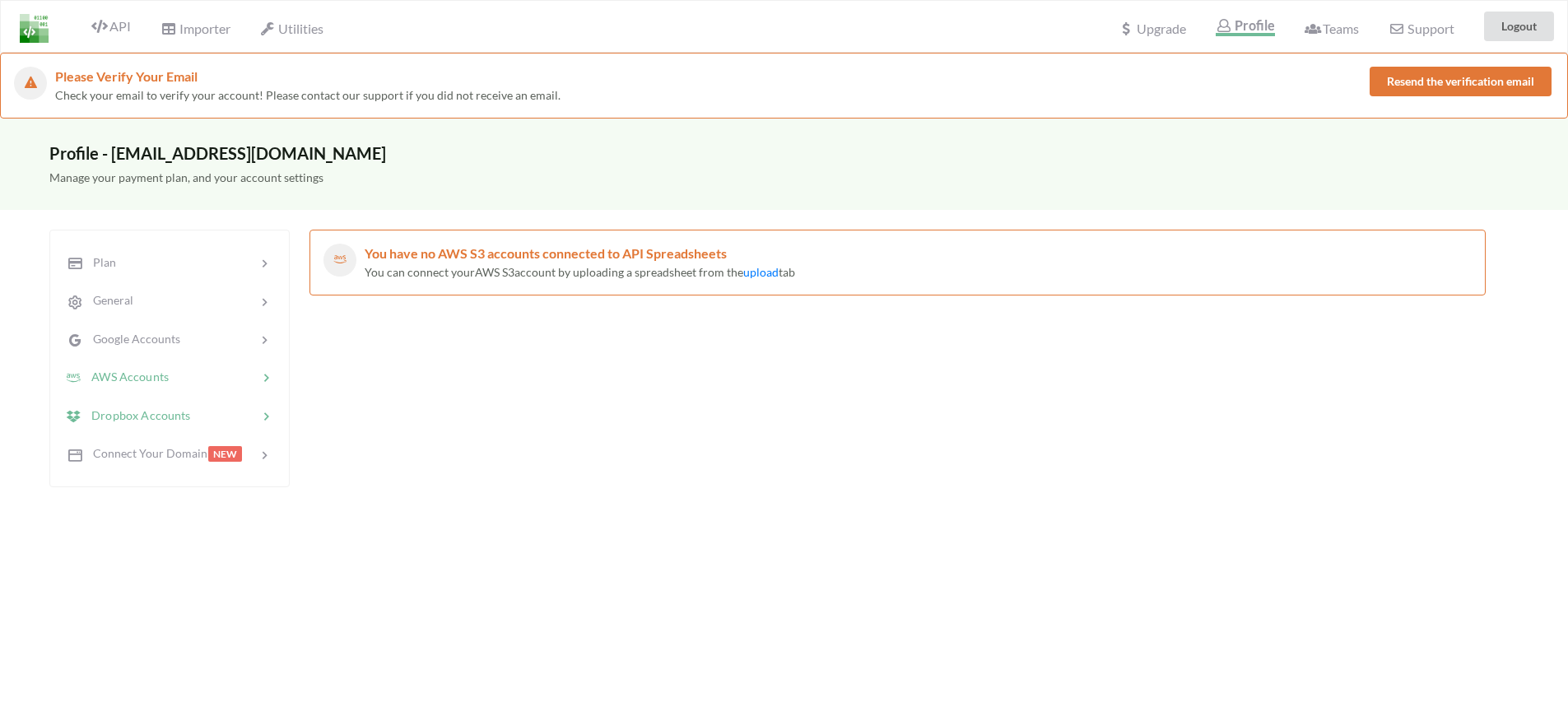
click at [144, 415] on span "Dropbox Accounts" at bounding box center [136, 414] width 109 height 14
click at [162, 339] on span "Google Accounts" at bounding box center [130, 338] width 98 height 14
click at [758, 273] on link "upload" at bounding box center [758, 272] width 35 height 14
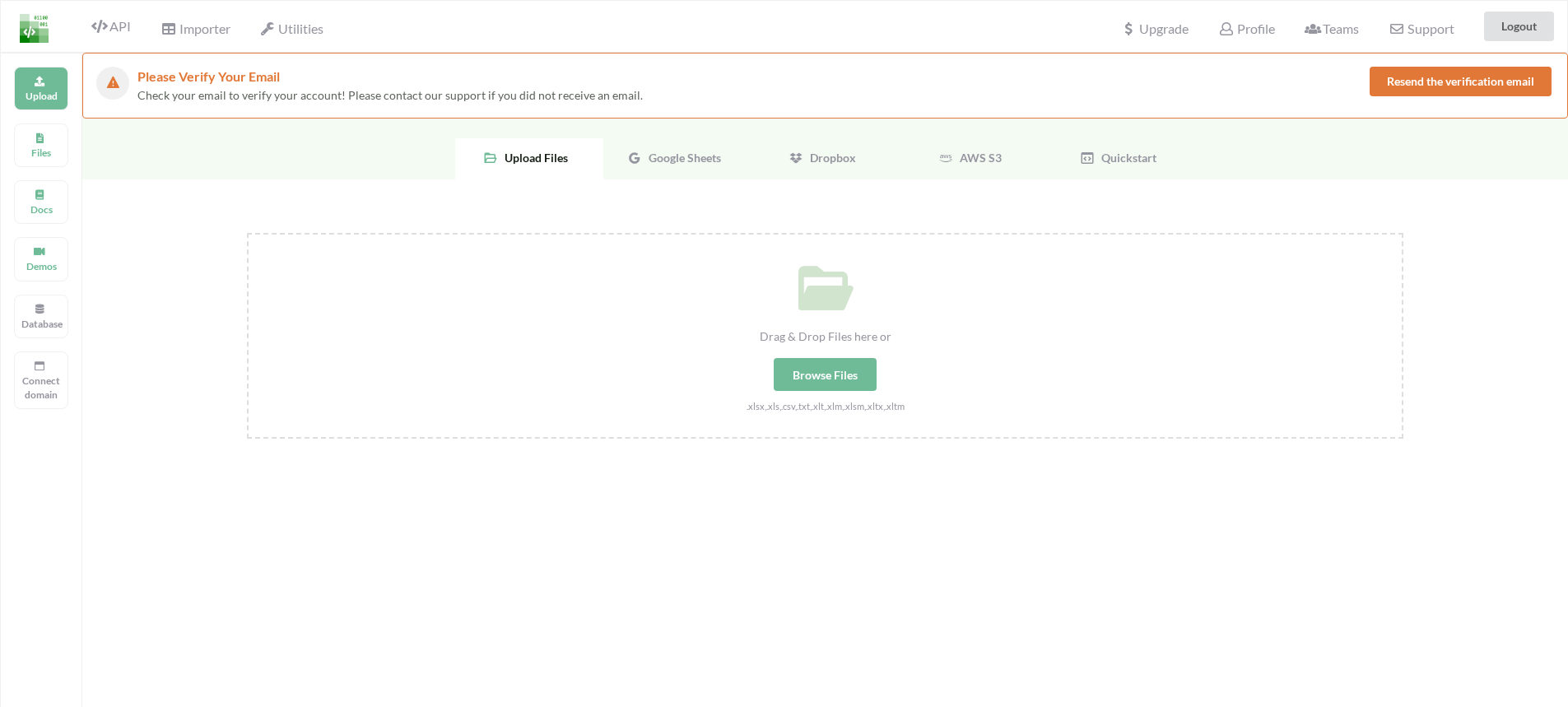
click at [706, 161] on span "Google Sheets" at bounding box center [681, 157] width 79 height 14
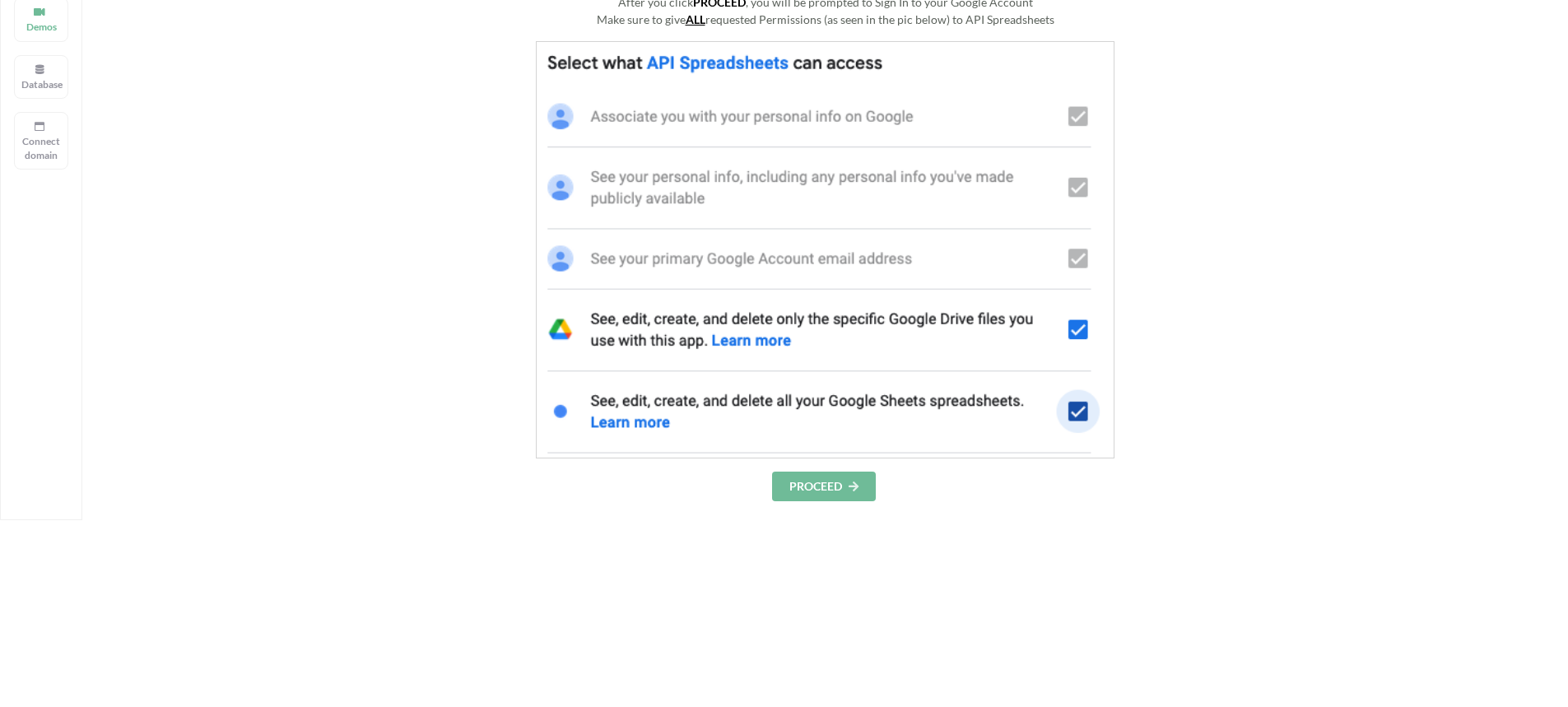
scroll to position [247, 0]
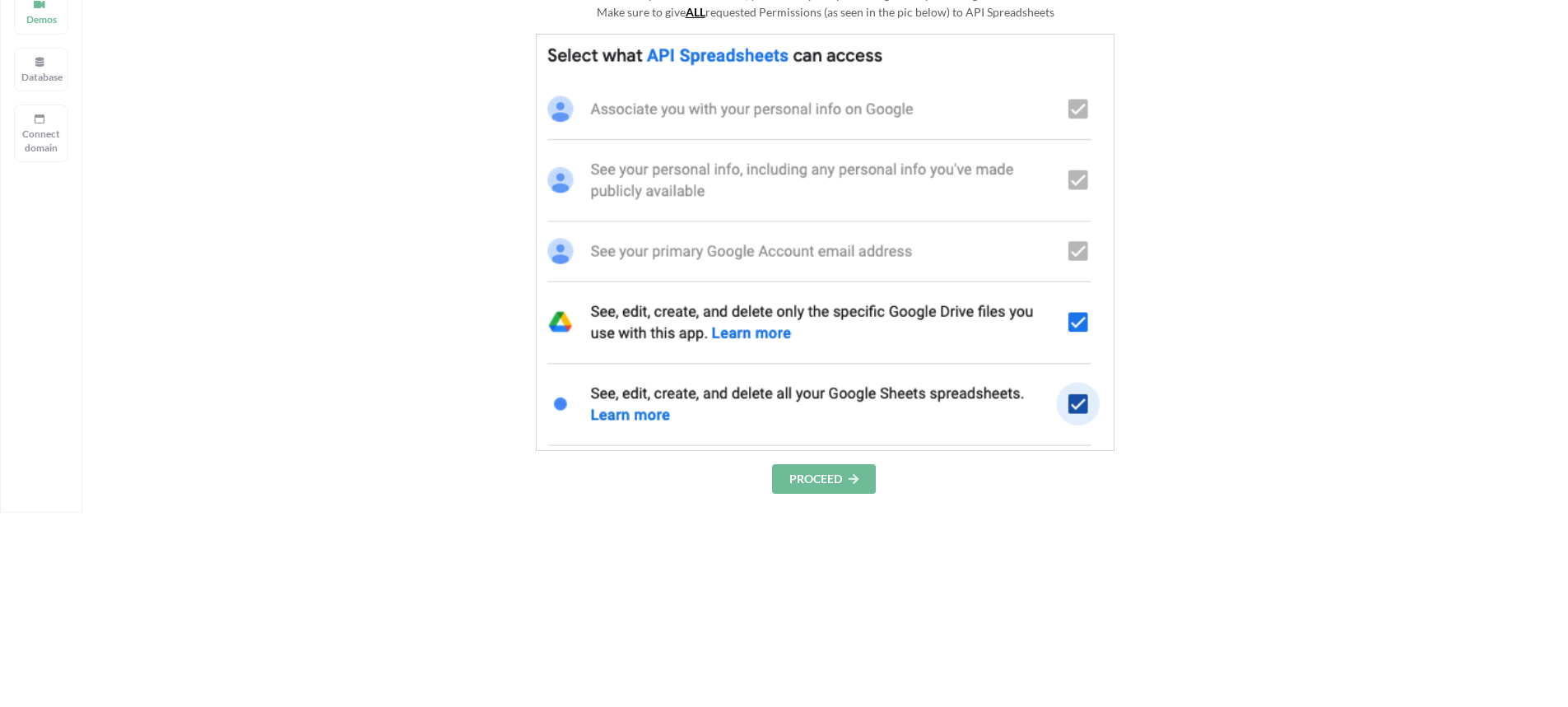
click at [1084, 114] on img at bounding box center [825, 242] width 579 height 417
click at [1082, 181] on img at bounding box center [825, 242] width 579 height 417
click at [818, 486] on button "PROCEED" at bounding box center [824, 478] width 103 height 29
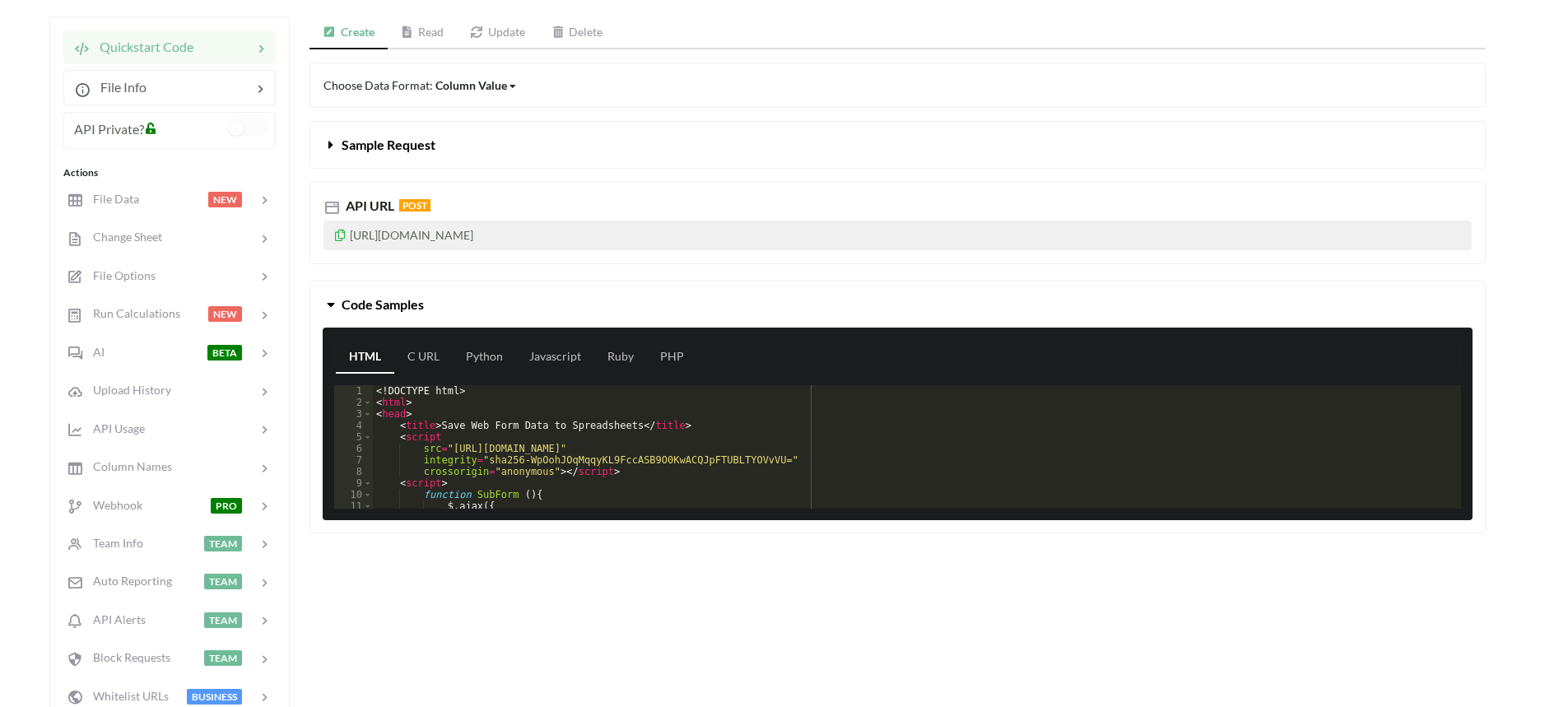
drag, startPoint x: 679, startPoint y: 231, endPoint x: 371, endPoint y: 213, distance: 308.5
click at [371, 213] on div "API URL POST [URL][DOMAIN_NAME]" at bounding box center [898, 223] width 1176 height 82
click at [683, 240] on p "[URL][DOMAIN_NAME]" at bounding box center [898, 235] width 1148 height 29
click at [341, 236] on icon at bounding box center [340, 233] width 14 height 12
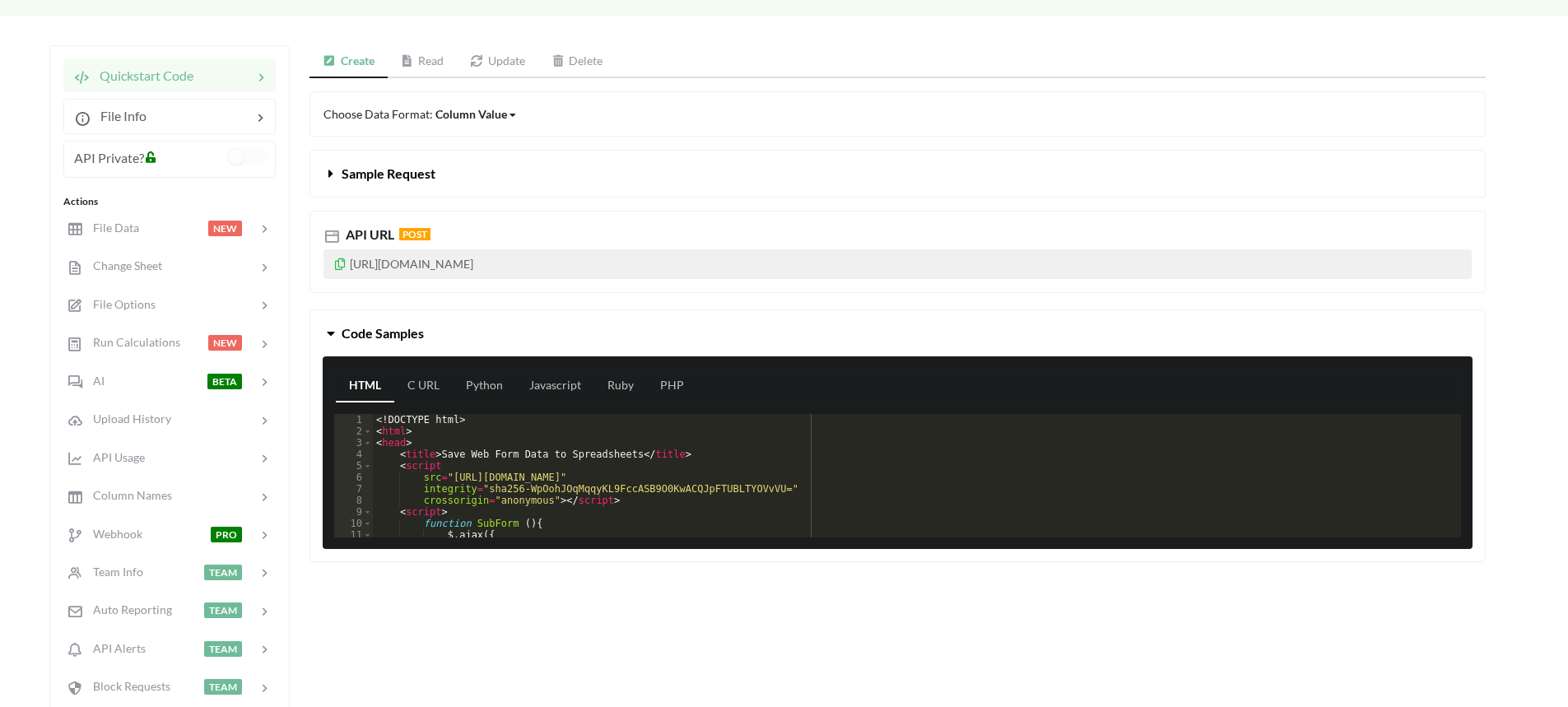
scroll to position [247, 0]
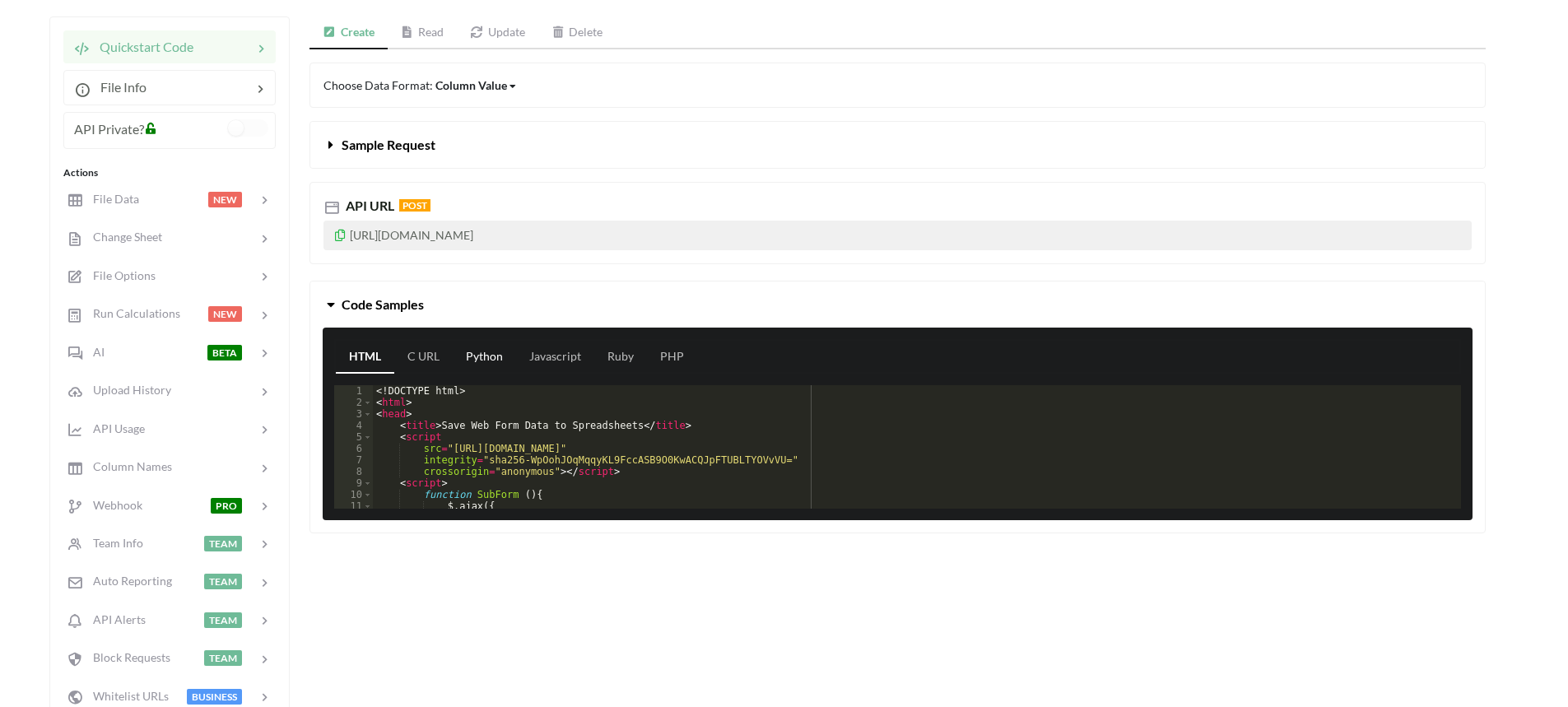
click at [488, 361] on link "Python" at bounding box center [484, 356] width 63 height 33
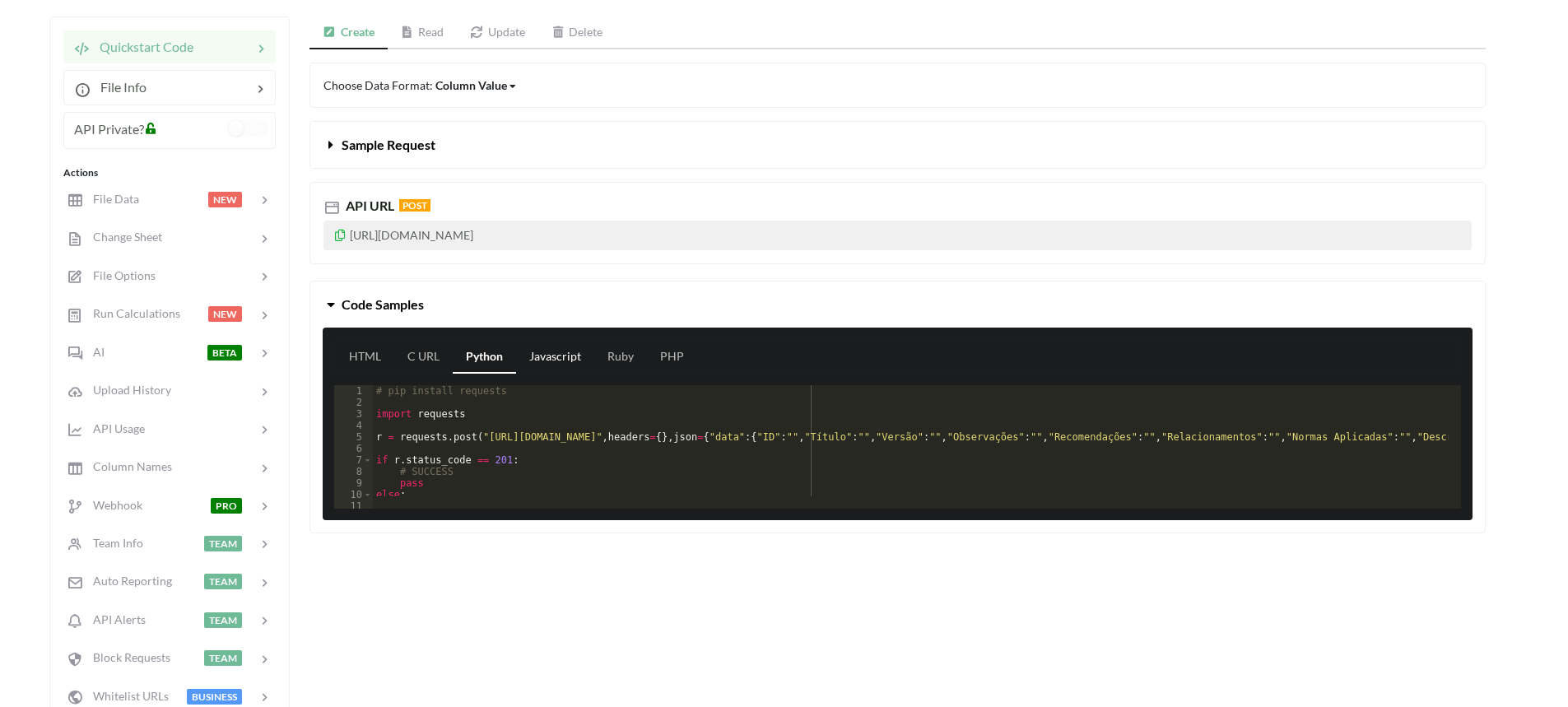
click at [556, 361] on link "Javascript" at bounding box center [555, 356] width 78 height 33
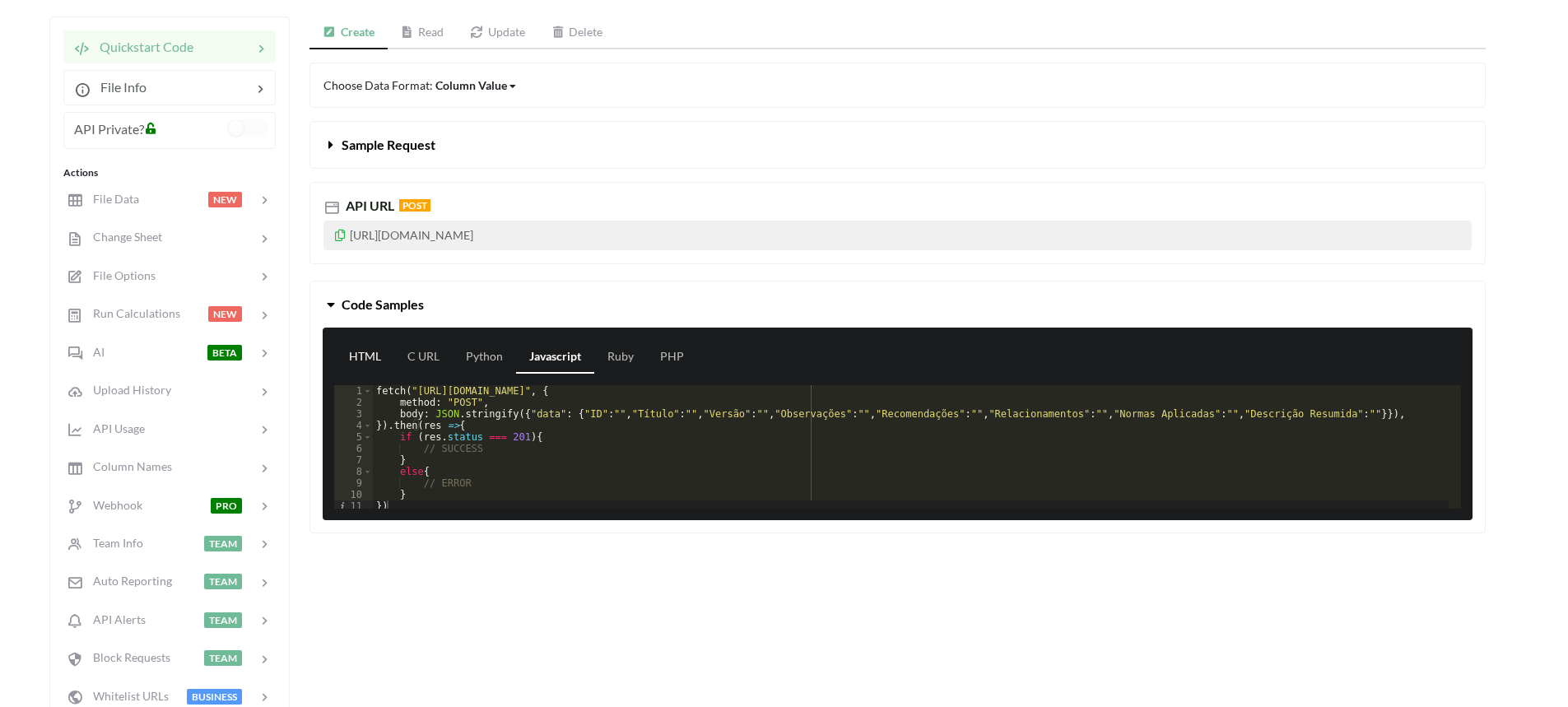
click at [374, 357] on link "HTML" at bounding box center [364, 356] width 58 height 33
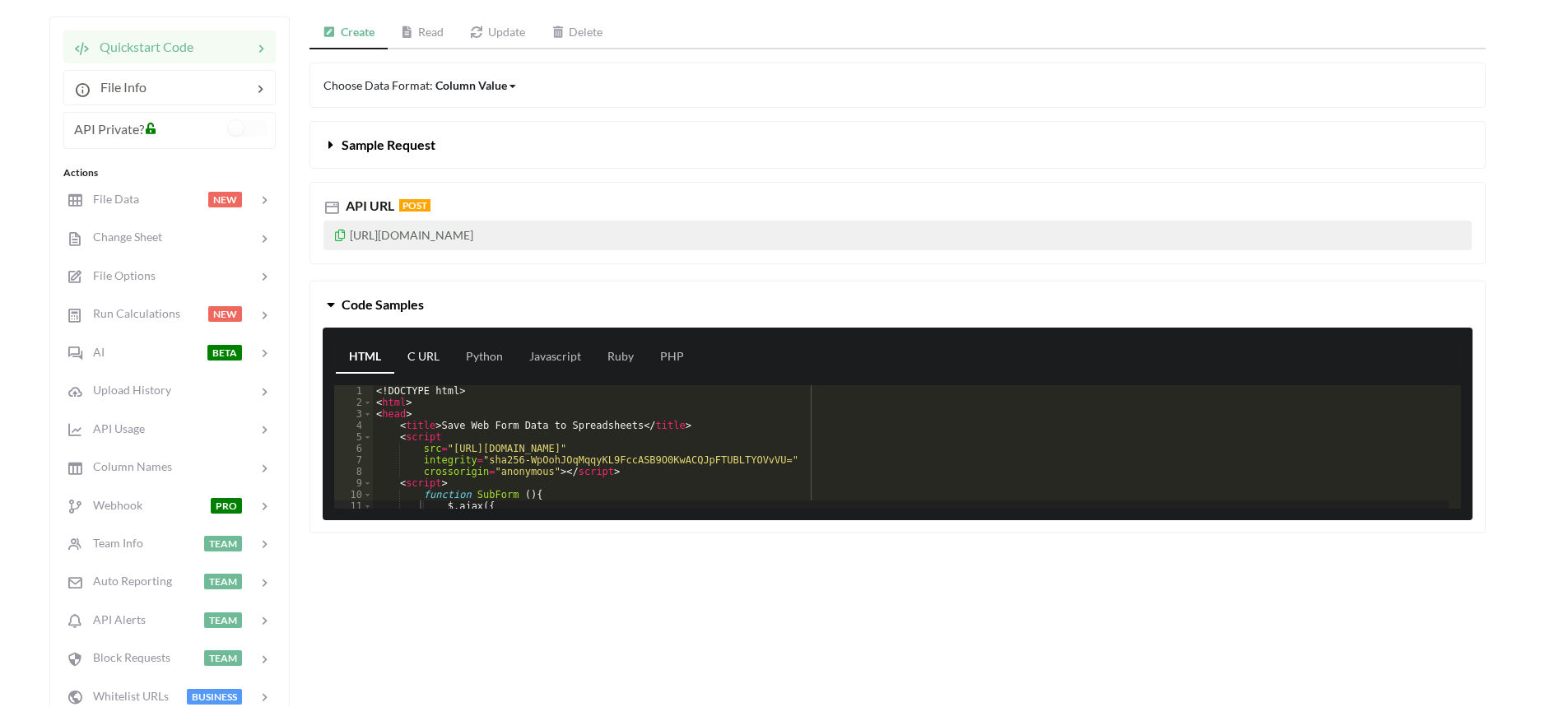
click at [421, 366] on link "C URL" at bounding box center [423, 356] width 58 height 33
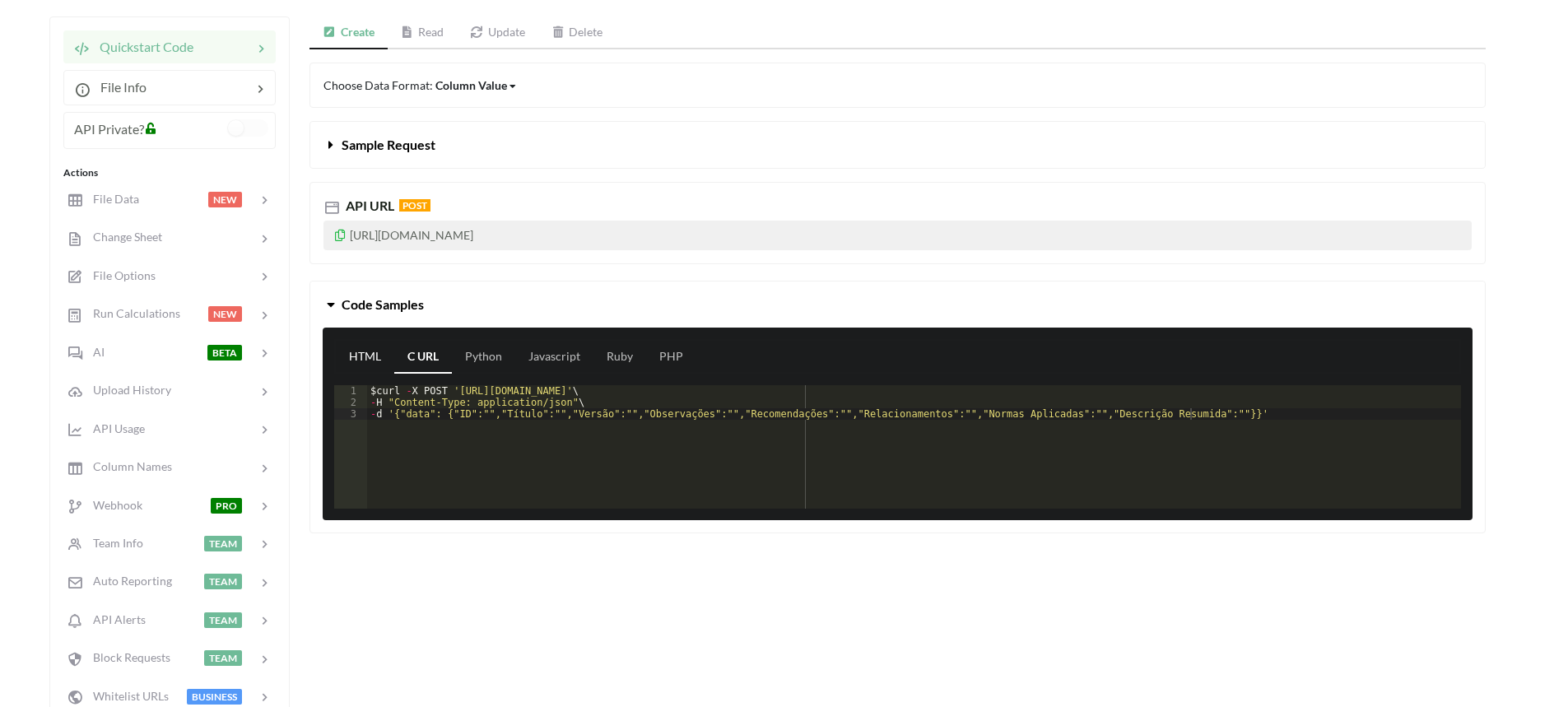
click at [372, 356] on link "HTML" at bounding box center [364, 356] width 58 height 33
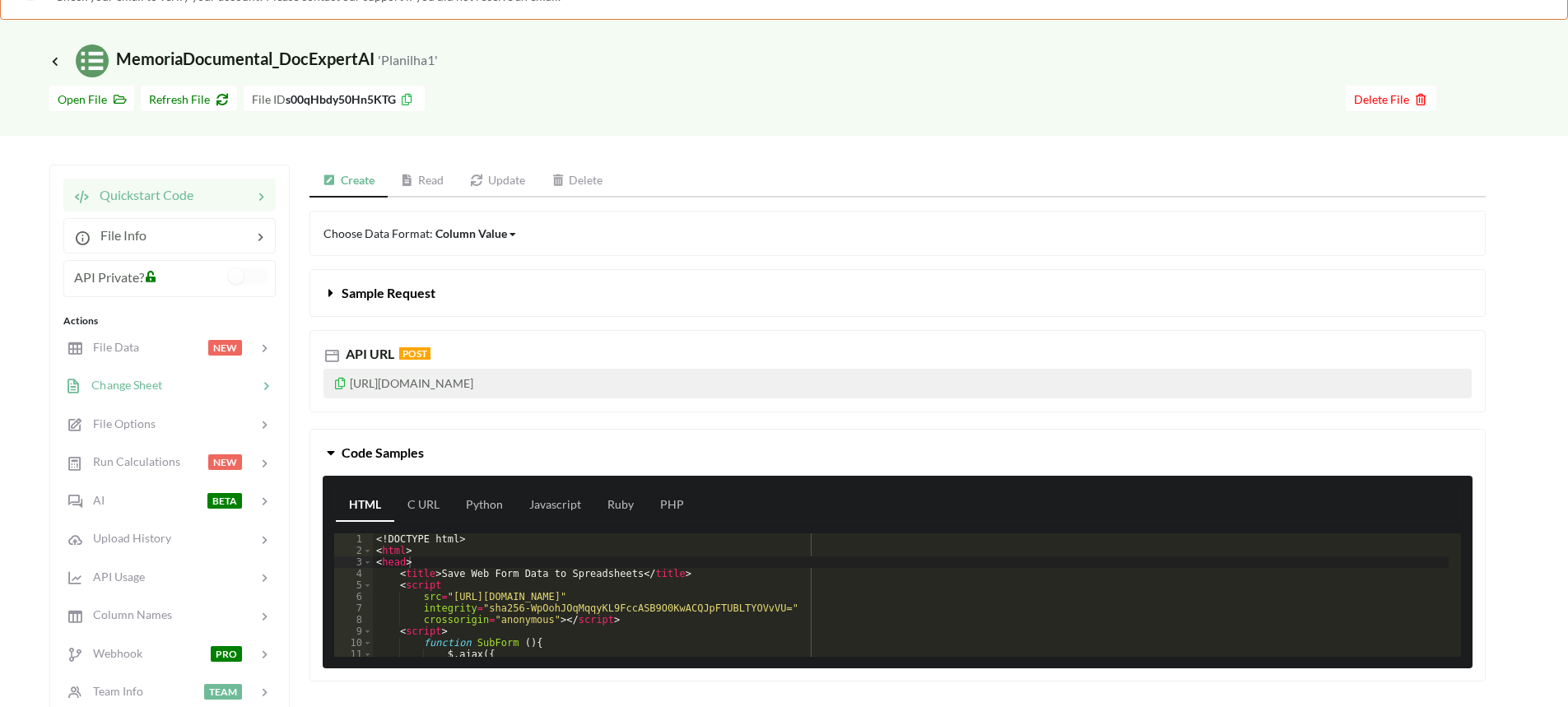
scroll to position [0, 0]
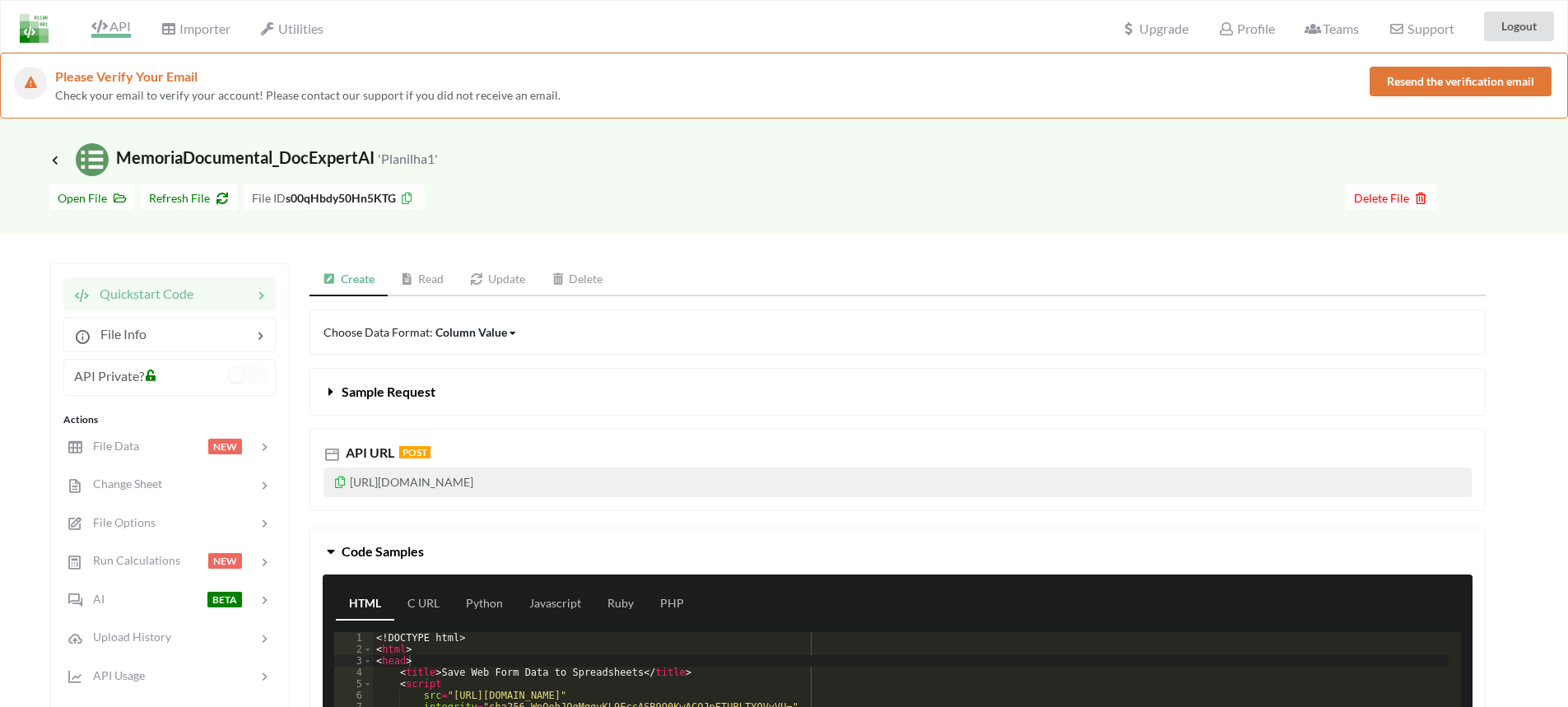
click at [119, 29] on span "API" at bounding box center [111, 28] width 40 height 19
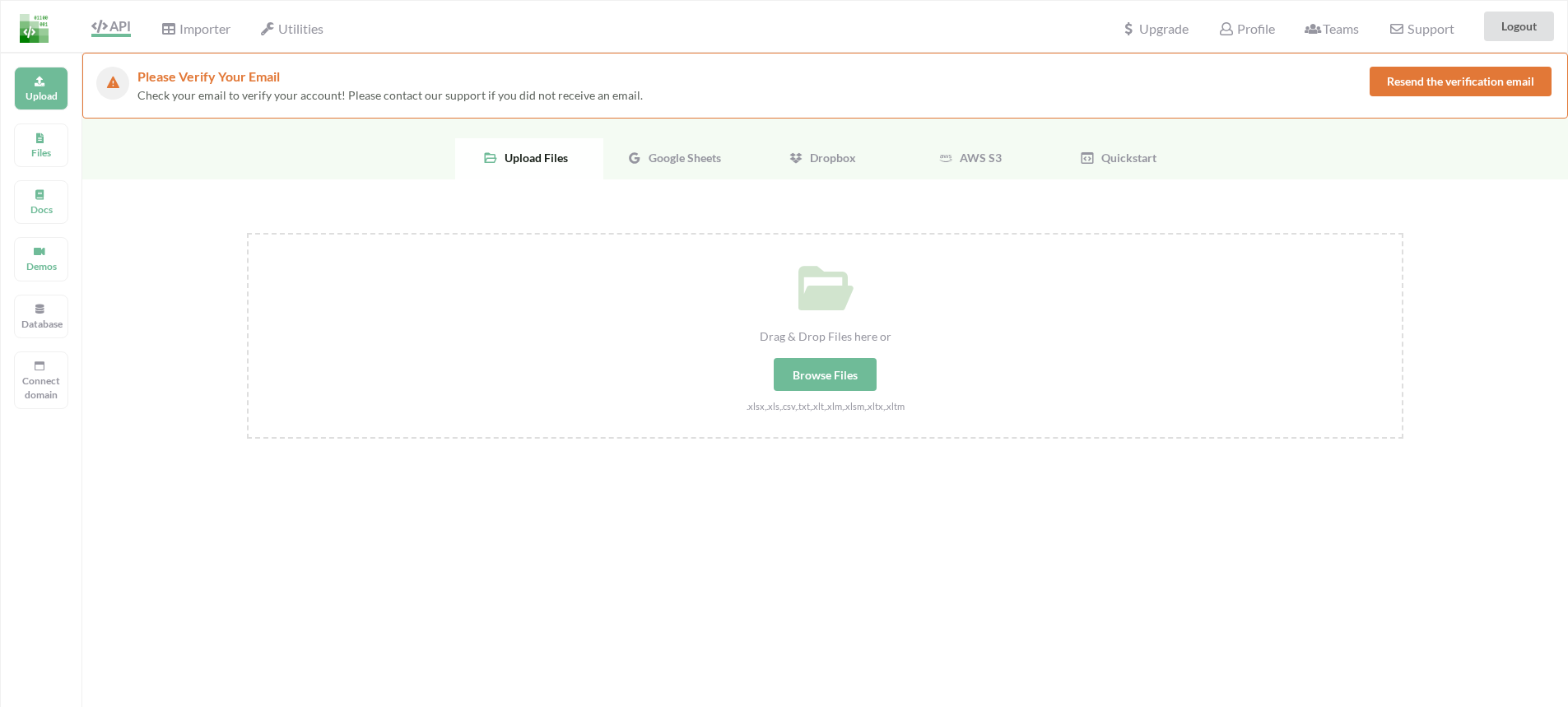
click at [534, 153] on span "Upload Files" at bounding box center [532, 157] width 70 height 14
click at [685, 156] on span "Google Sheets" at bounding box center [681, 157] width 79 height 14
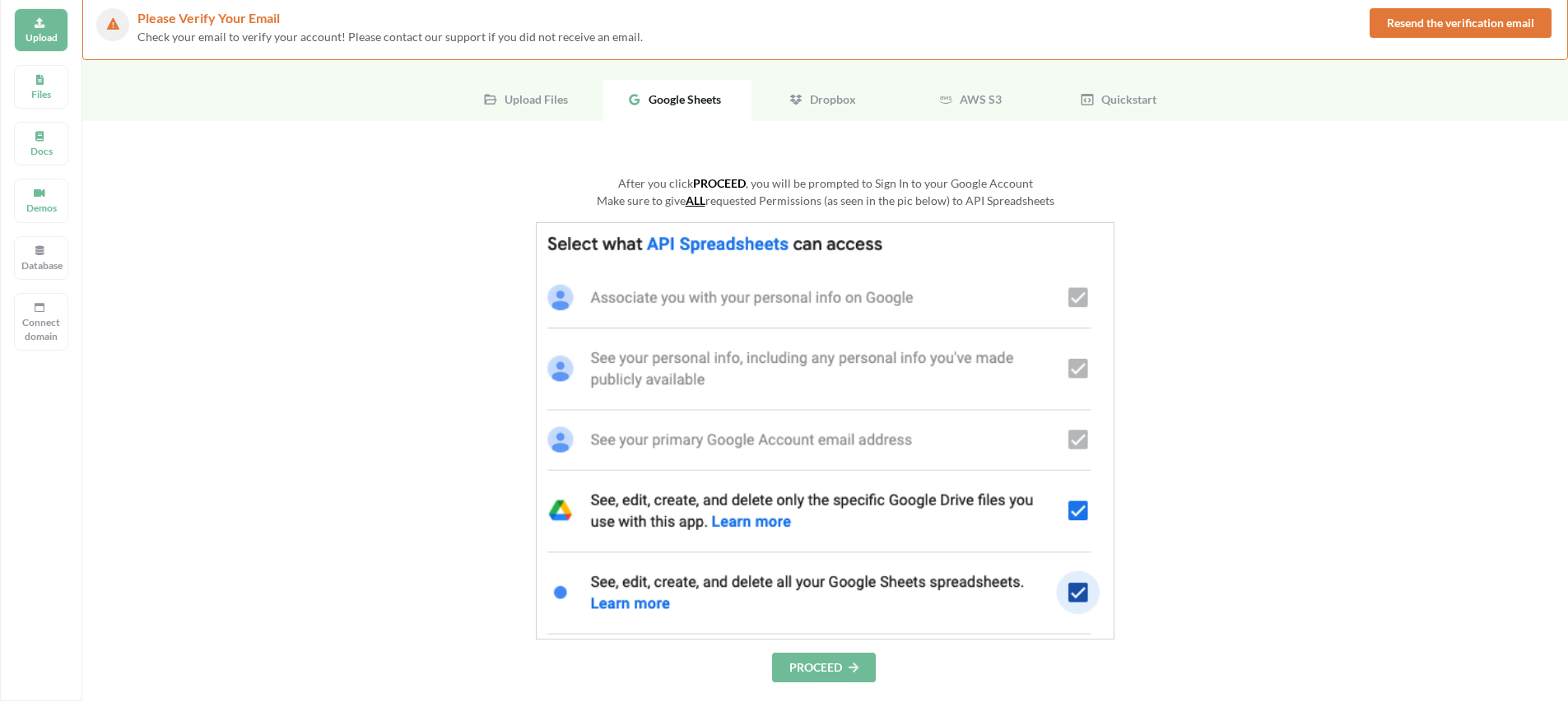
scroll to position [329, 0]
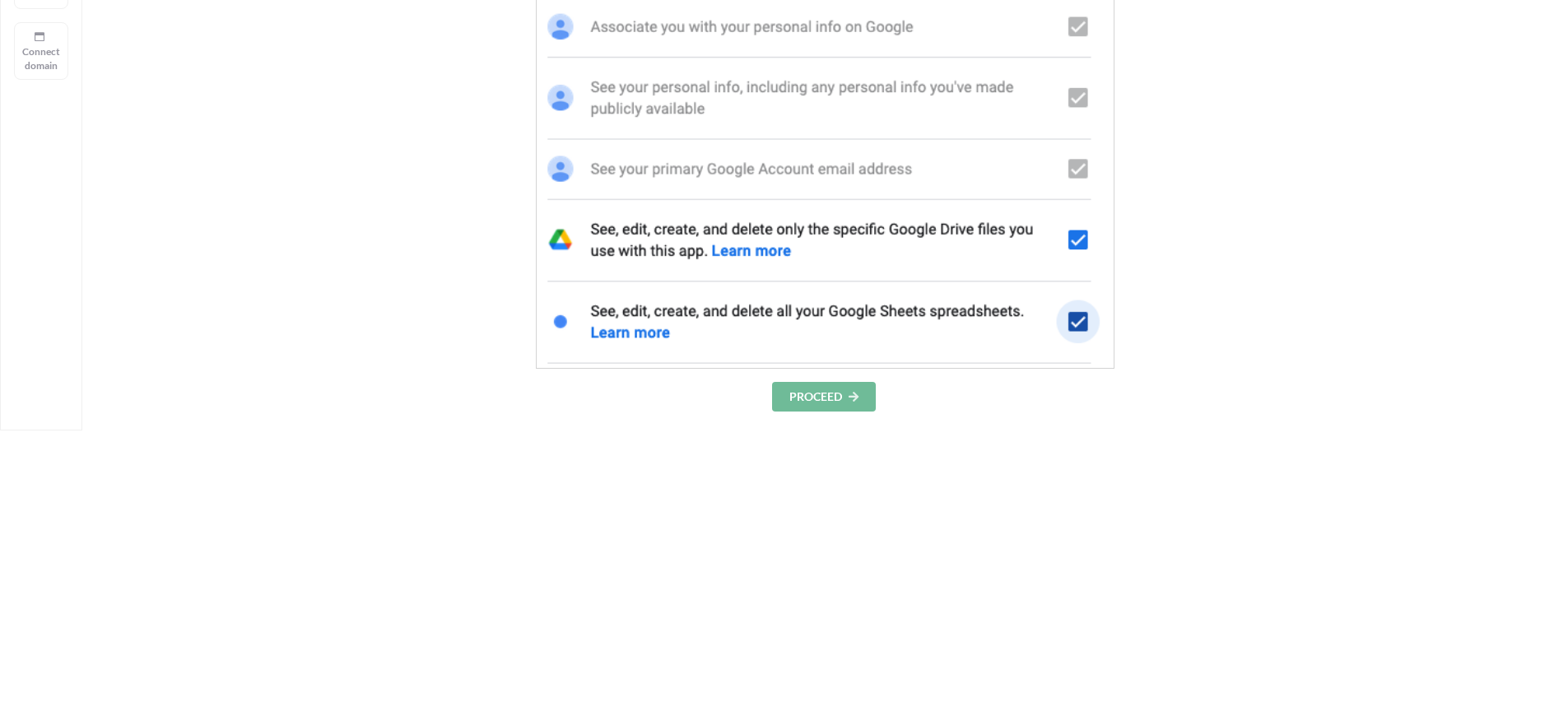
click at [831, 398] on button "PROCEED" at bounding box center [824, 396] width 103 height 29
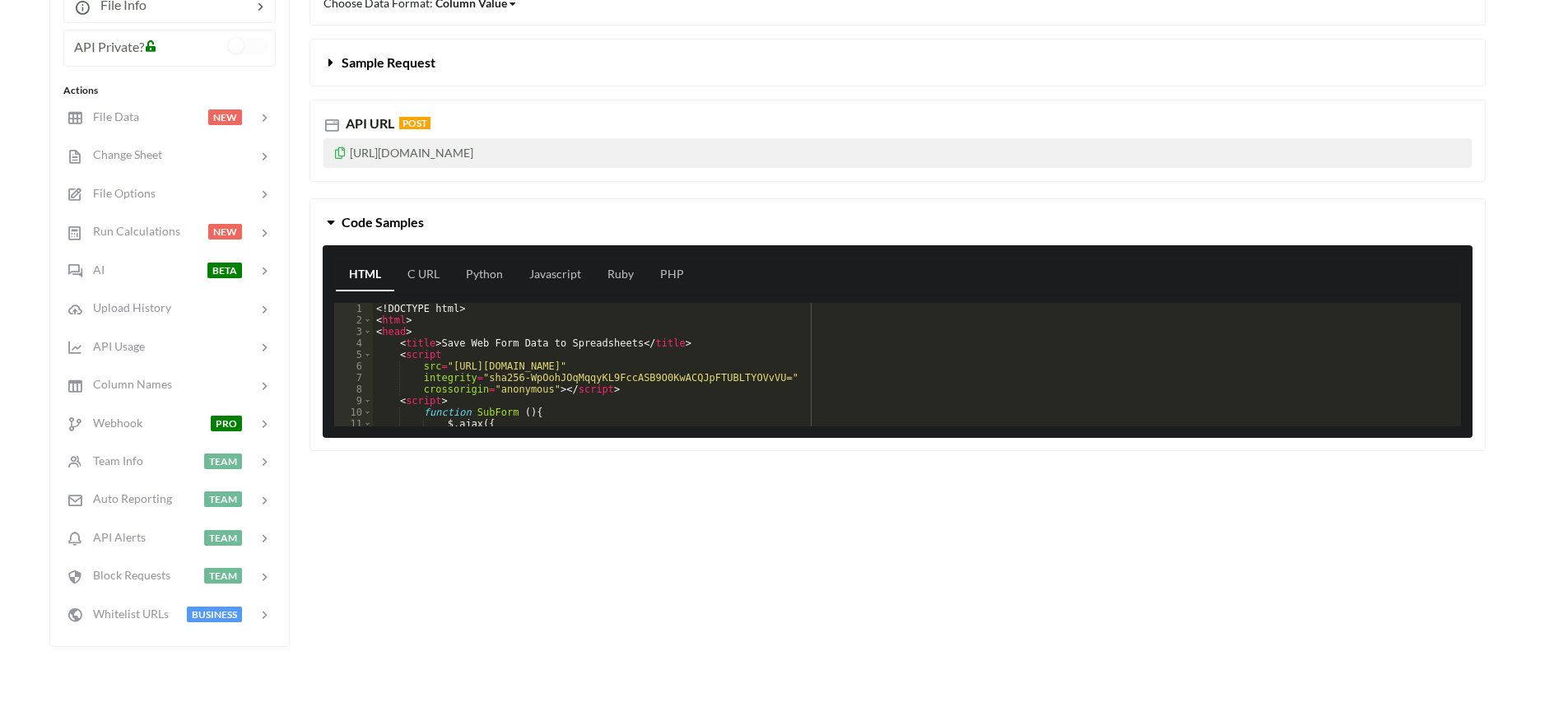
drag, startPoint x: 661, startPoint y: 153, endPoint x: 320, endPoint y: 166, distance: 341.2
click at [320, 166] on div "API URL POST https://api.apispreadsheets.com/data/I1PmDzxhimkneeiK/" at bounding box center [898, 140] width 1176 height 82
copy p "[URL][DOMAIN_NAME]"
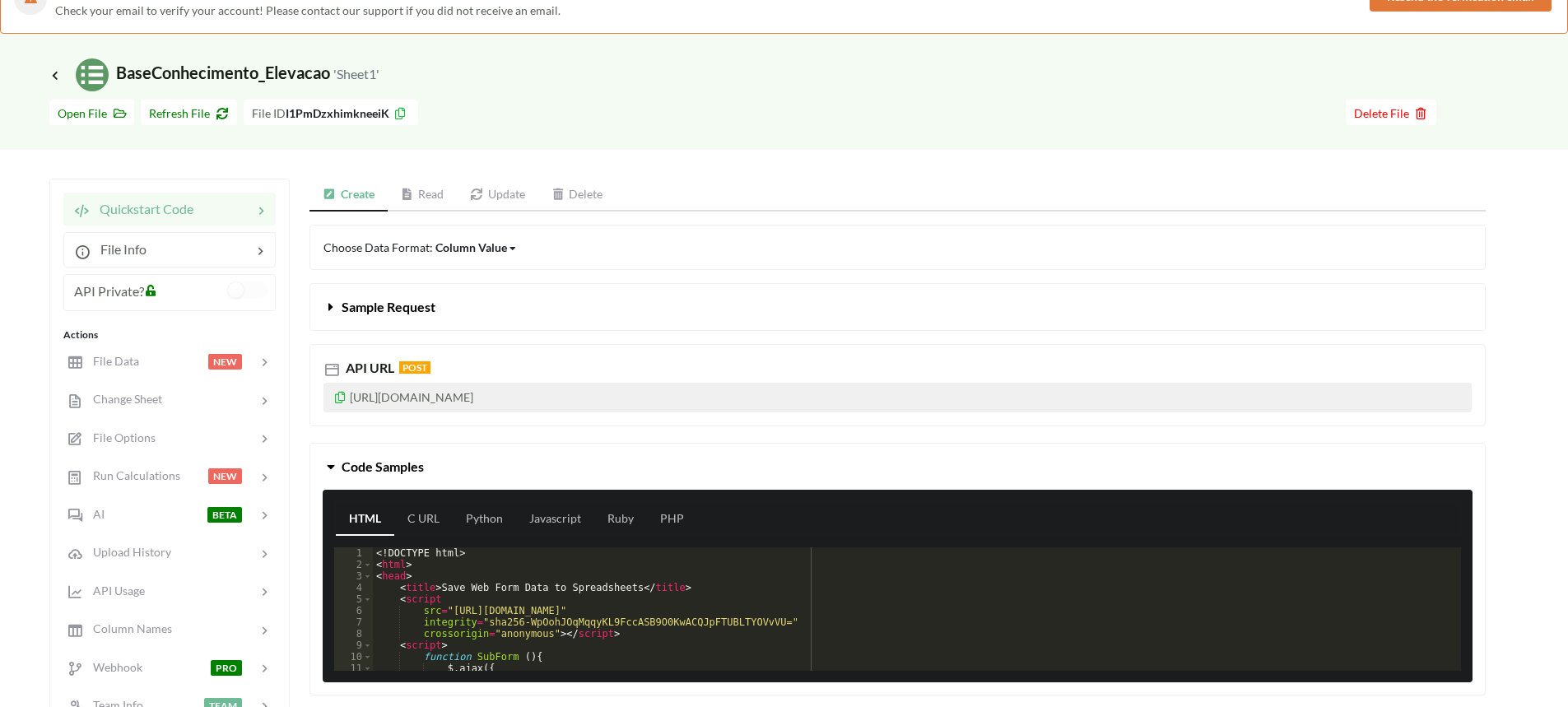
scroll to position [329, 0]
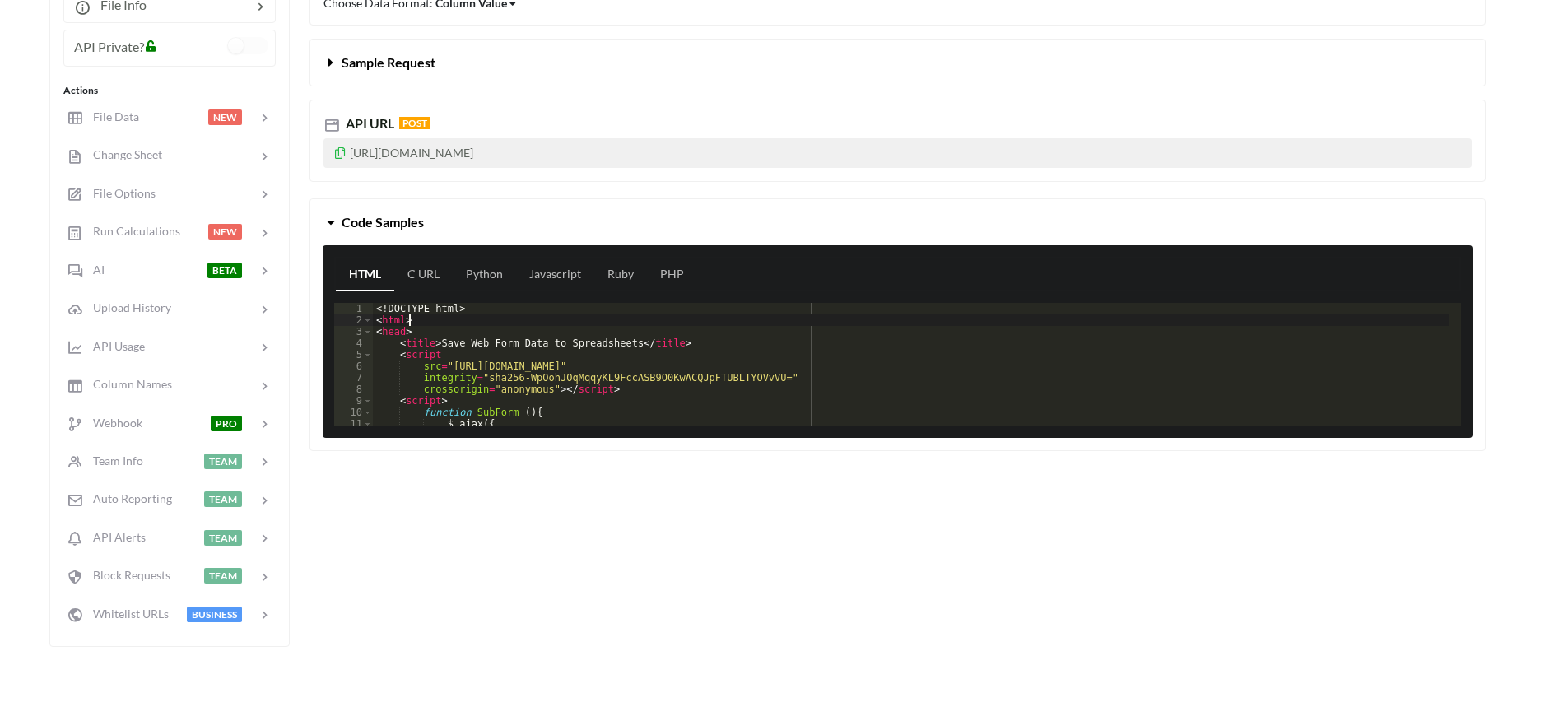
click at [479, 325] on div "<! DOCTYPE html > < html > < head > < title > Save Web Form Data to Spreadsheet…" at bounding box center [910, 376] width 1076 height 146
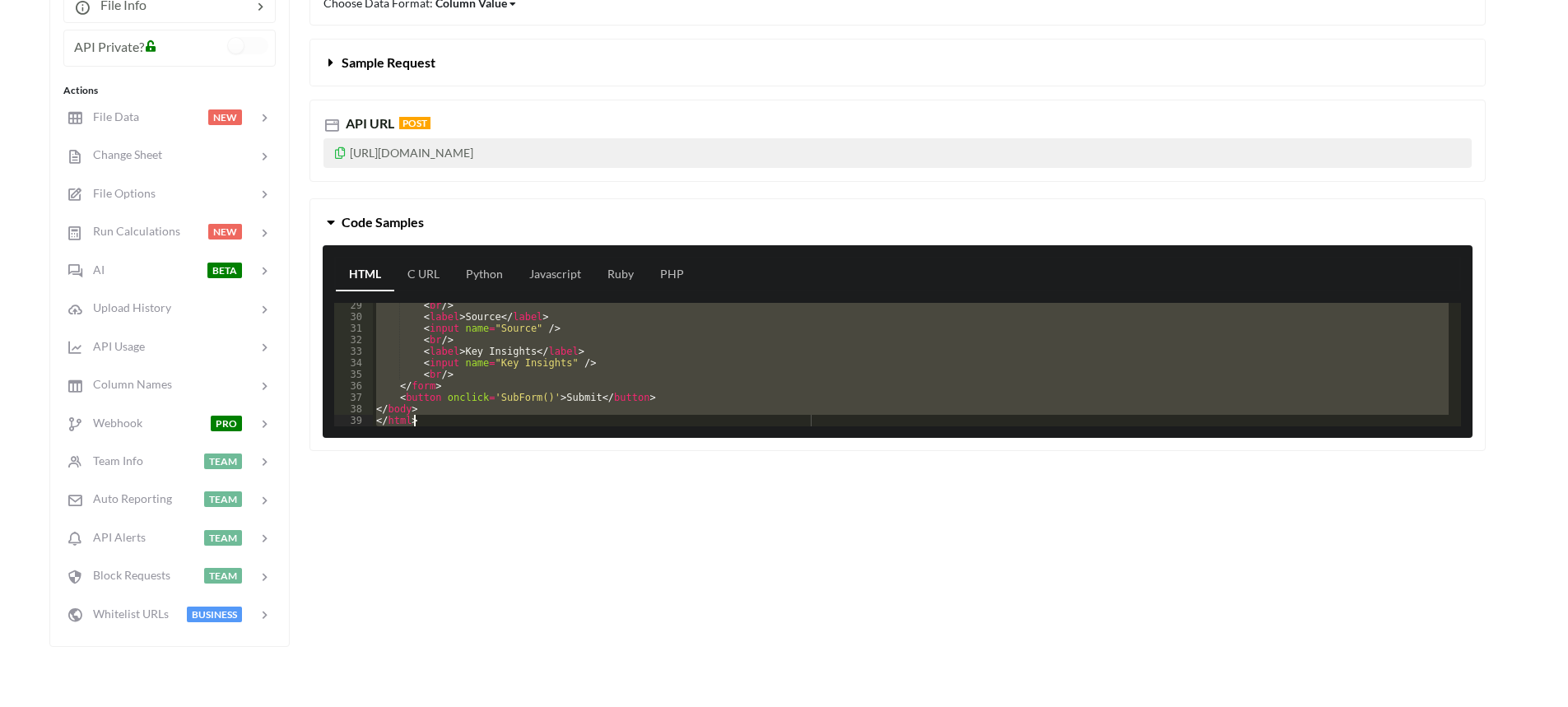
scroll to position [326, 0]
drag, startPoint x: 376, startPoint y: 310, endPoint x: 525, endPoint y: 444, distance: 200.4
click at [547, 453] on div "Choose Data Format: Column Value Column Value Row Column Sample Request API URL…" at bounding box center [898, 224] width 1176 height 488
click at [423, 420] on div "< br /> < label > Source </ label > < input name = "Source" /> < br /> < label …" at bounding box center [910, 364] width 1076 height 124
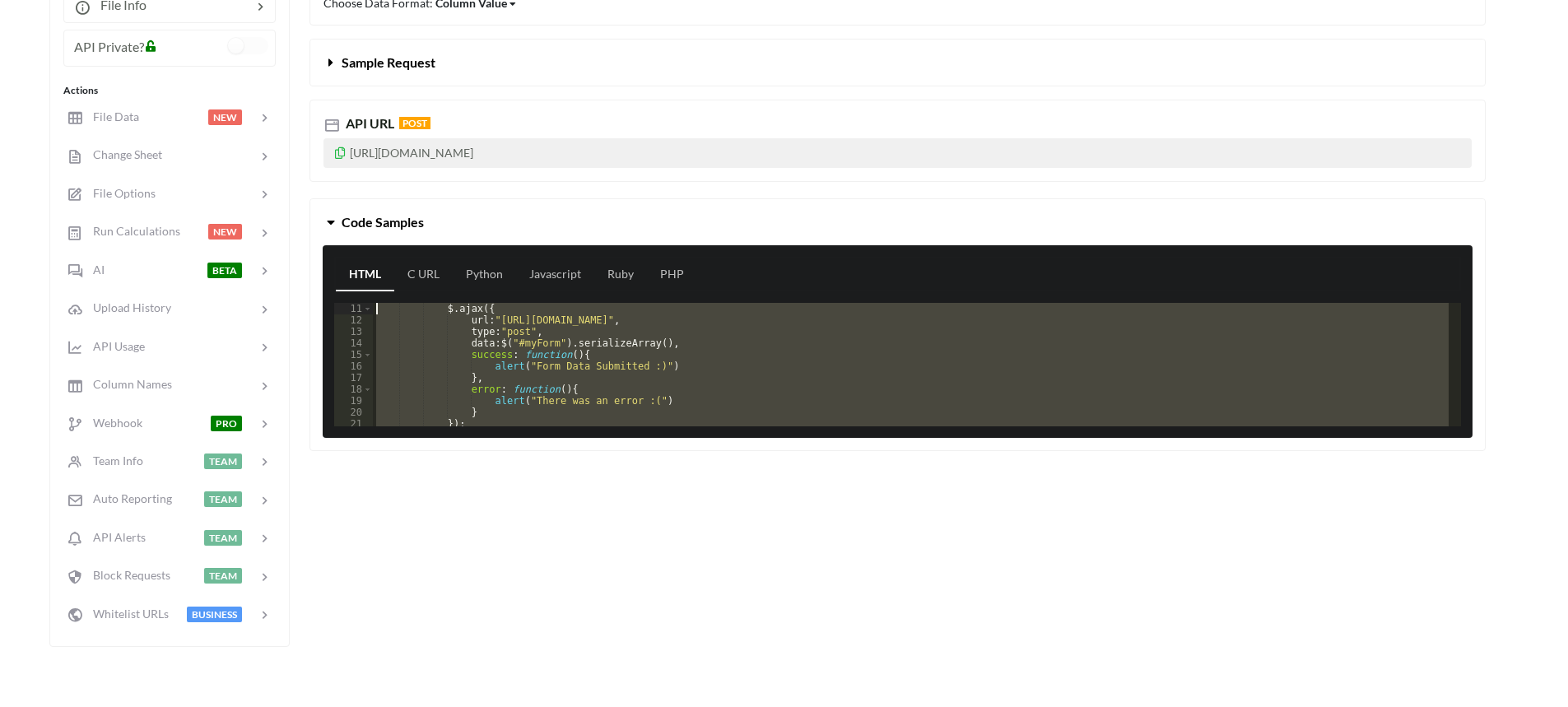
scroll to position [0, 0]
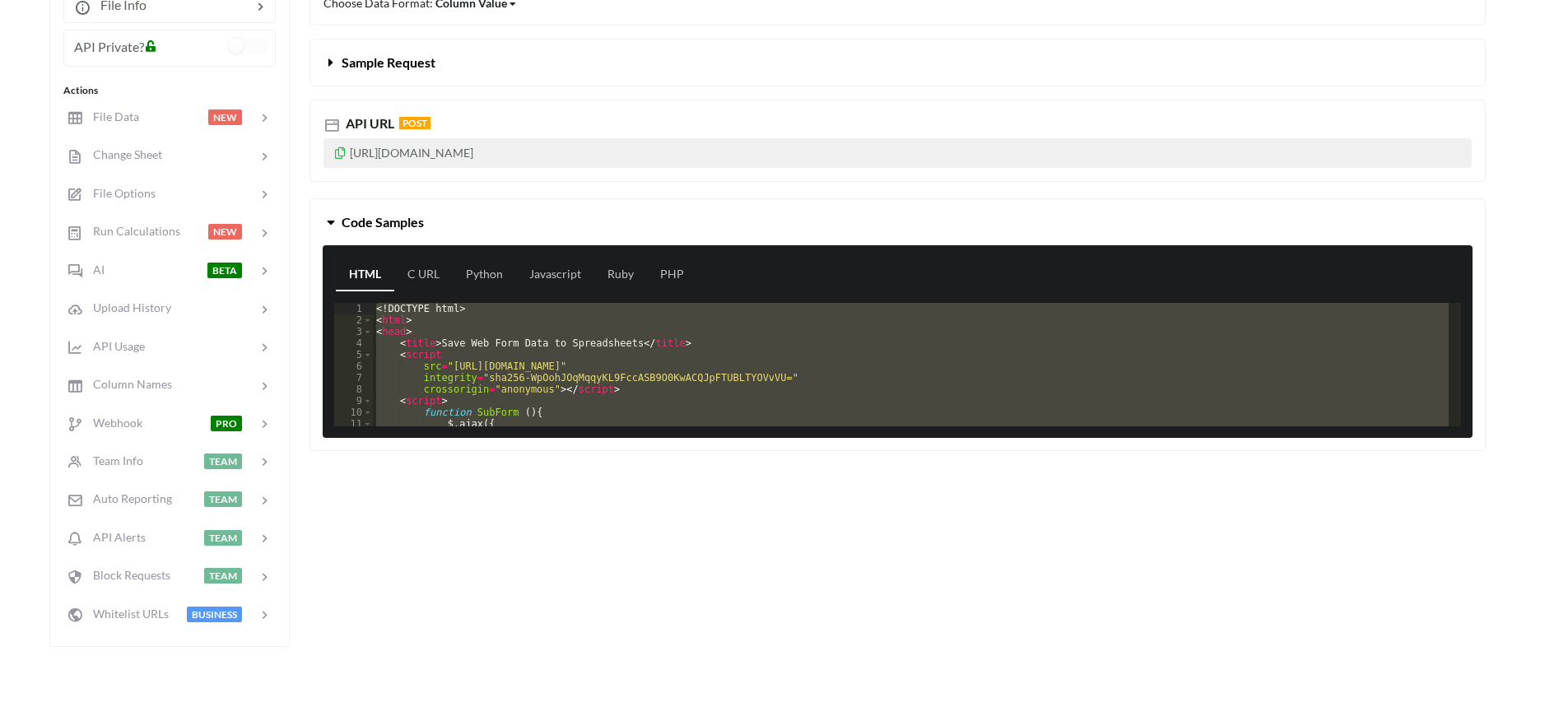
drag, startPoint x: 413, startPoint y: 409, endPoint x: 305, endPoint y: 229, distance: 209.9
click at [305, 229] on div "Code Samples HTML C URL Python Javascript Ruby PHP 1 2 3 4 5 6 7 8 9 10 11 12 <…" at bounding box center [898, 324] width 1201 height 252
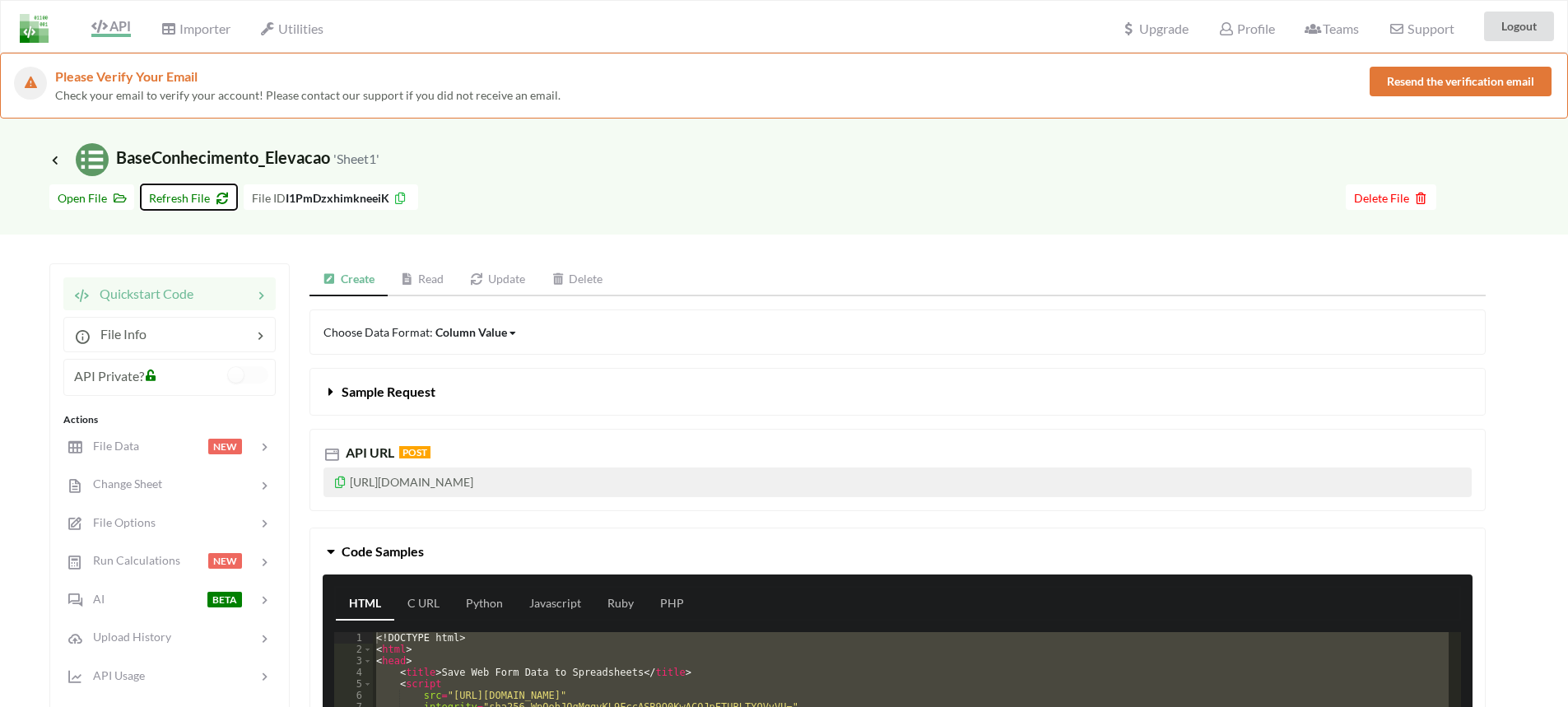
click at [184, 198] on span "Refresh File" at bounding box center [188, 198] width 80 height 14
click at [53, 161] on icon at bounding box center [56, 160] width 15 height 13
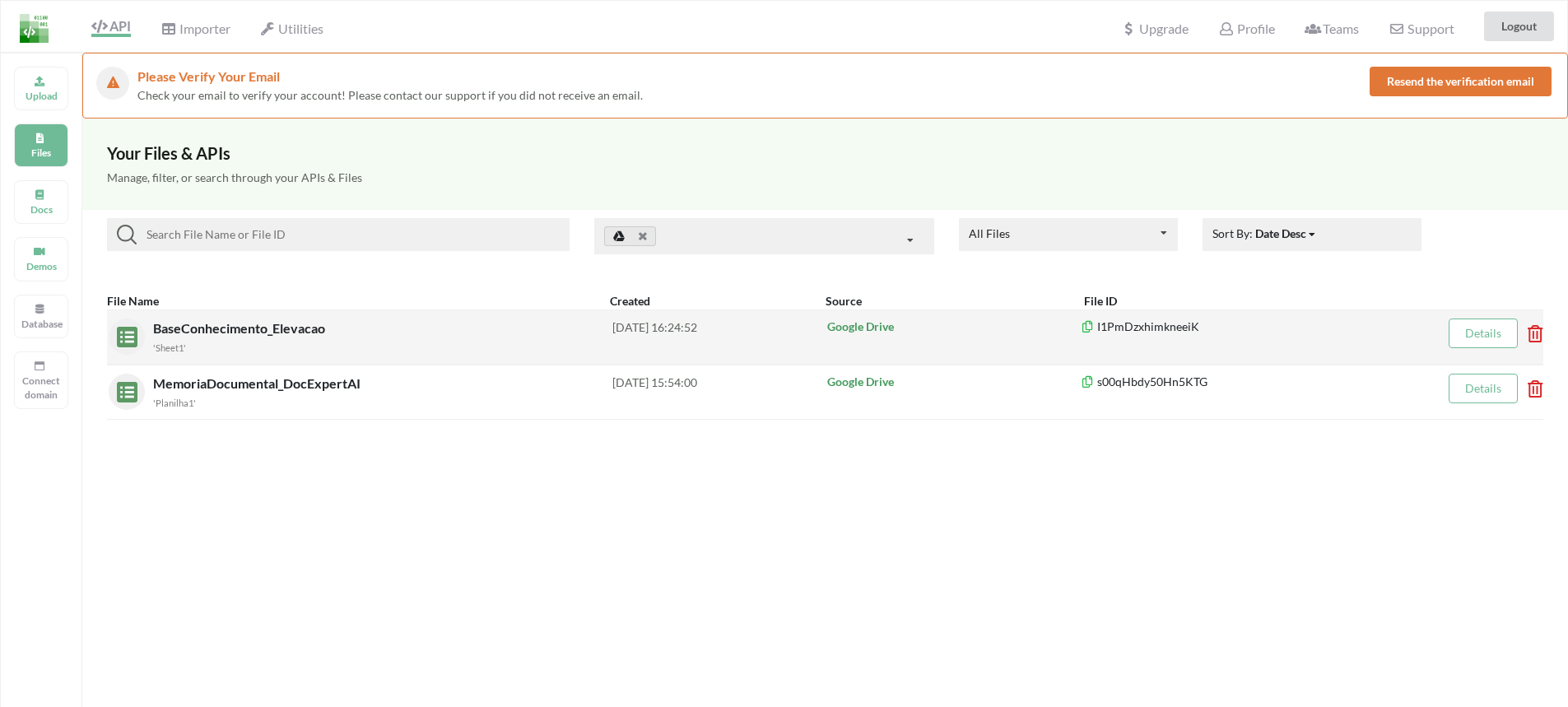
click at [1131, 324] on p "I1PmDzxhimkneeiK" at bounding box center [1237, 327] width 313 height 17
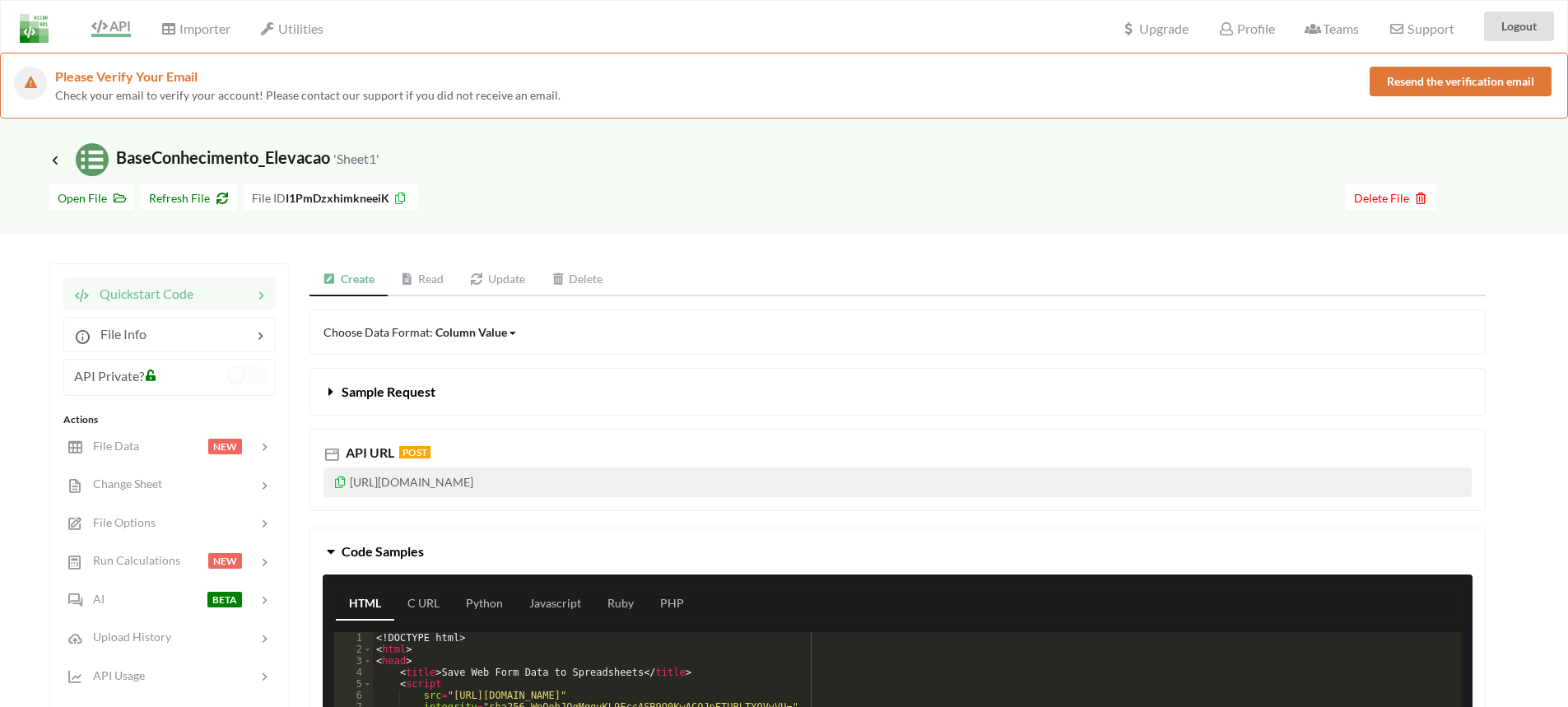
drag, startPoint x: 664, startPoint y: 482, endPoint x: 486, endPoint y: 479, distance: 178.0
click at [486, 479] on p "[URL][DOMAIN_NAME]" at bounding box center [898, 482] width 1148 height 29
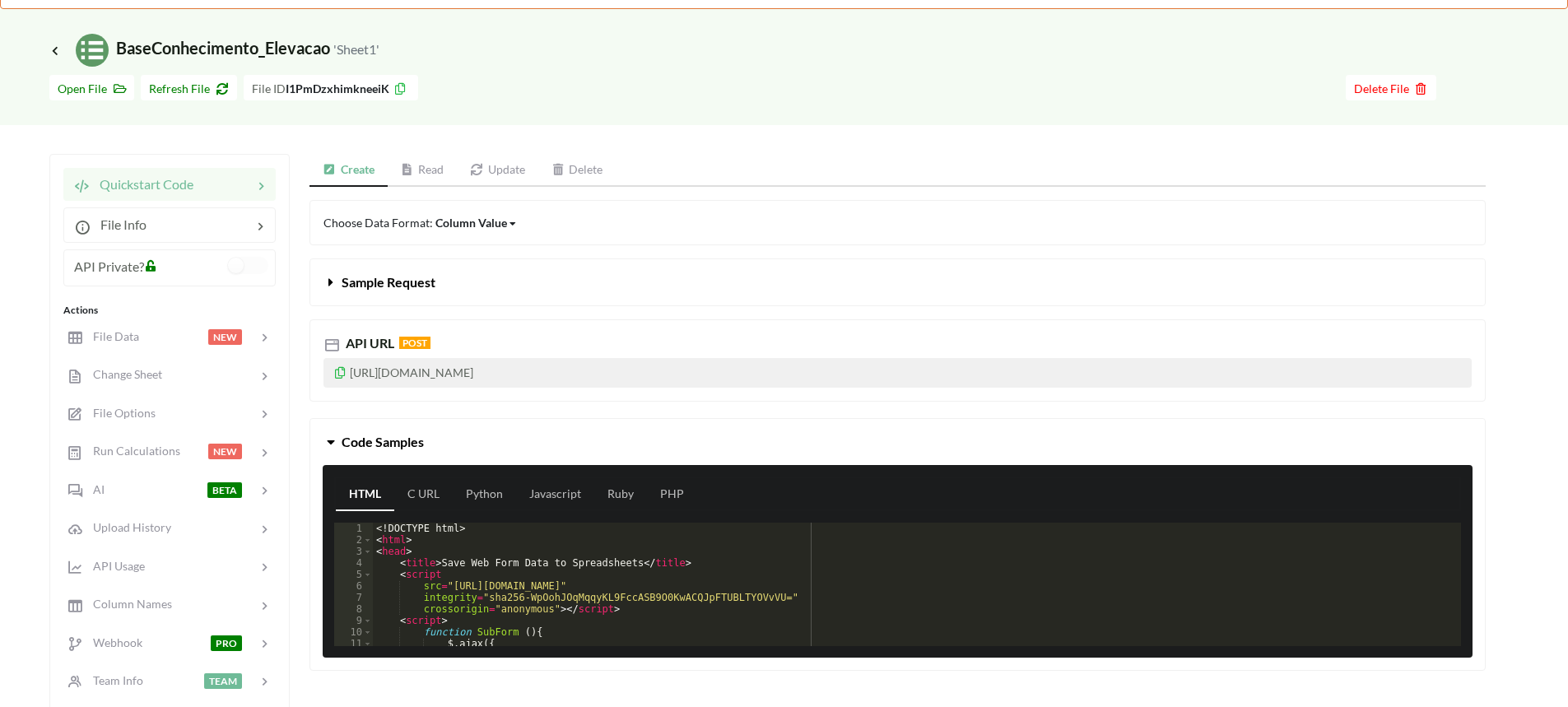
scroll to position [82, 0]
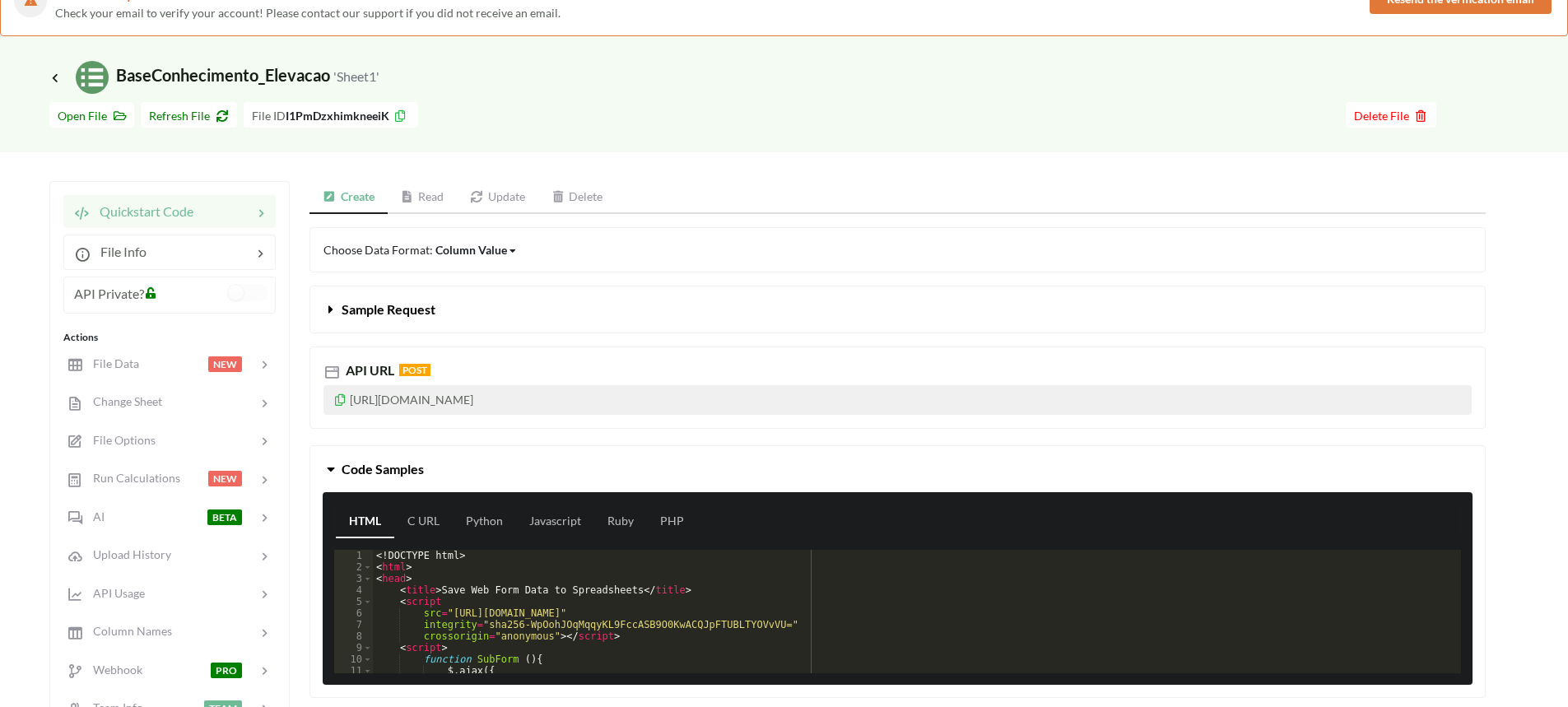
click at [652, 402] on p "[URL][DOMAIN_NAME]" at bounding box center [898, 399] width 1148 height 29
drag, startPoint x: 667, startPoint y: 400, endPoint x: 320, endPoint y: 386, distance: 347.3
click at [320, 386] on div "API URL POST https://api.apispreadsheets.com/data/I1PmDzxhimkneeiK/" at bounding box center [898, 388] width 1176 height 82
copy p "[URL][DOMAIN_NAME]"
click at [56, 80] on icon at bounding box center [56, 77] width 15 height 13
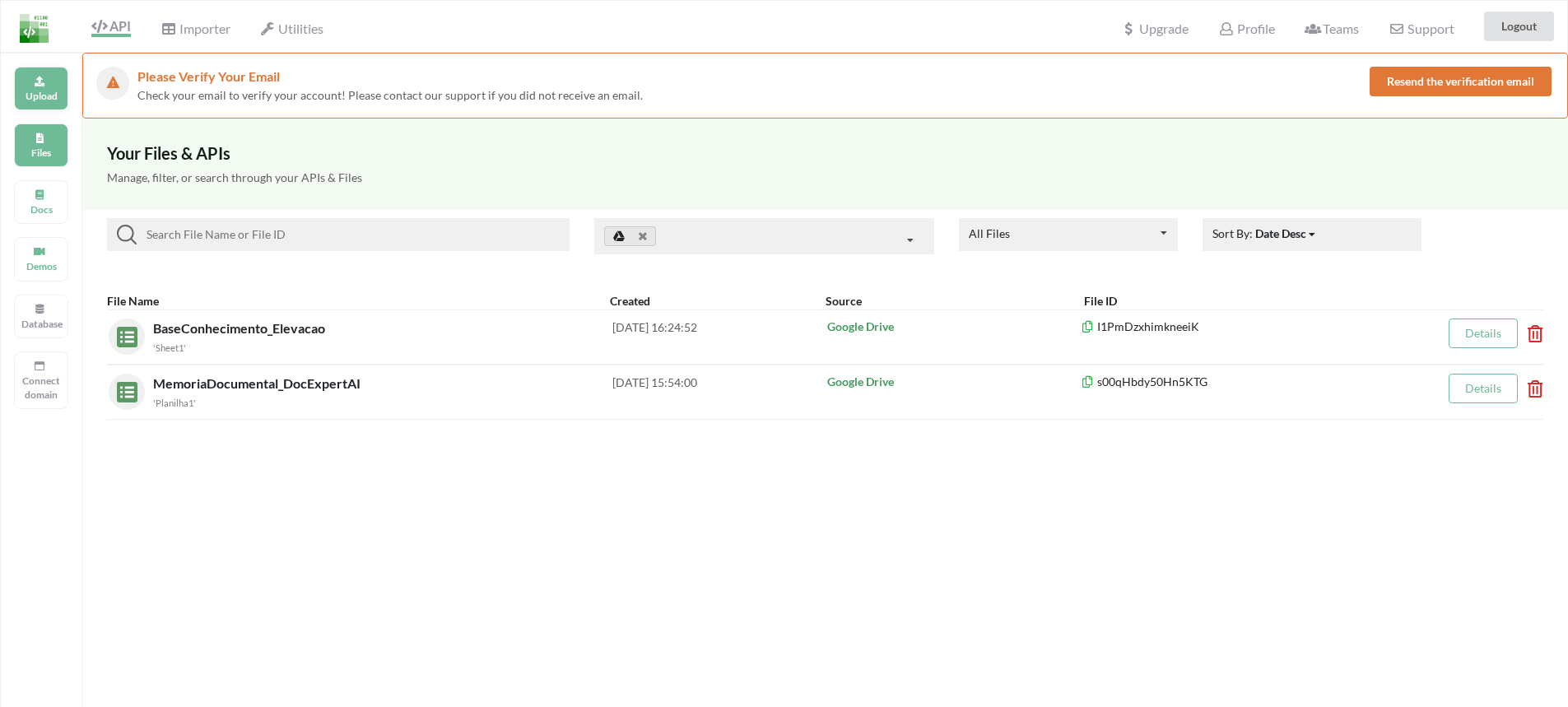
click at [53, 92] on p "Upload" at bounding box center [40, 96] width 40 height 14
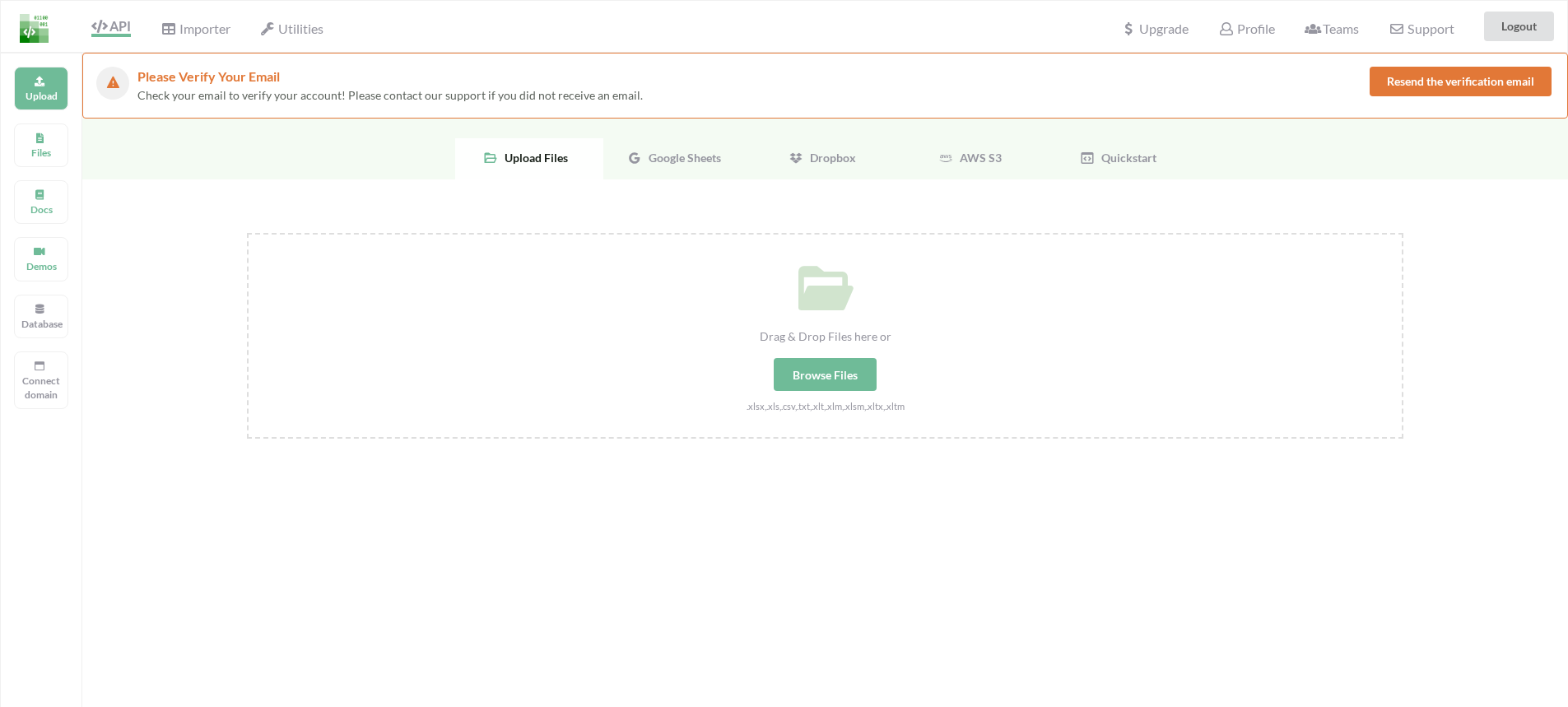
click at [676, 162] on span "Google Sheets" at bounding box center [681, 157] width 79 height 14
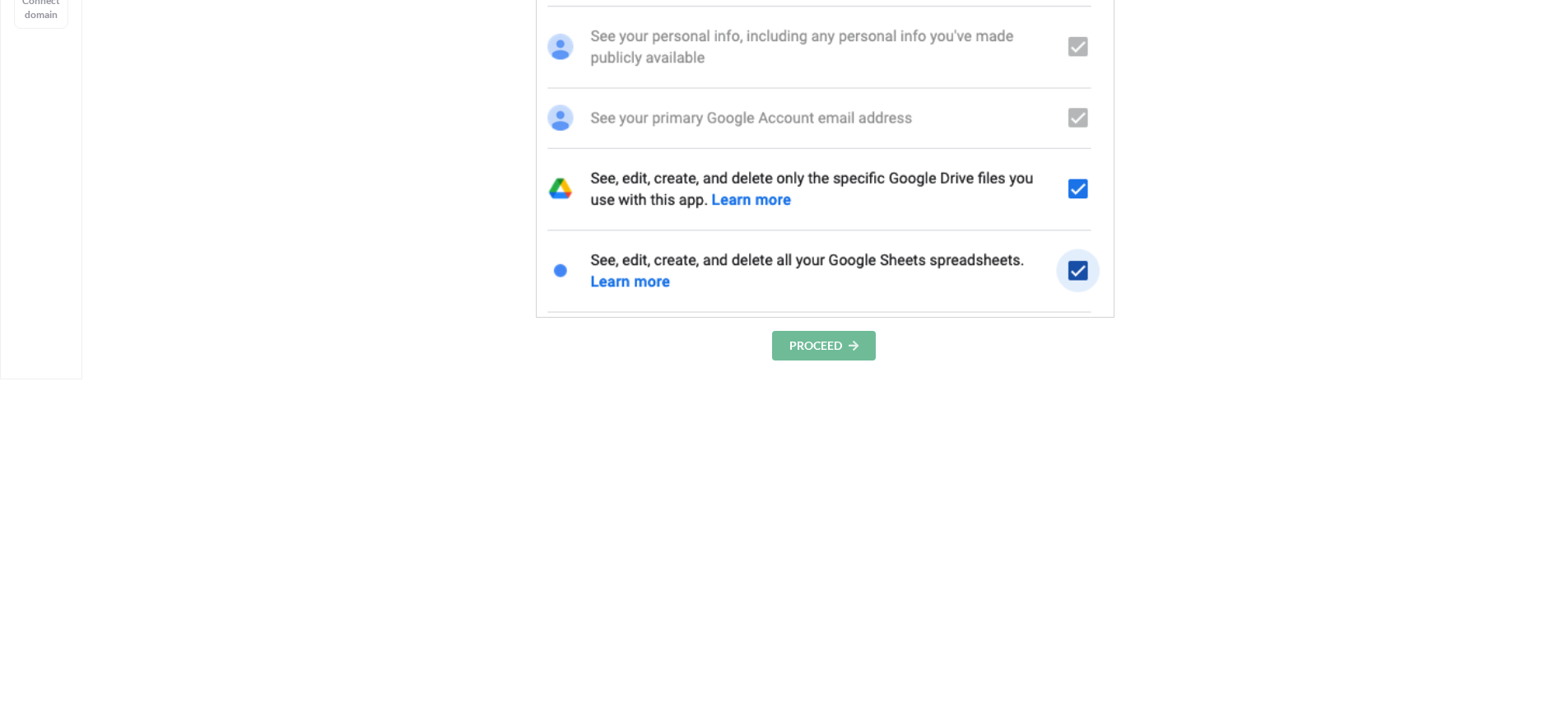
scroll to position [411, 0]
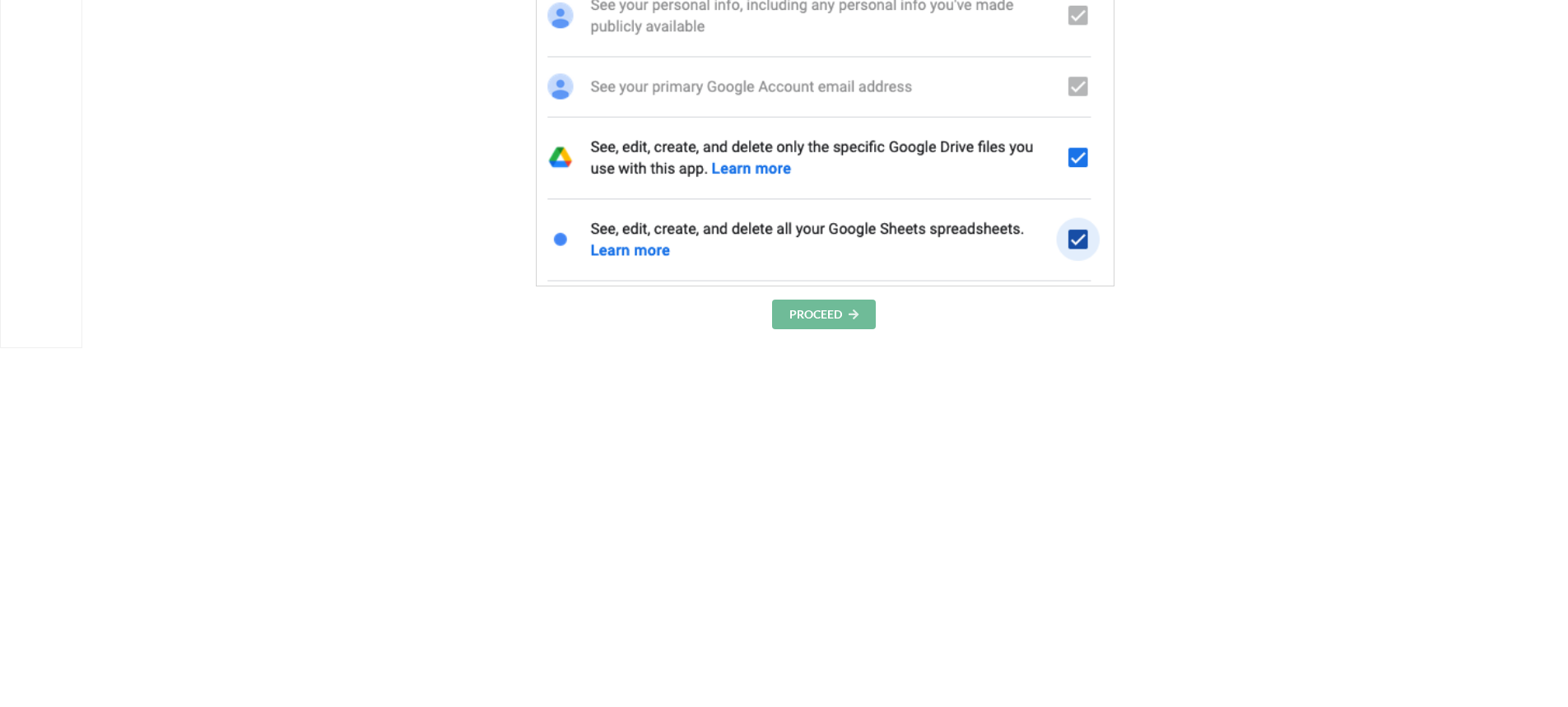
click at [835, 324] on button "PROCEED" at bounding box center [824, 314] width 103 height 29
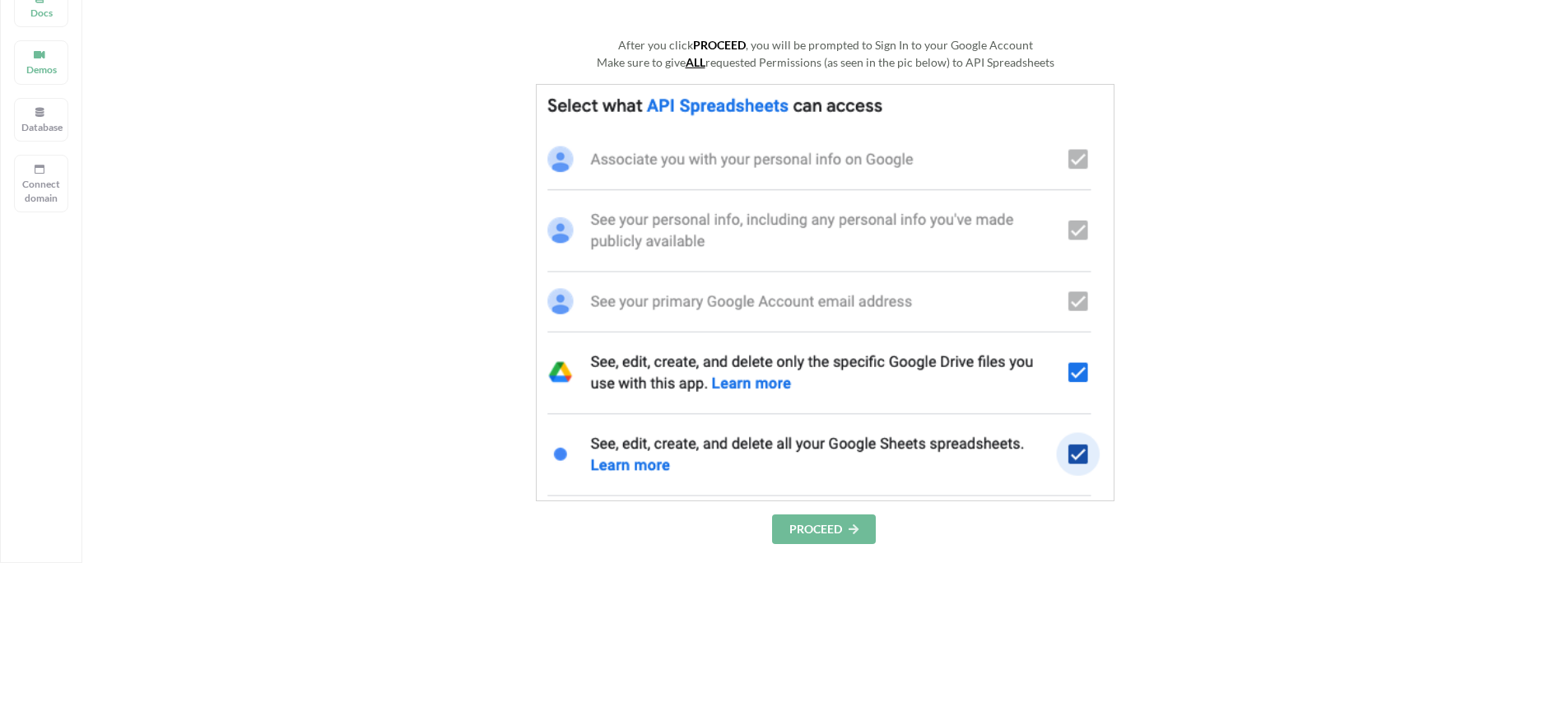
scroll to position [0, 0]
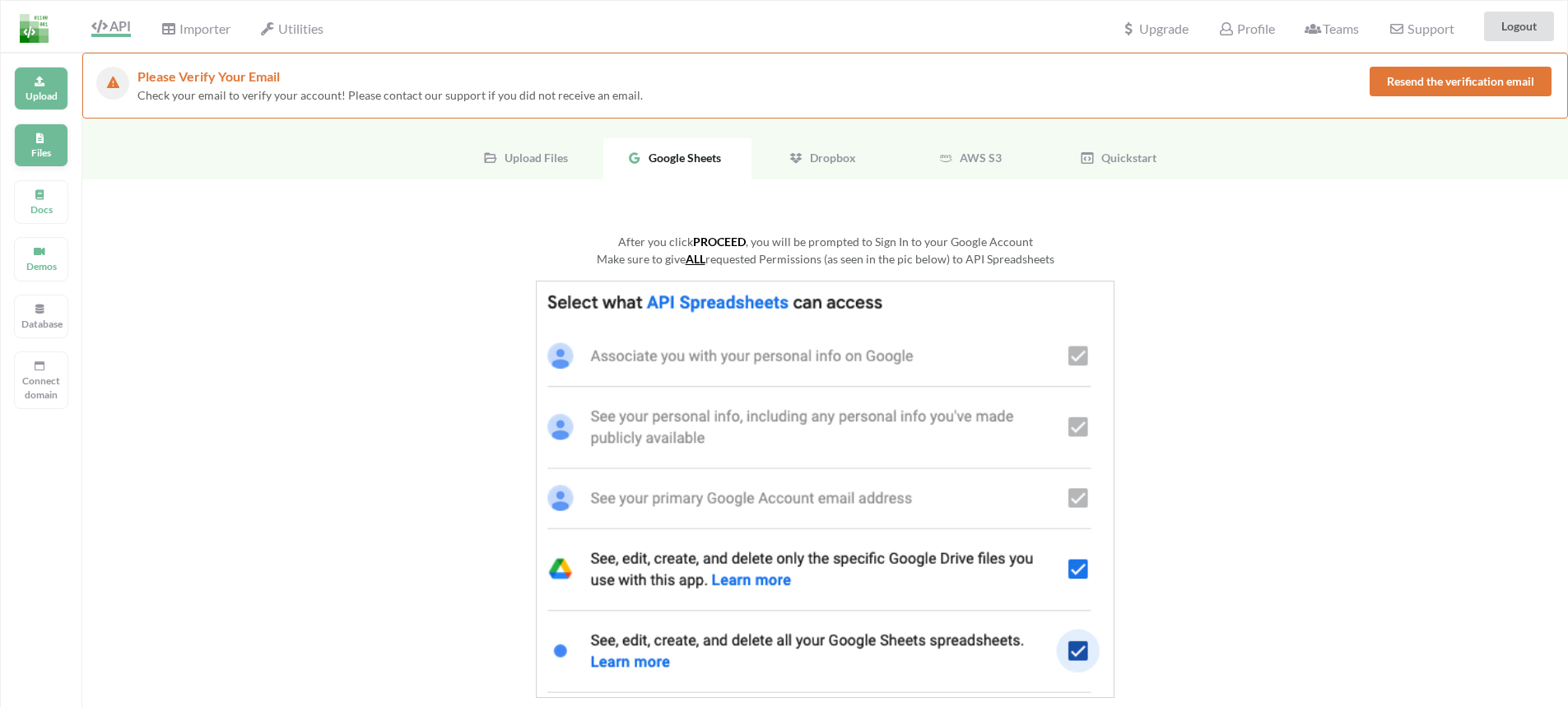
click at [44, 161] on div "Files" at bounding box center [41, 145] width 55 height 44
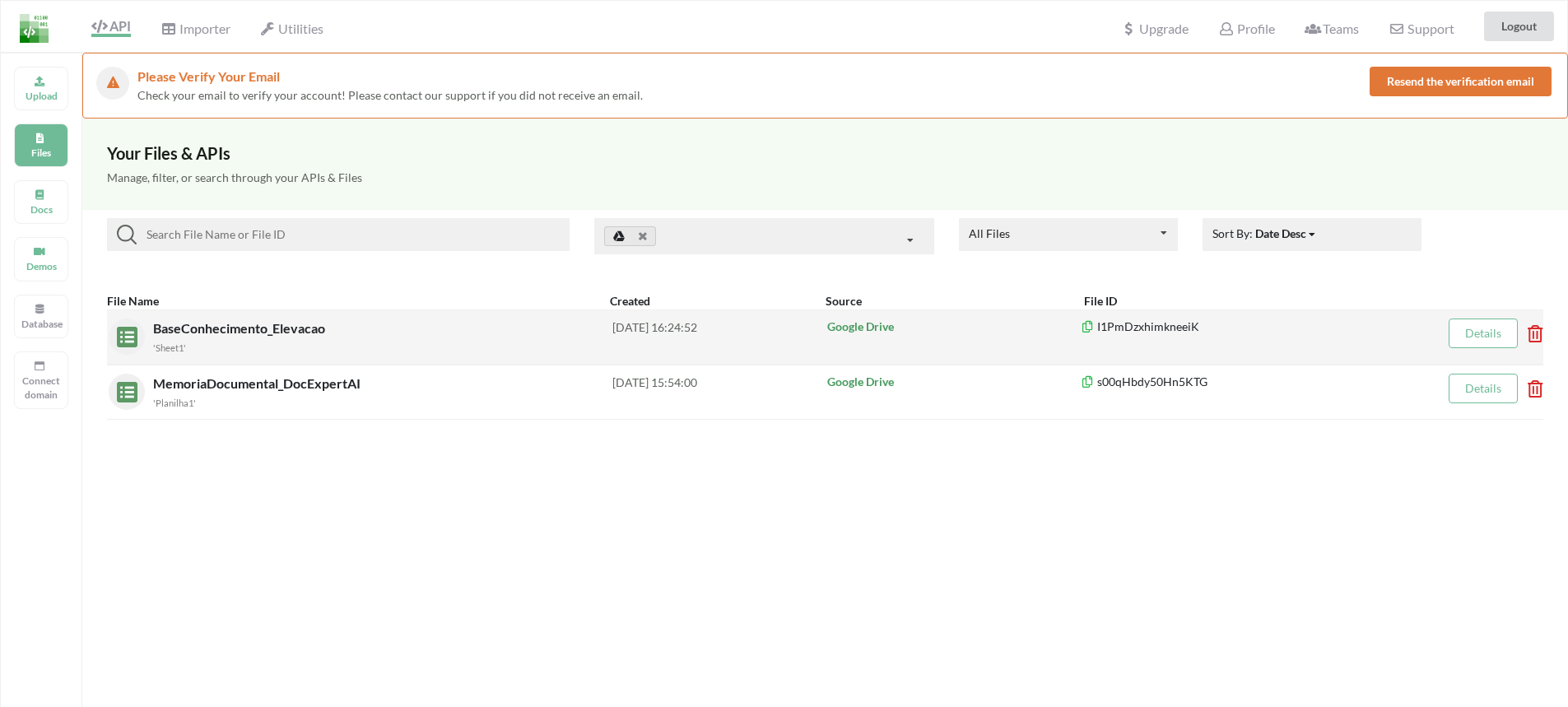
click at [1472, 333] on link "Details" at bounding box center [1483, 333] width 36 height 14
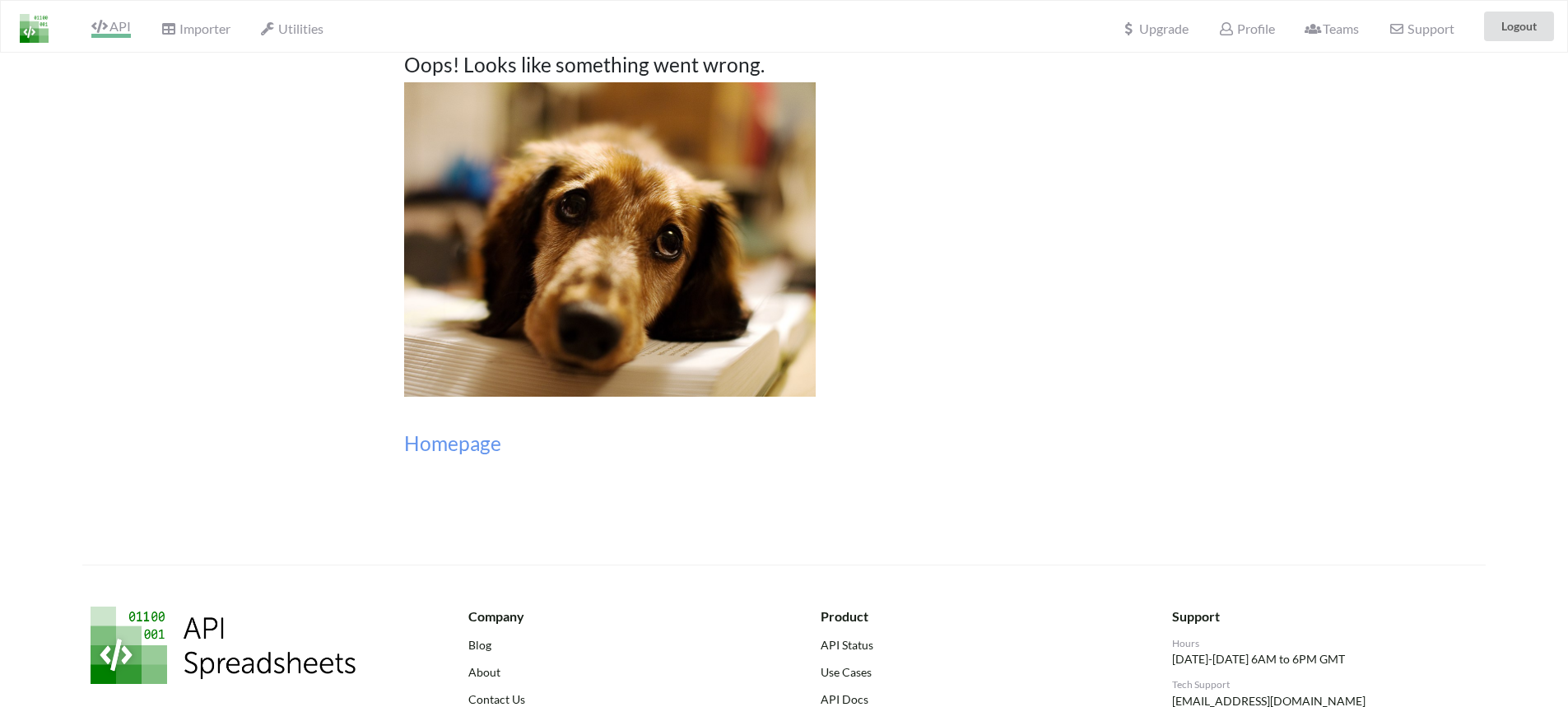
click at [124, 26] on span "API" at bounding box center [111, 28] width 40 height 19
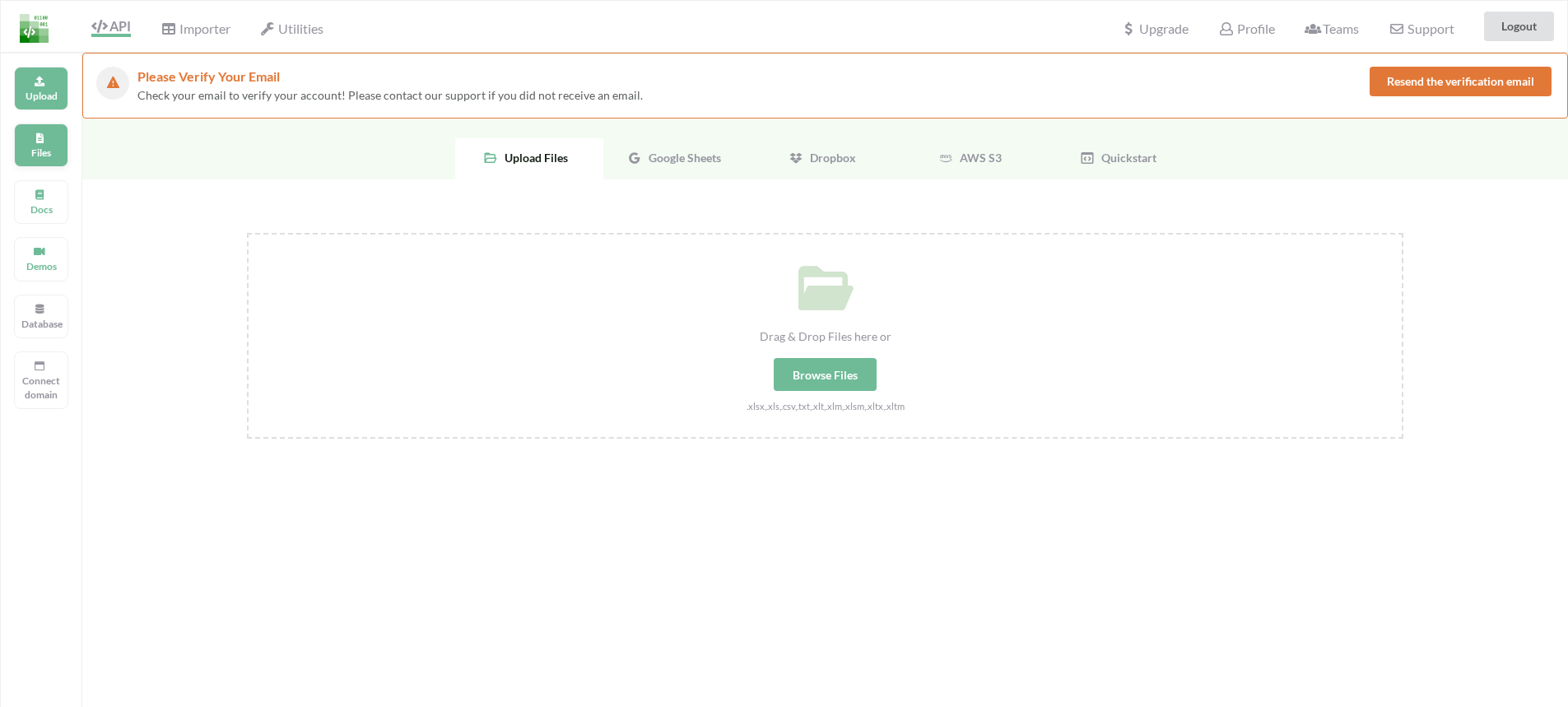
click at [47, 152] on p "Files" at bounding box center [40, 152] width 40 height 14
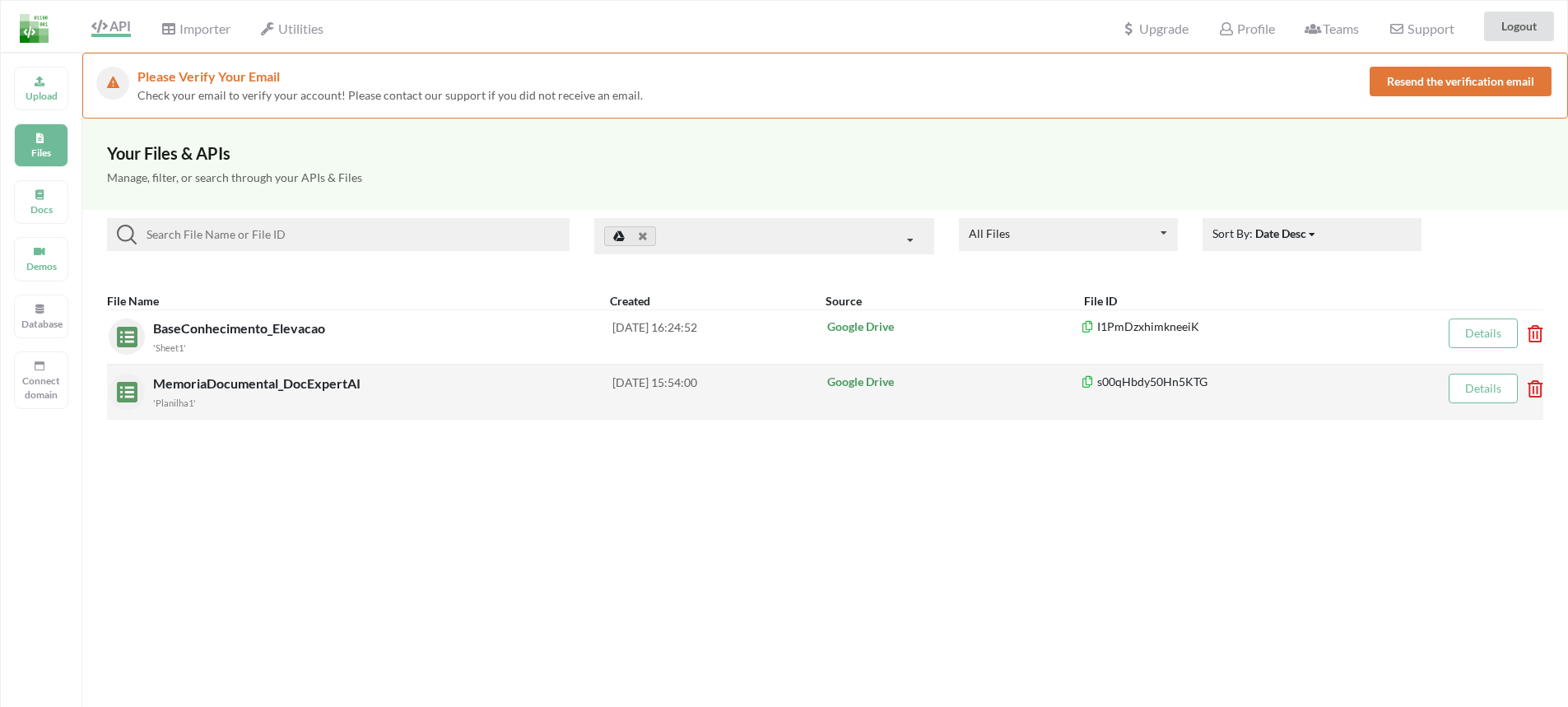
click at [224, 381] on span "MemoriaDocumental_DocExpertAI" at bounding box center [258, 383] width 211 height 16
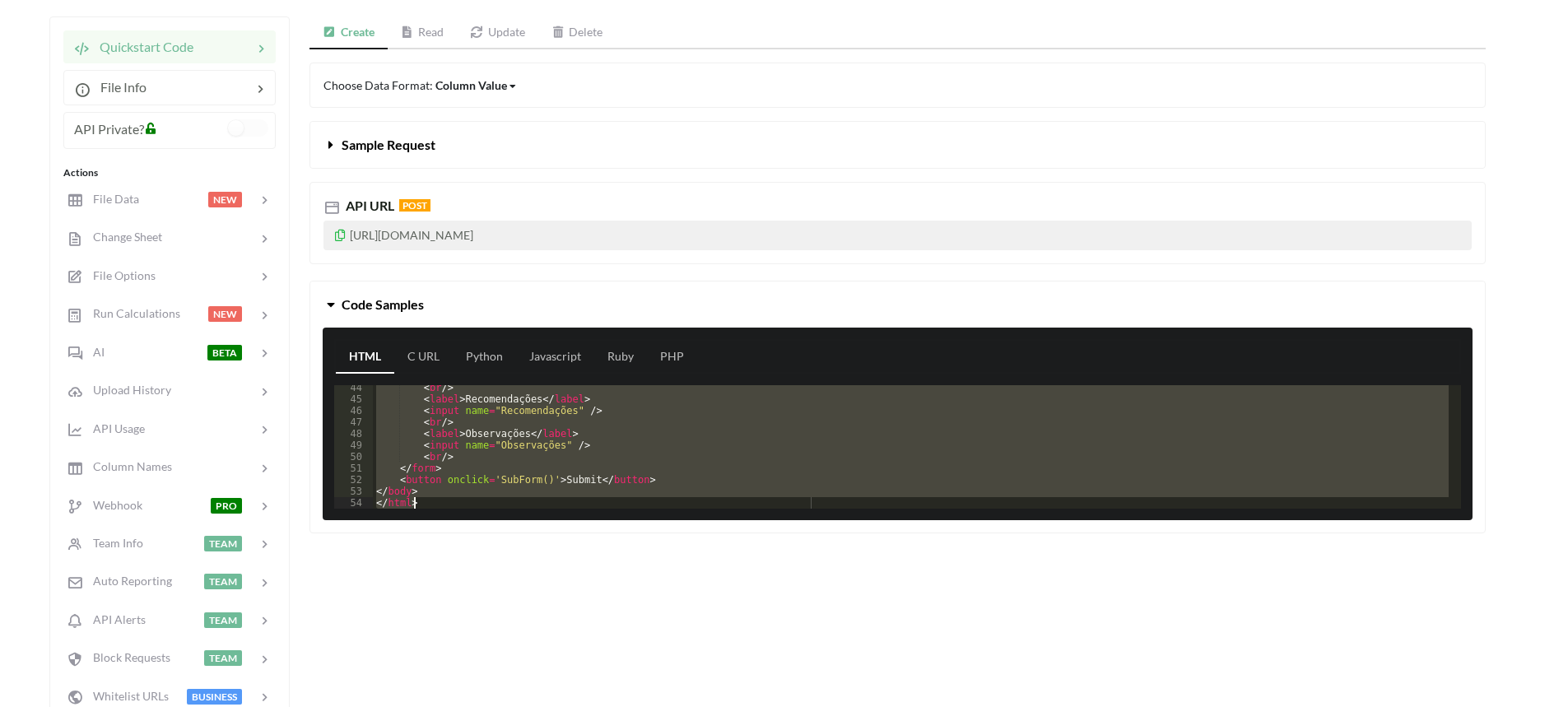
scroll to position [499, 0]
drag, startPoint x: 374, startPoint y: 392, endPoint x: 532, endPoint y: 556, distance: 227.7
click at [532, 556] on div "Create Read Update Delete Choose Data Format: Column Value Column Value Row Col…" at bounding box center [898, 372] width 1176 height 712
drag, startPoint x: 660, startPoint y: 236, endPoint x: 311, endPoint y: 228, distance: 349.1
click at [311, 228] on div "API URL POST [URL][DOMAIN_NAME]" at bounding box center [898, 223] width 1176 height 82
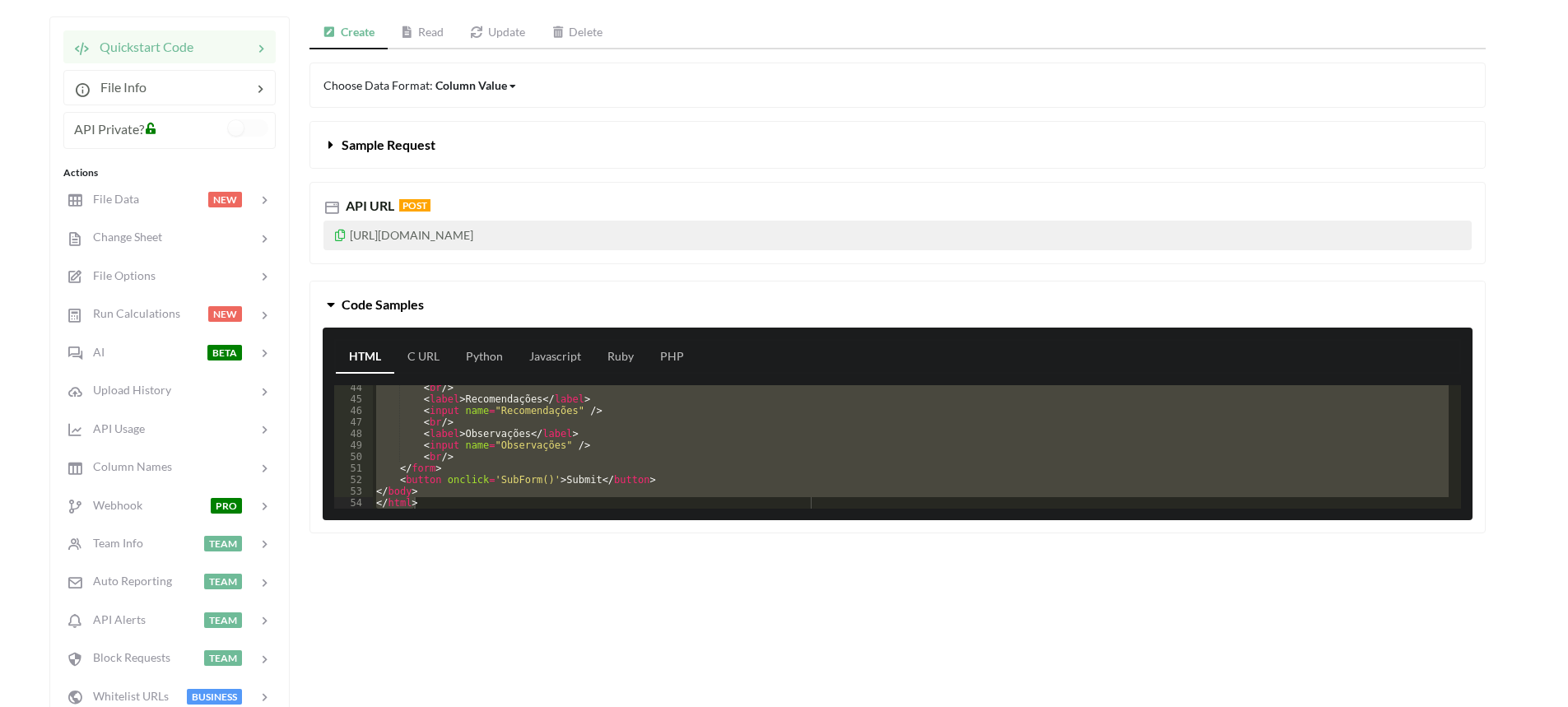
click at [338, 234] on icon at bounding box center [340, 233] width 14 height 12
copy p "[URL][DOMAIN_NAME]"
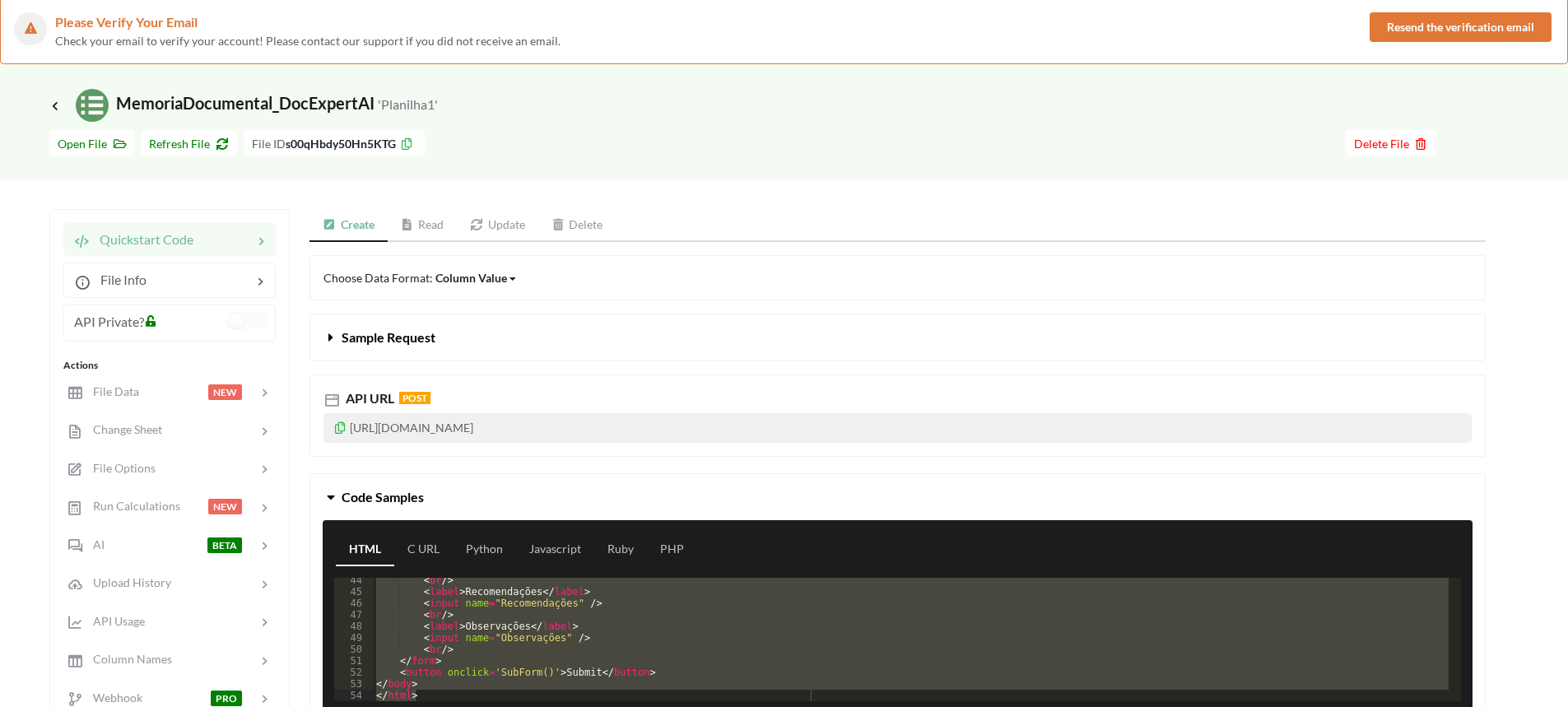
scroll to position [0, 0]
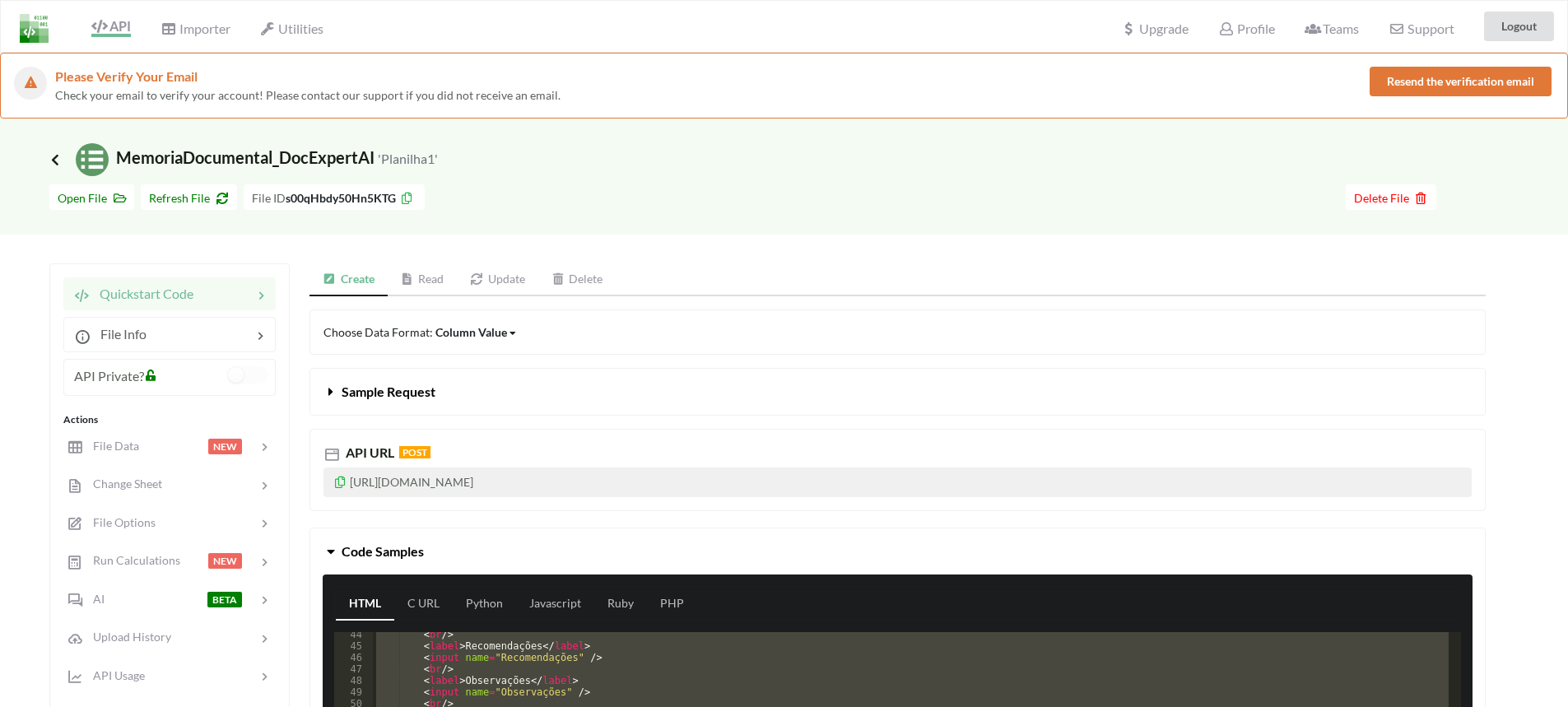
click at [54, 164] on icon at bounding box center [56, 160] width 15 height 13
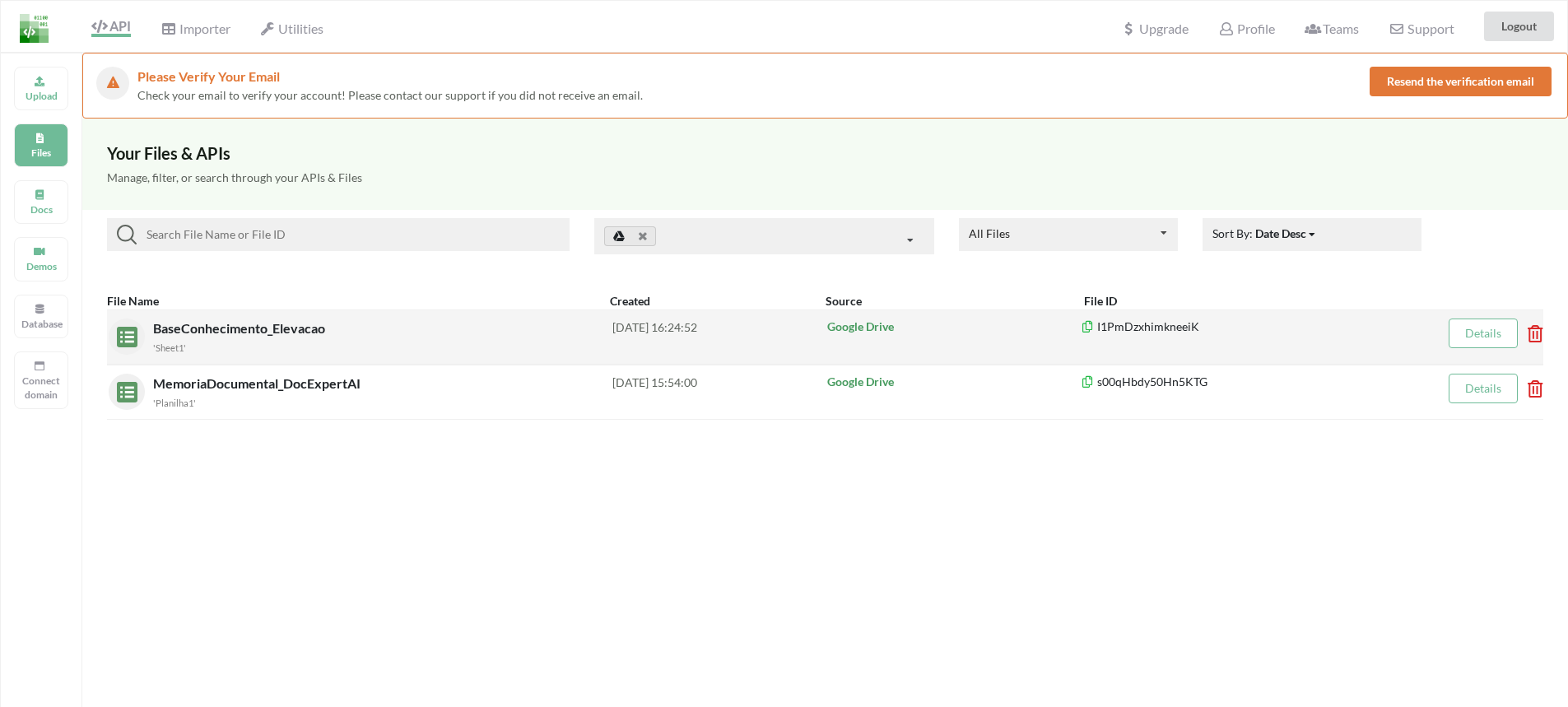
click at [268, 330] on span "BaseConhecimento_Elevacao" at bounding box center [241, 328] width 175 height 16
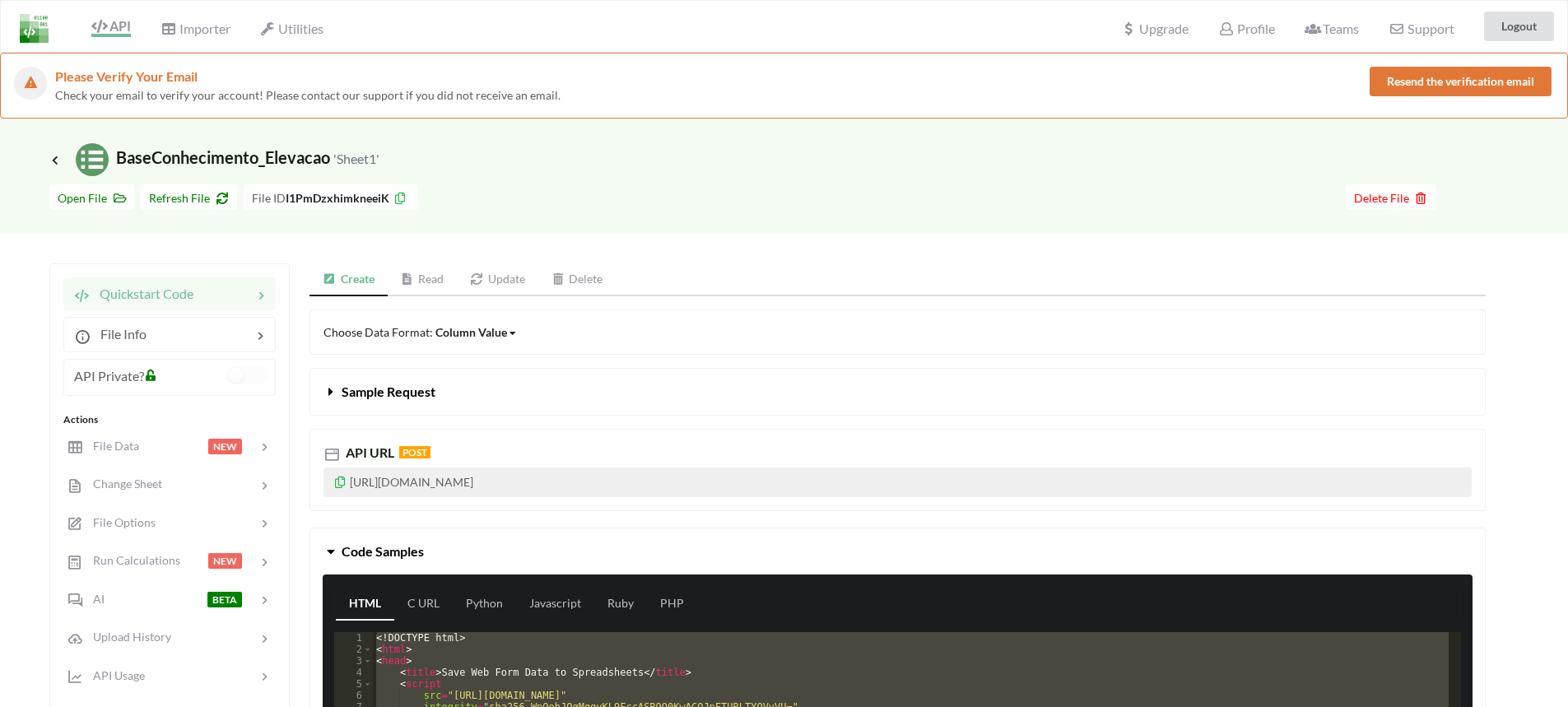
drag, startPoint x: 375, startPoint y: 637, endPoint x: 635, endPoint y: 679, distance: 263.4
click at [639, 706] on html "API Importer Utilities Upgrade Profile Teams Support Logout Please Verify Your …" at bounding box center [784, 353] width 1568 height 707
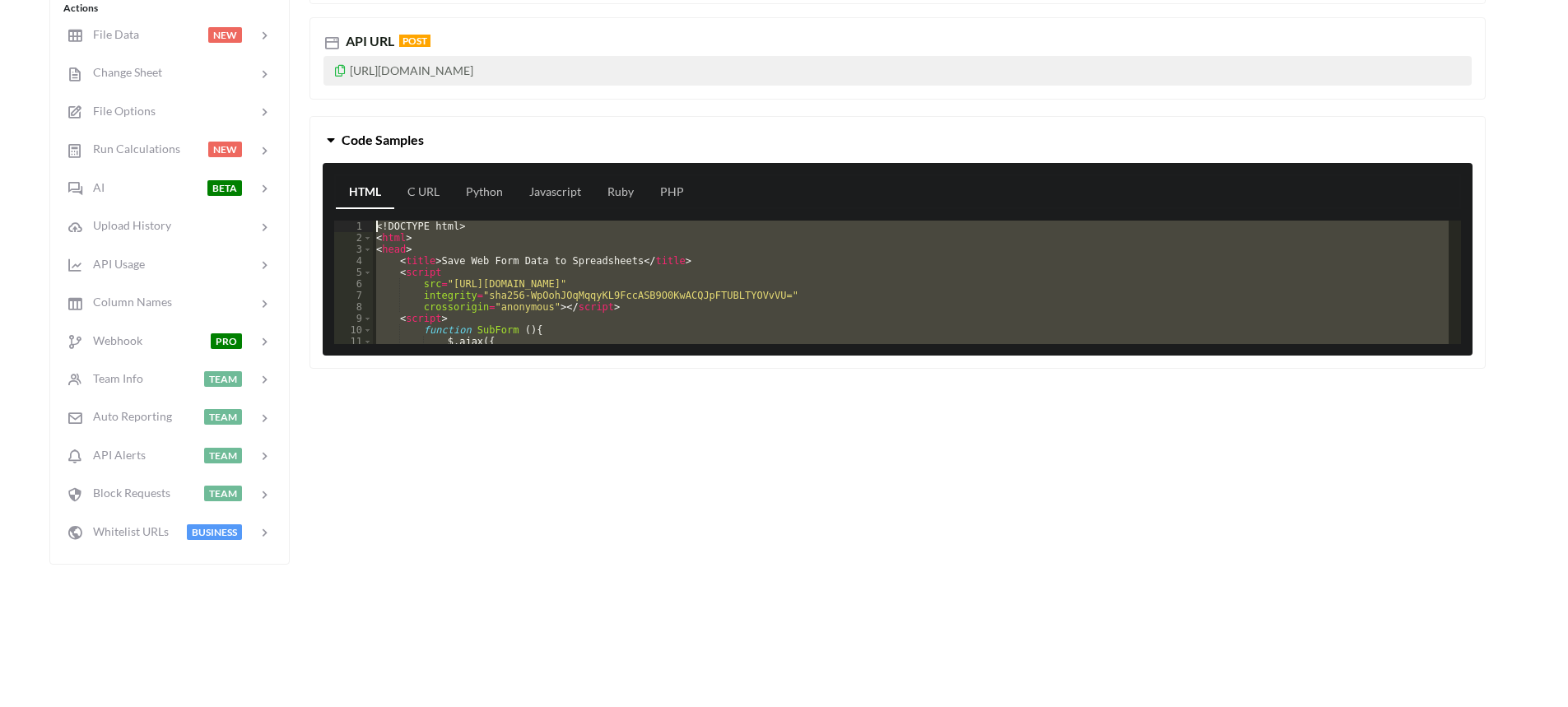
drag, startPoint x: 431, startPoint y: 340, endPoint x: 319, endPoint y: 141, distance: 228.4
click at [319, 141] on div "Code Samples HTML C URL Python Javascript Ruby PHP 1 2 3 4 5 6 7 8 9 10 11 12 <…" at bounding box center [898, 242] width 1176 height 252
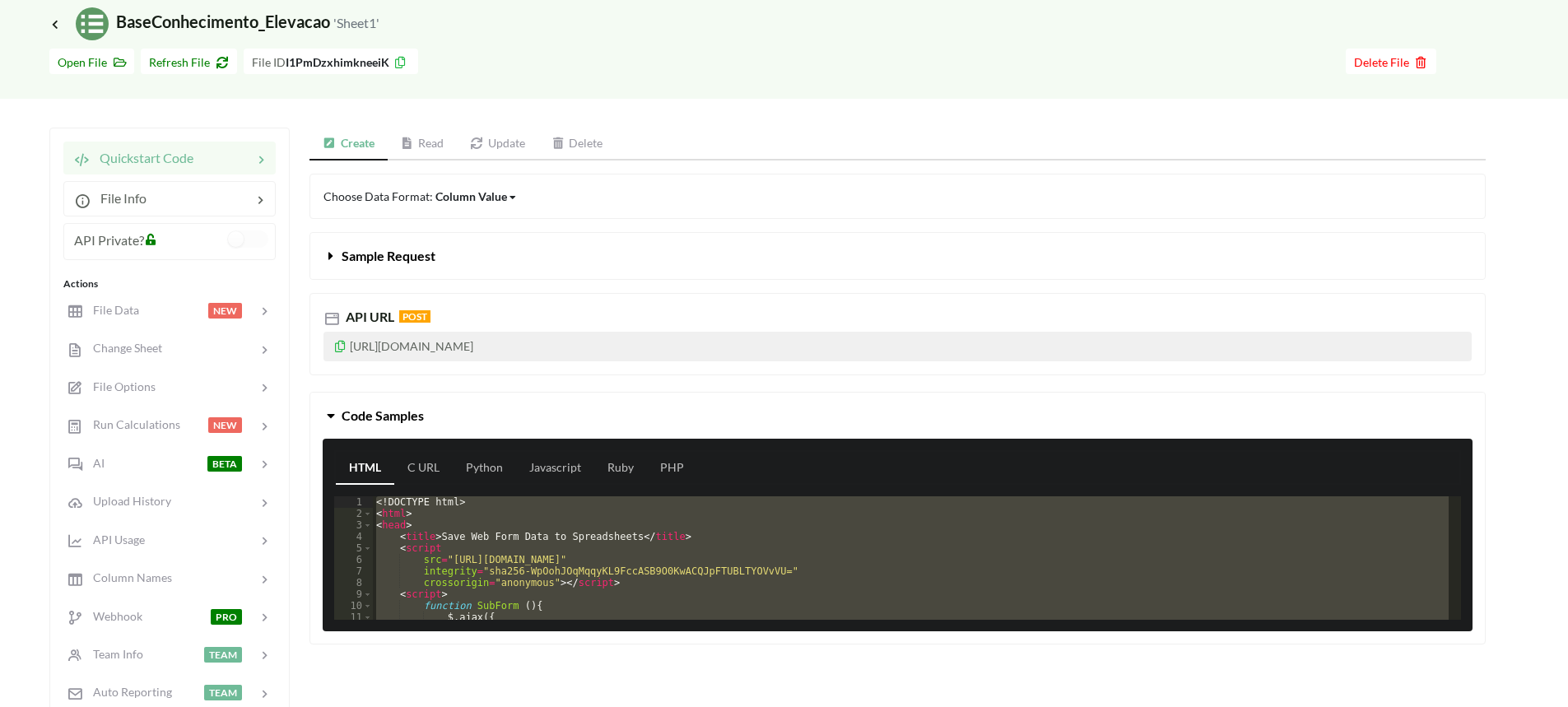
scroll to position [165, 0]
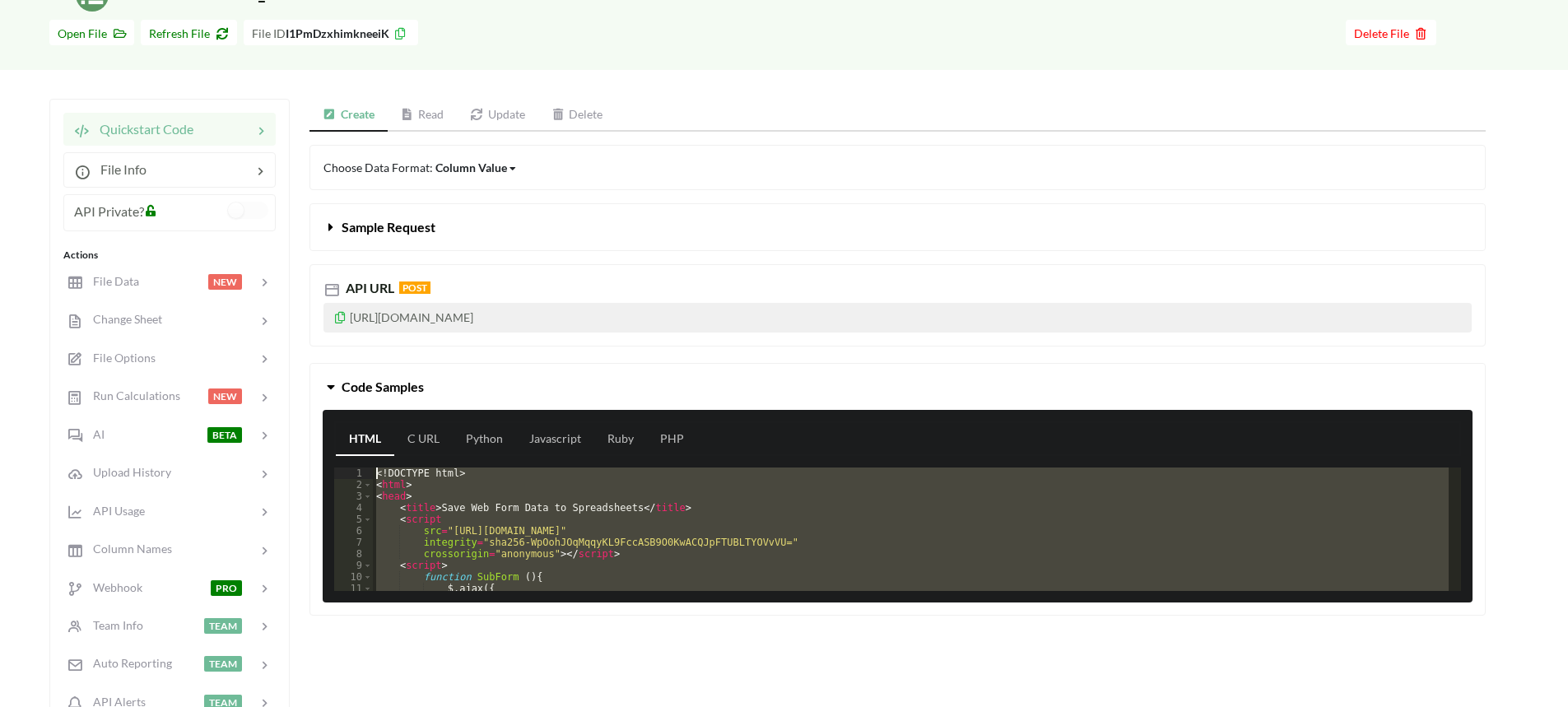
click at [546, 547] on div "<! DOCTYPE html > < html > < head > < title > Save Web Form Data to Spreadsheet…" at bounding box center [910, 529] width 1076 height 124
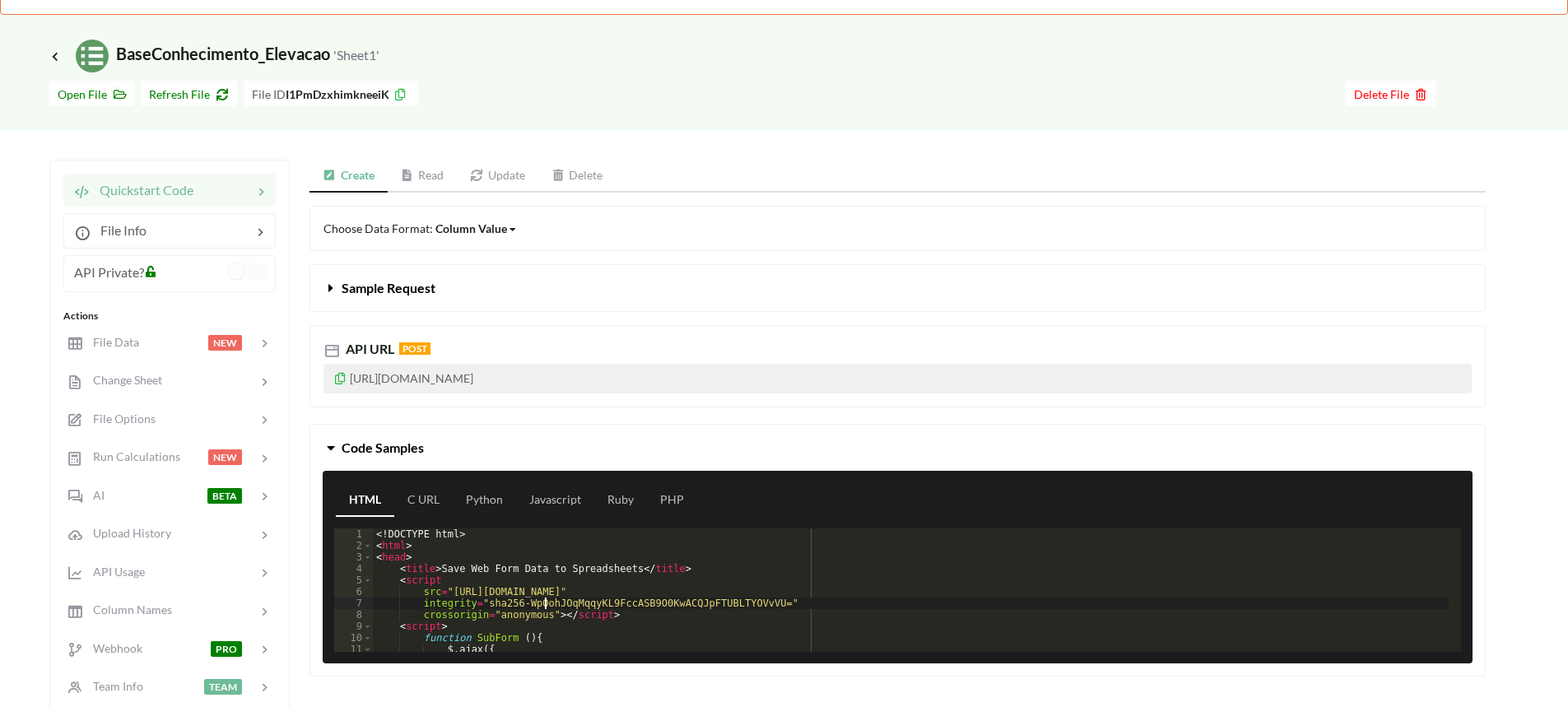
scroll to position [0, 0]
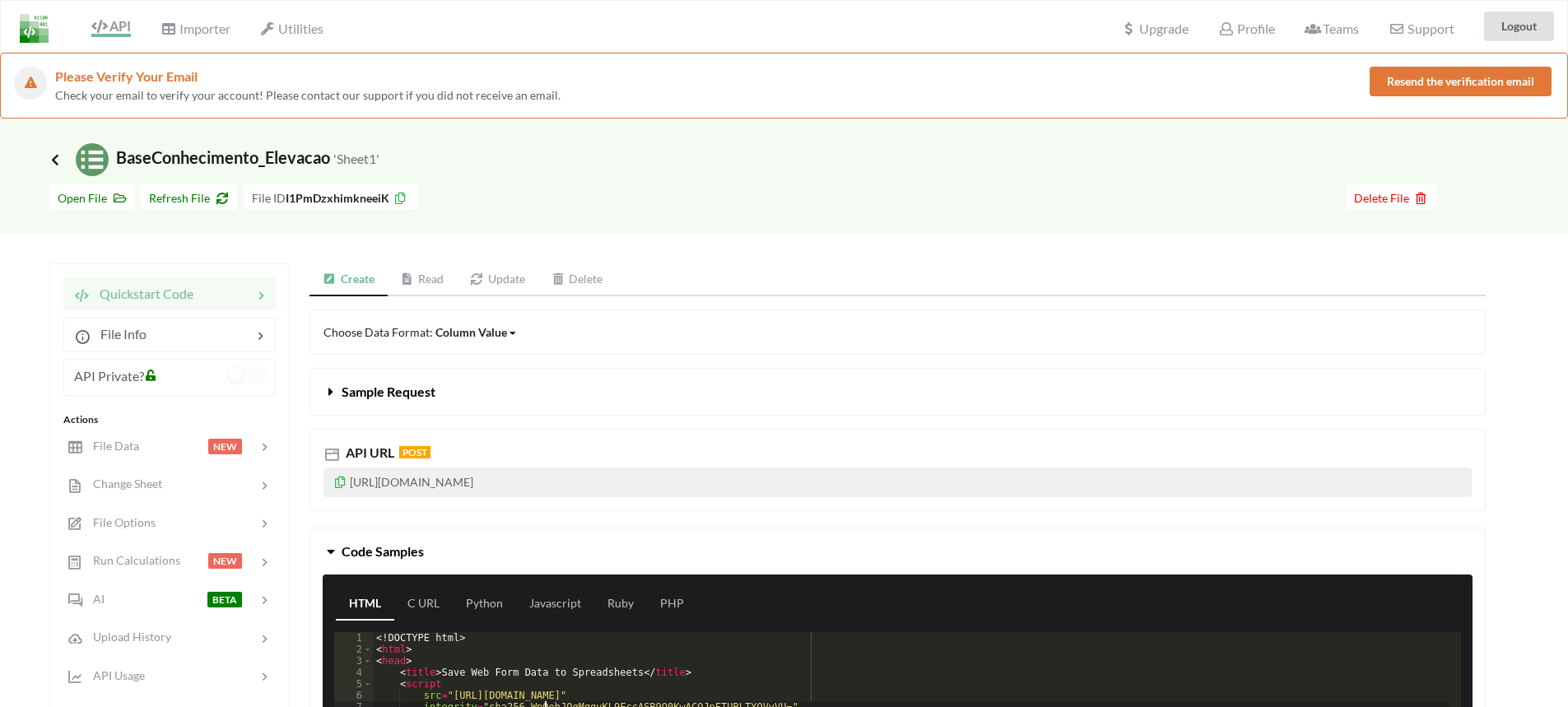
click at [56, 160] on icon at bounding box center [56, 160] width 15 height 13
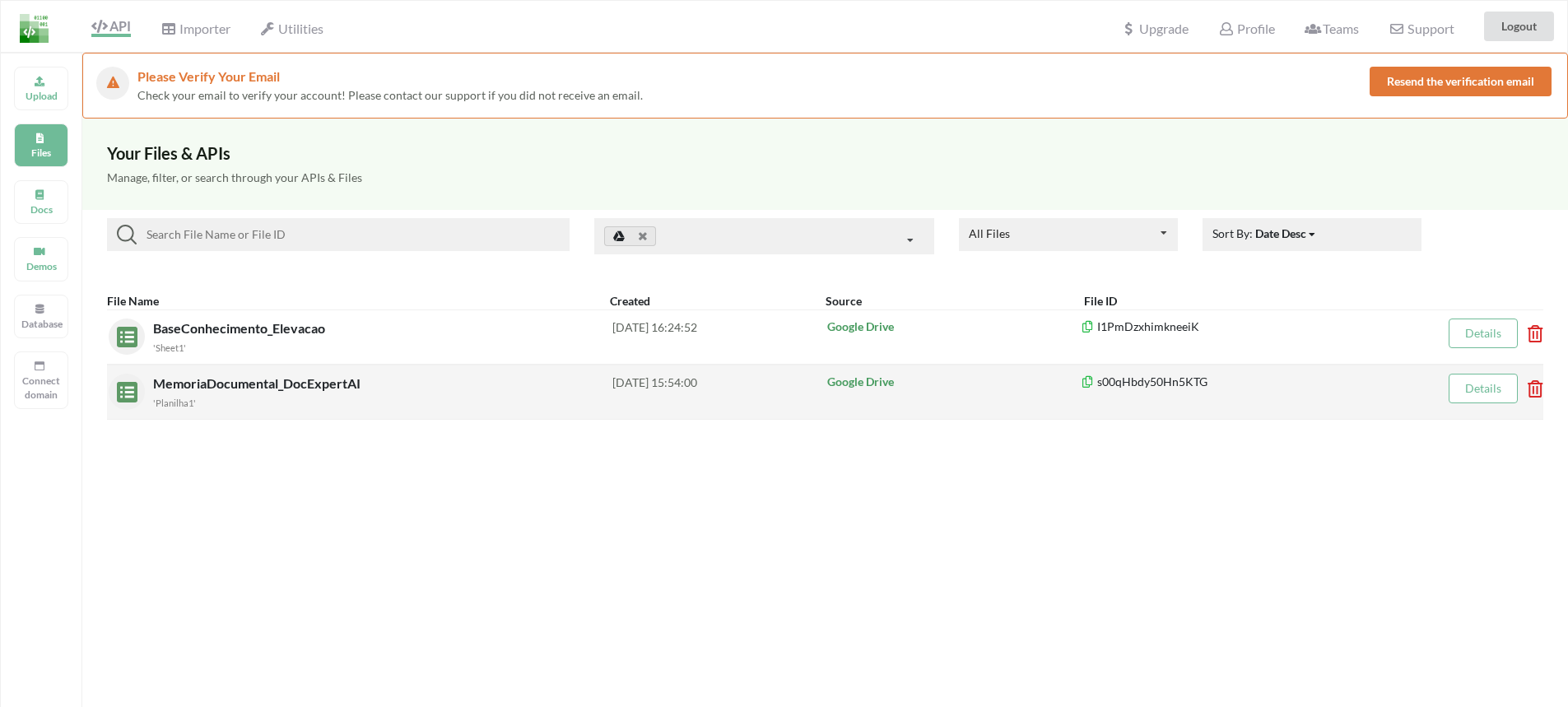
click at [320, 390] on span "MemoriaDocumental_DocExpertAI" at bounding box center [258, 383] width 211 height 16
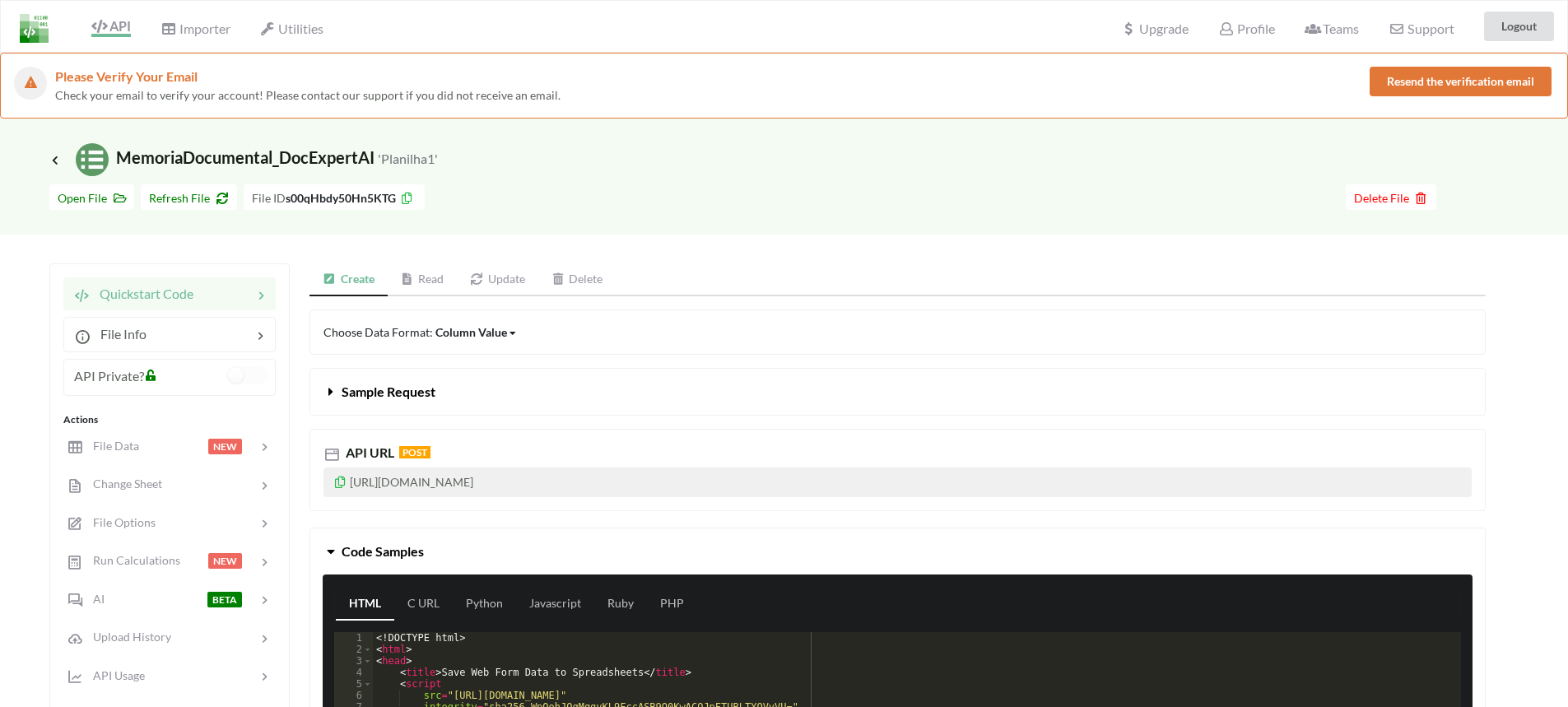
click at [344, 482] on icon at bounding box center [340, 480] width 14 height 12
